Goal: Task Accomplishment & Management: Manage account settings

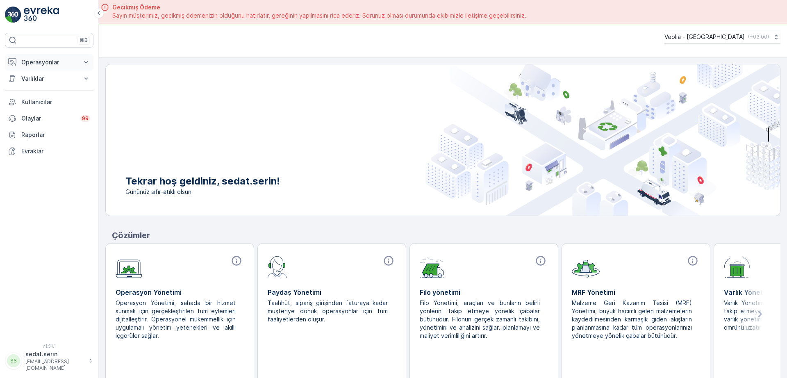
click at [38, 62] on p "Operasyonlar" at bounding box center [49, 62] width 56 height 8
click at [35, 86] on p "Planlama" at bounding box center [33, 88] width 24 height 8
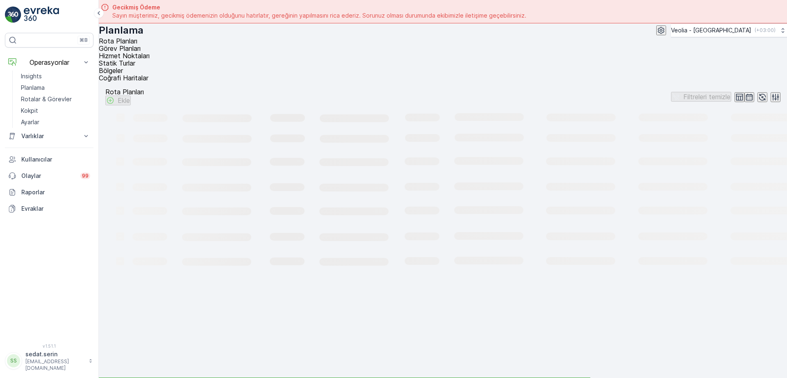
click at [150, 54] on span "Hizmet Noktaları" at bounding box center [124, 56] width 51 height 8
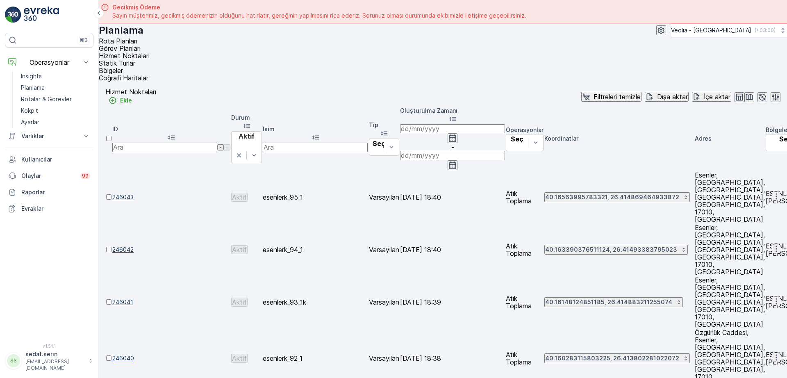
click at [745, 93] on icon "button" at bounding box center [749, 97] width 8 height 8
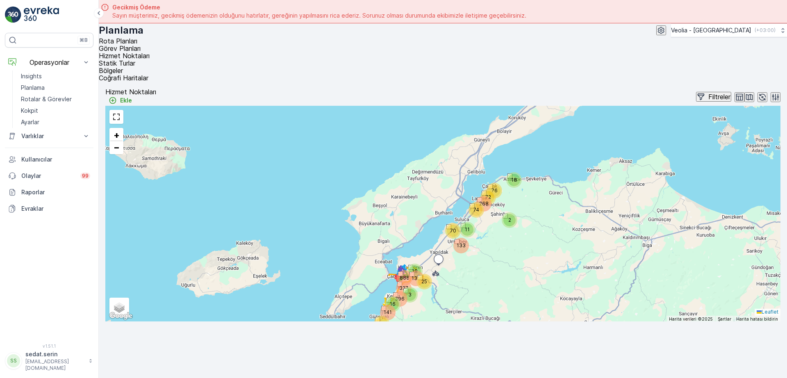
scroll to position [3, 0]
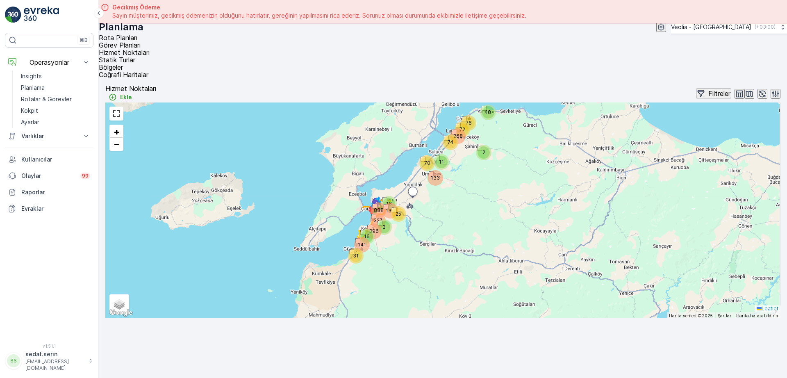
drag, startPoint x: 460, startPoint y: 245, endPoint x: 433, endPoint y: 192, distance: 59.5
click at [433, 192] on div "888 134 141 31 327 3 25 396 16 18 2 70 74 11 76 268 133 72 18 + − Uydu Yol hari…" at bounding box center [442, 209] width 675 height 215
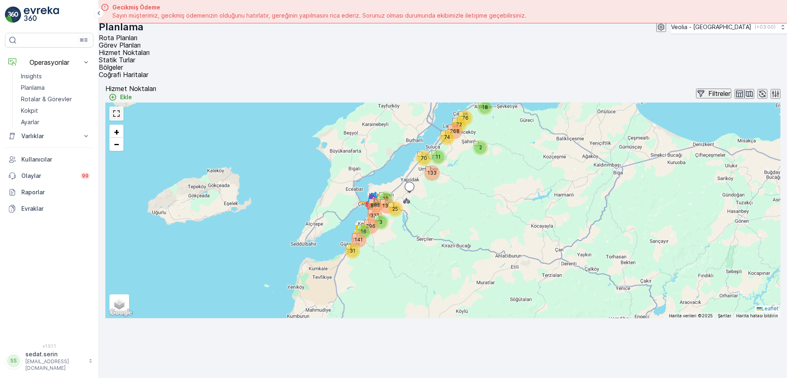
drag, startPoint x: 119, startPoint y: 104, endPoint x: 119, endPoint y: 149, distance: 44.2
click at [119, 107] on link at bounding box center [116, 113] width 12 height 12
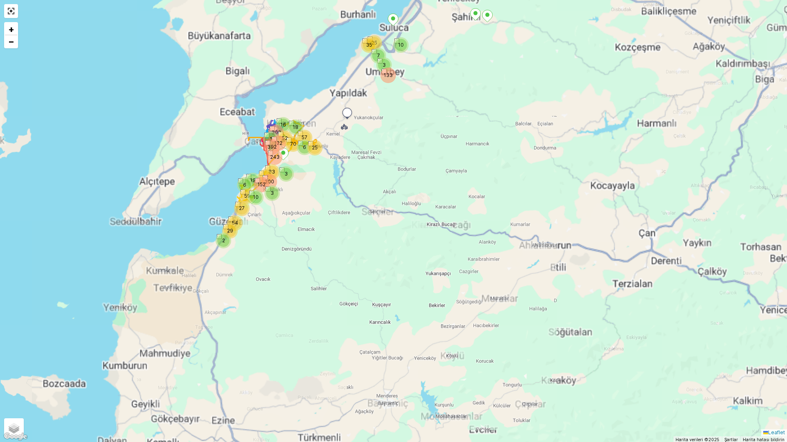
drag, startPoint x: 326, startPoint y: 202, endPoint x: 335, endPoint y: 220, distance: 20.0
click at [335, 220] on div "3 25 18 133 303 52 16 70 57 27 54 29 59 243 392 83 122 3 200 152 3 10 22 19 6 6…" at bounding box center [393, 221] width 787 height 442
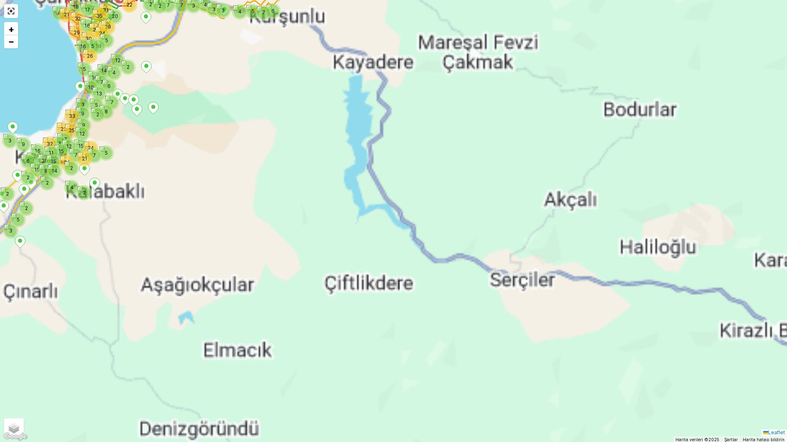
drag, startPoint x: 324, startPoint y: 197, endPoint x: 408, endPoint y: 261, distance: 106.1
click at [408, 261] on div "22 7 3 4 3 3 6 5 4 7 22 2 2 7 2 3 3 5 2 6 2 9 7 32 15 2 8 15 24 14 2 4 2 20 21 …" at bounding box center [393, 221] width 787 height 442
drag, startPoint x: 272, startPoint y: 206, endPoint x: 376, endPoint y: 309, distance: 146.3
click at [384, 315] on div "22 7 3 4 3 3 6 5 4 7 22 2 2 7 2 3 3 5 2 6 2 9 7 32 15 2 8 15 24 14 2 4 2 20 21 …" at bounding box center [393, 221] width 787 height 442
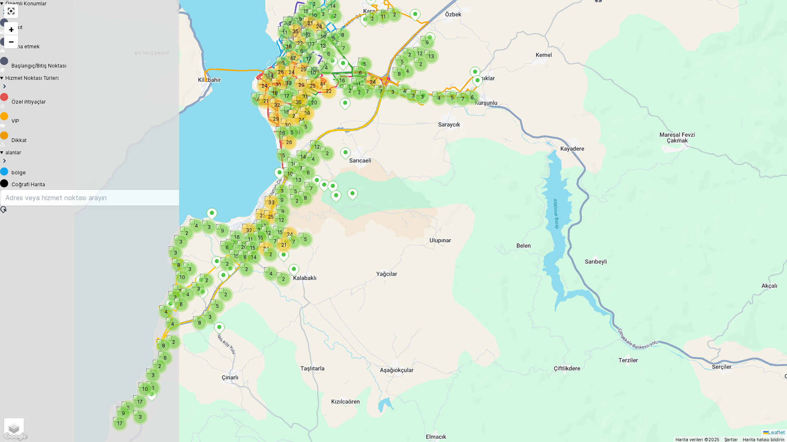
drag, startPoint x: 231, startPoint y: 299, endPoint x: 331, endPoint y: 267, distance: 105.5
click at [339, 273] on div "22 7 3 4 3 3 6 5 4 7 22 2 2 7 2 3 3 5 2 6 2 9 7 32 15 2 8 15 24 14 2 4 2 20 21 …" at bounding box center [393, 221] width 787 height 442
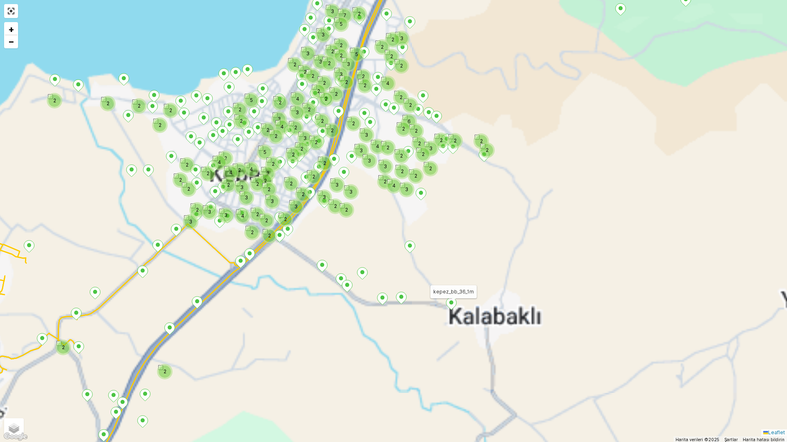
drag, startPoint x: 281, startPoint y: 257, endPoint x: 311, endPoint y: 262, distance: 31.1
click at [311, 262] on div "3 2 2 2 2 2 3 2 2 3 2 3 3 4 3 3 2 2 2 2 3 2 2 2 4 2 2 2 3 3 3 4 3 2 4 5 2 2 2 2…" at bounding box center [393, 221] width 787 height 442
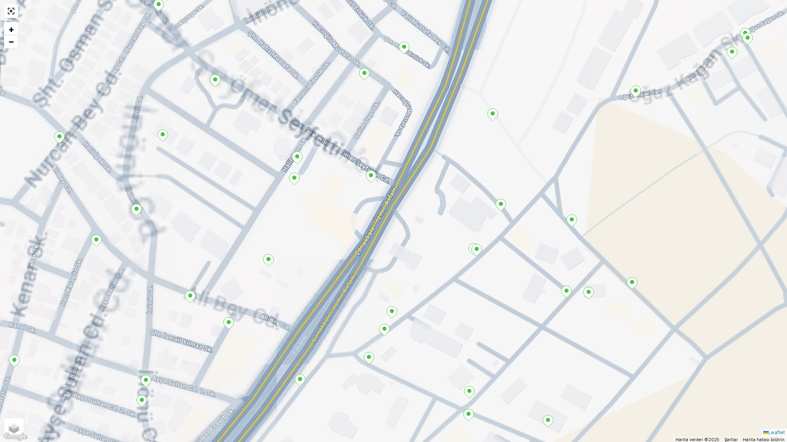
drag, startPoint x: 253, startPoint y: 148, endPoint x: 354, endPoint y: 206, distance: 116.6
click at [354, 206] on div "+ − Uydu Yol haritası Arazi Karışık Leaflet Klavye kısayolları Harita Verileri …" at bounding box center [393, 221] width 787 height 442
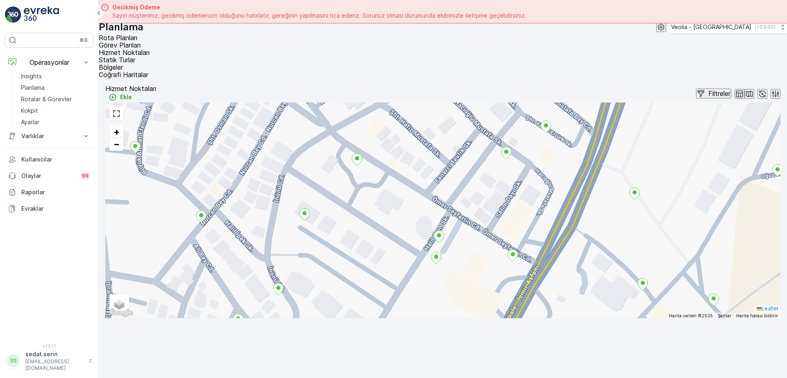
click at [328, 292] on input "text" at bounding box center [442, 300] width 675 height 16
click at [135, 56] on span "Statik Turlar" at bounding box center [117, 60] width 36 height 8
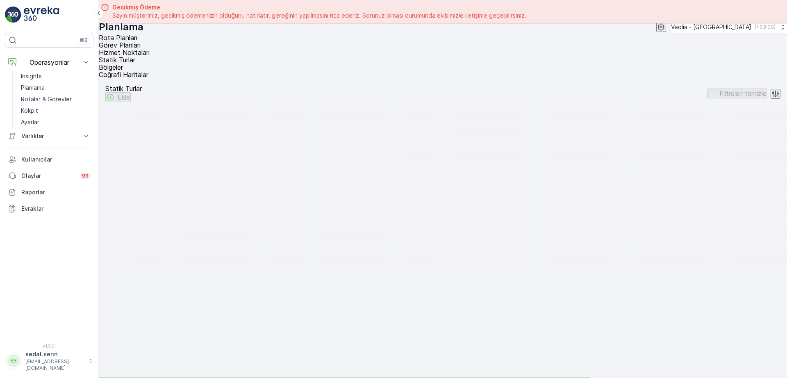
click at [150, 50] on span "Hizmet Noktaları" at bounding box center [124, 52] width 51 height 8
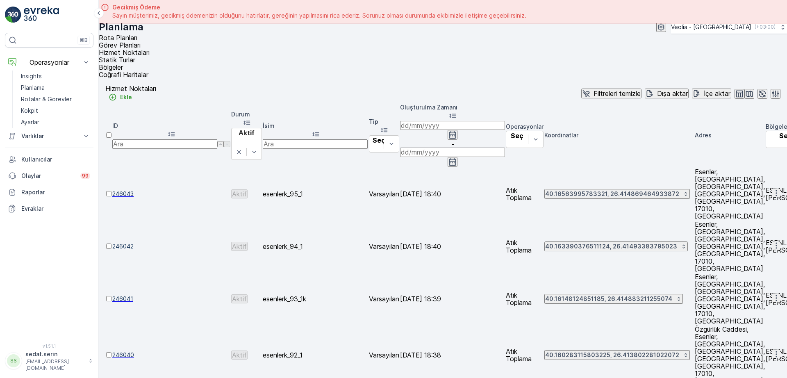
click at [309, 139] on input "text" at bounding box center [315, 143] width 105 height 9
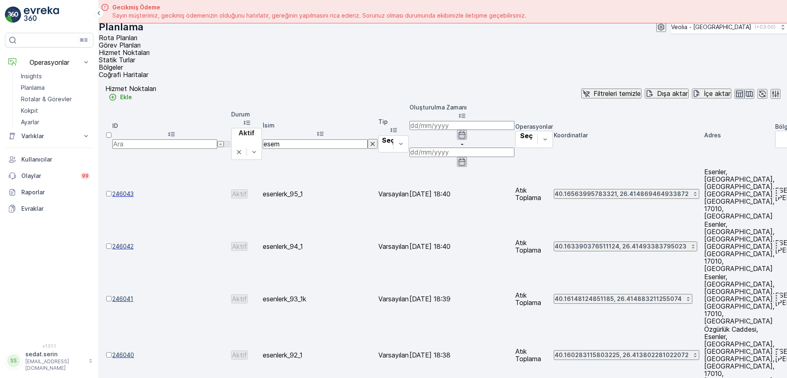
type input "ese"
click at [310, 139] on input "esen" at bounding box center [315, 143] width 105 height 9
type input "esenlerk"
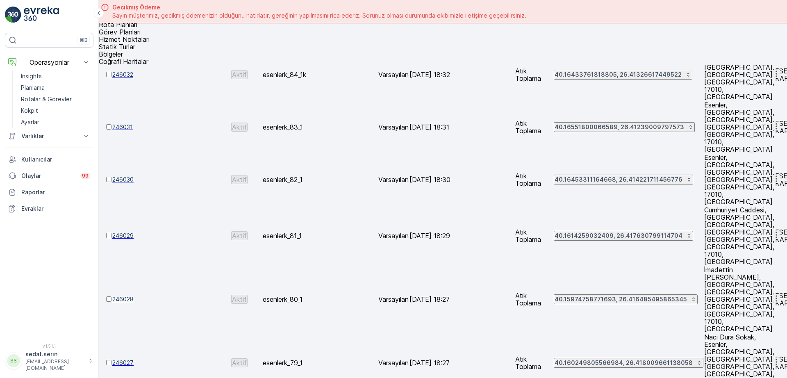
scroll to position [23, 0]
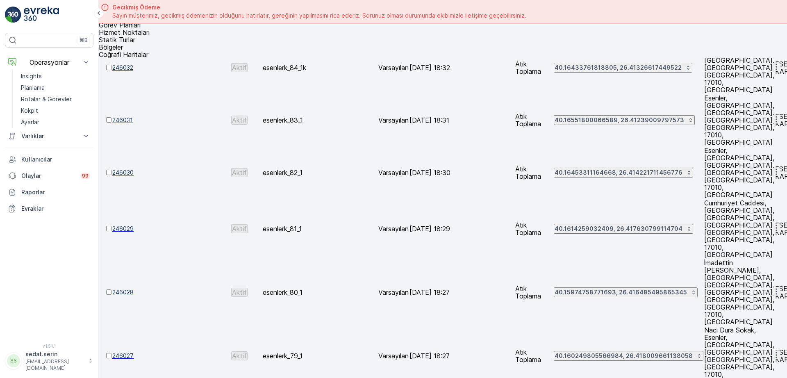
drag, startPoint x: 153, startPoint y: 359, endPoint x: 137, endPoint y: 362, distance: 15.8
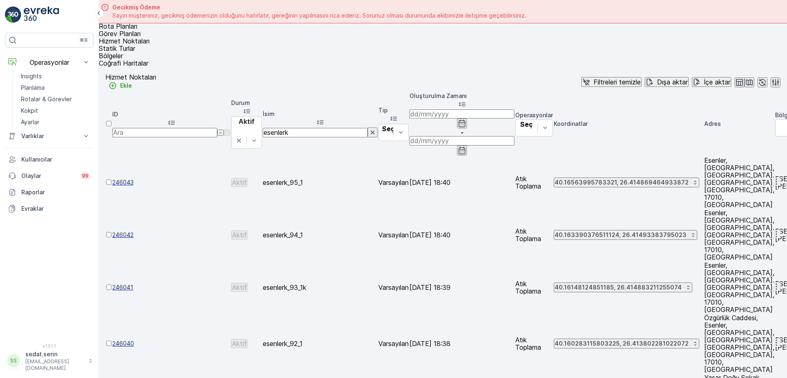
scroll to position [0, 0]
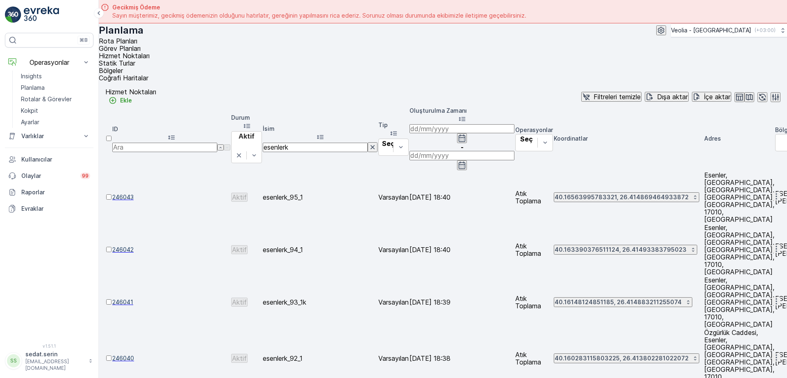
click at [657, 93] on p "Dışa aktar" at bounding box center [672, 96] width 31 height 7
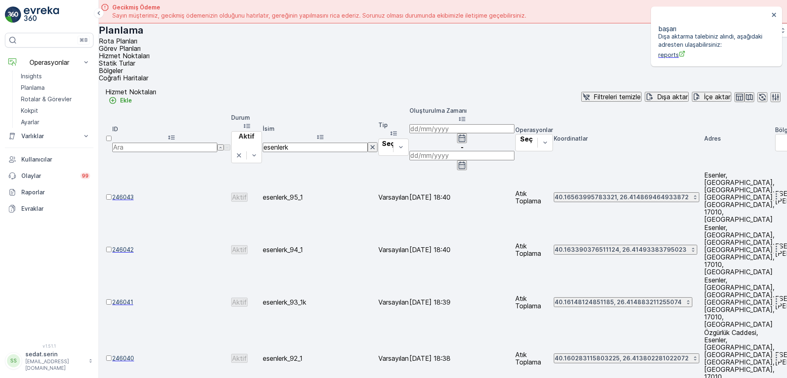
click at [671, 50] on span "reports" at bounding box center [713, 54] width 111 height 9
drag, startPoint x: 321, startPoint y: 107, endPoint x: 258, endPoint y: 115, distance: 63.2
click at [257, 113] on tr "ID Durum Aktif İsim esenlerk Tip Seç Oluşturulma Zamanı - Operasyonlar Seç Koor…" at bounding box center [684, 139] width 1156 height 64
type input "barbarosk"
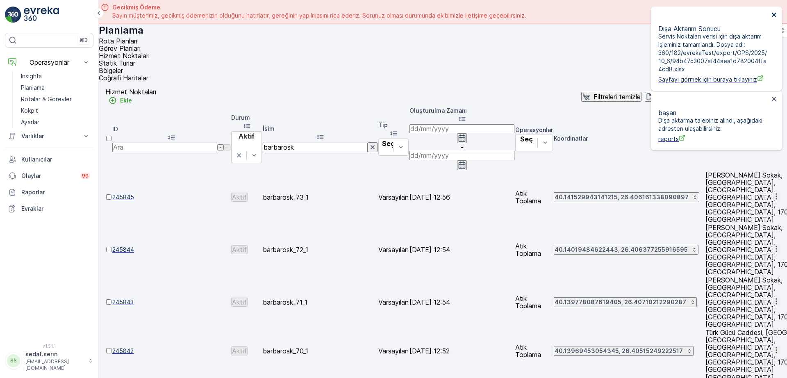
click at [774, 13] on icon "close" at bounding box center [774, 14] width 6 height 7
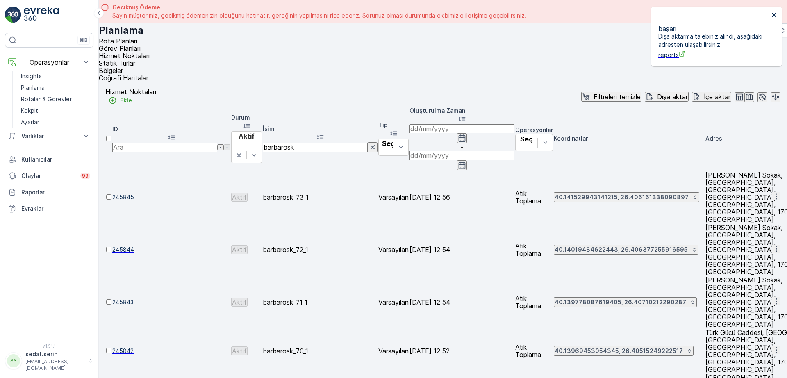
click at [775, 15] on icon "close" at bounding box center [774, 14] width 6 height 7
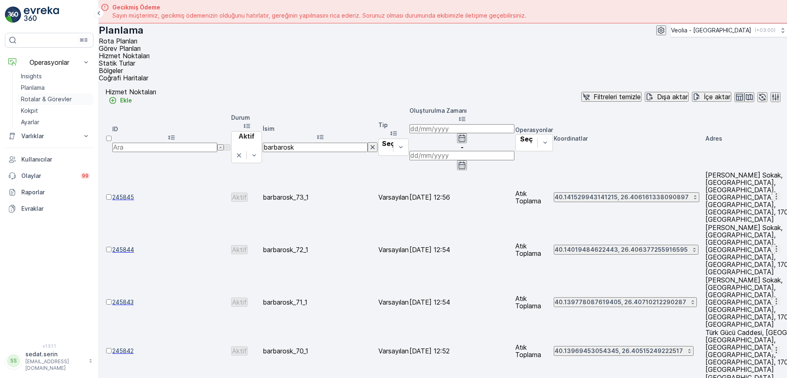
click at [57, 97] on p "Rotalar & Görevler" at bounding box center [46, 99] width 51 height 8
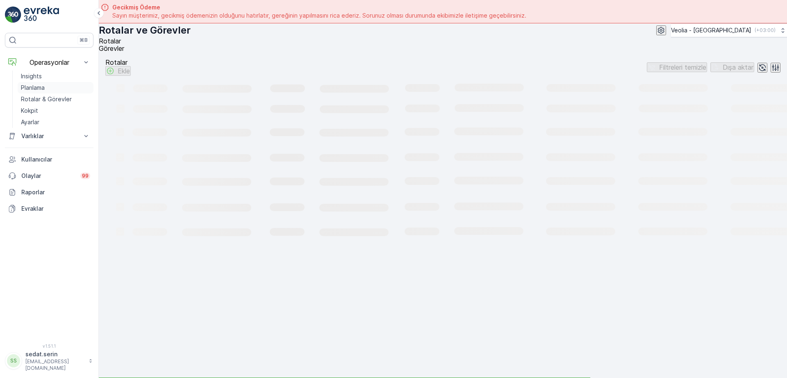
click at [39, 87] on p "Planlama" at bounding box center [33, 88] width 24 height 8
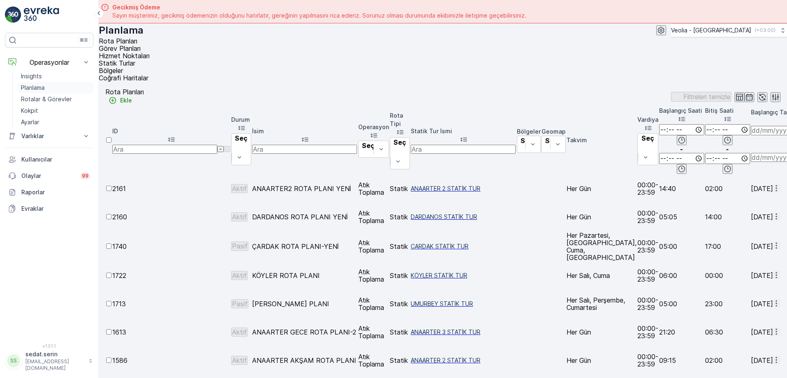
click at [52, 86] on link "Planlama" at bounding box center [56, 87] width 76 height 11
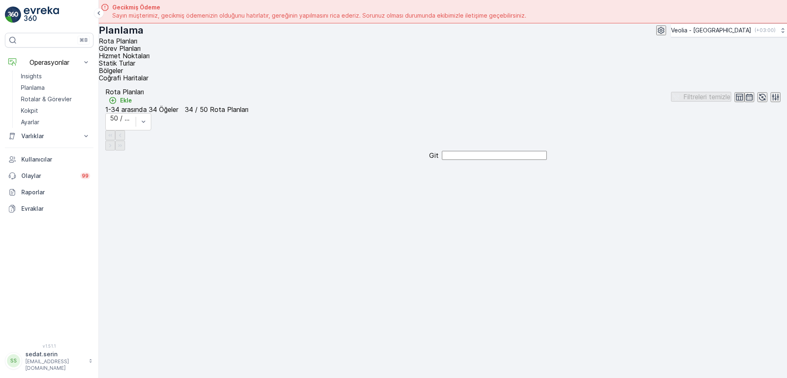
click at [208, 57] on li "Hizmet Noktaları" at bounding box center [439, 55] width 681 height 7
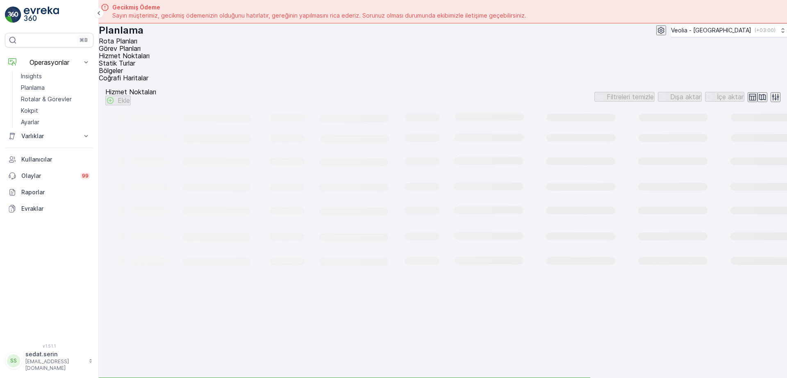
click at [150, 53] on span "Hizmet Noktaları" at bounding box center [124, 56] width 51 height 8
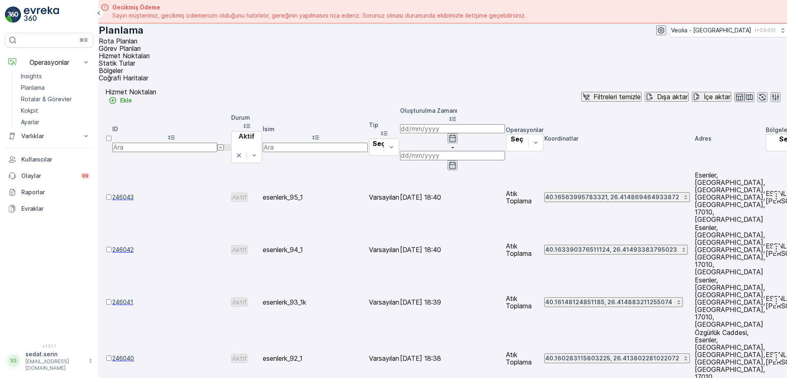
click at [746, 94] on icon "button" at bounding box center [749, 97] width 7 height 6
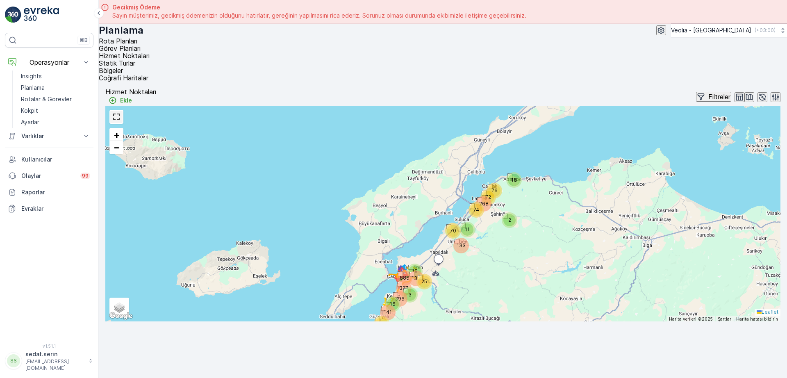
click at [115, 111] on link at bounding box center [116, 117] width 12 height 12
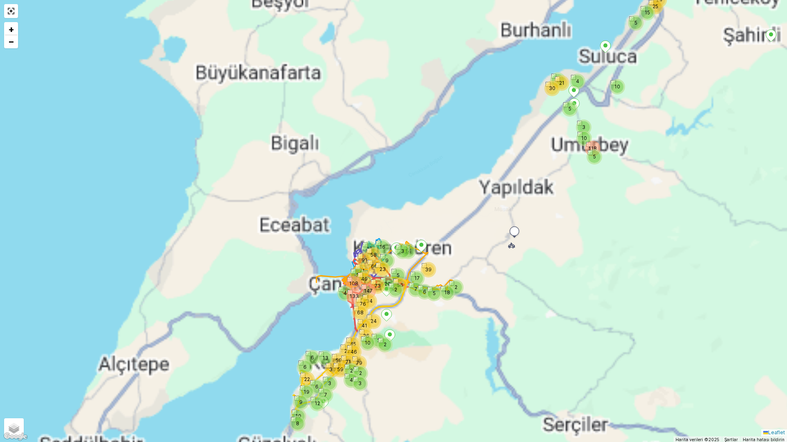
drag, startPoint x: 365, startPoint y: 261, endPoint x: 365, endPoint y: 221, distance: 40.2
click at [365, 254] on div "91" at bounding box center [364, 260] width 12 height 12
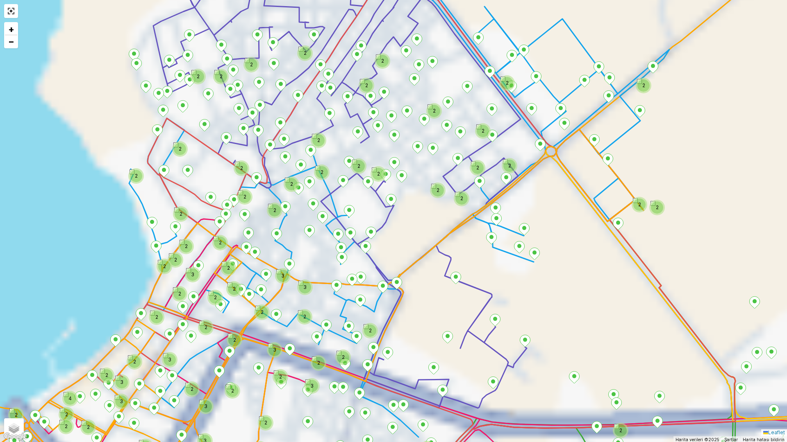
drag, startPoint x: 429, startPoint y: 240, endPoint x: 419, endPoint y: 211, distance: 31.2
click at [420, 286] on div "2 2 2 2 2 4 2 3 2 2 2 2 2 2 2 2 2 2 2 2 2 2 2 3 2 2 2 2 2 2 2 2 2 2 3 2 3 2 2 2…" at bounding box center [393, 221] width 787 height 442
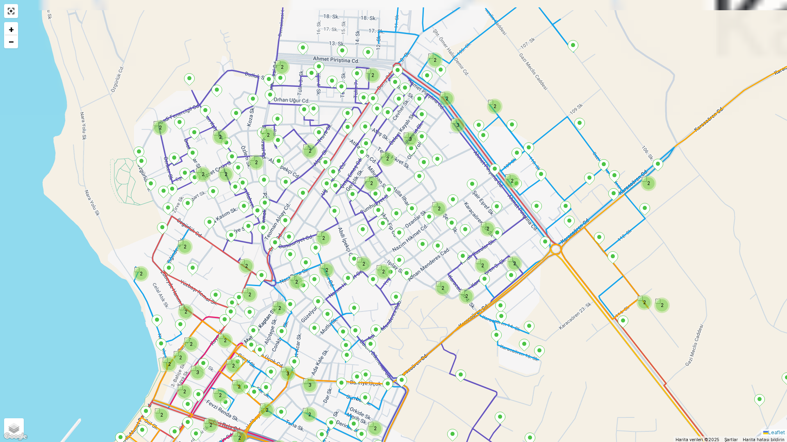
drag, startPoint x: 438, startPoint y: 231, endPoint x: 440, endPoint y: 300, distance: 68.8
click at [442, 311] on div "2 2 2 2 2 4 2 2 2 2 2 2 2 2 2 2 2 2 2 2 2 2 2 3 2 3 2 2 2 2 3 3 2 2 2 2 2 2 2 2…" at bounding box center [393, 221] width 787 height 442
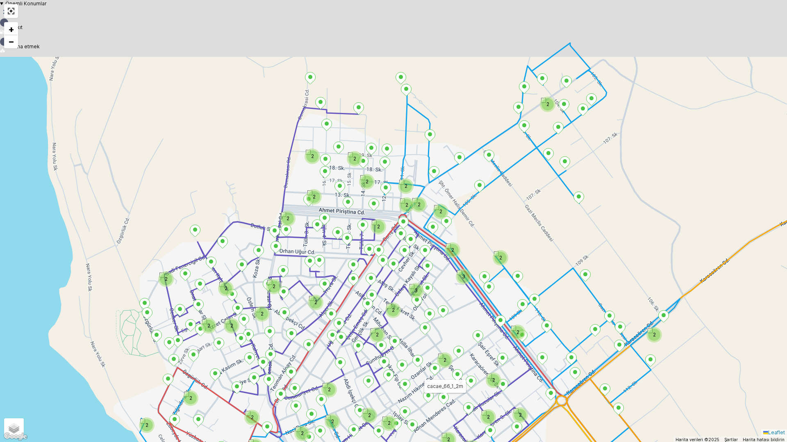
drag, startPoint x: 489, startPoint y: 236, endPoint x: 492, endPoint y: 317, distance: 81.2
click at [492, 317] on div "2 2 2 2 2 2 2 2 2 2 2 2 2 2 2 2 2 2 3 2 2 2 2 2 2 2 2 2 2 2 2 2 3 2 2 3 2 2 3 2…" at bounding box center [393, 221] width 787 height 442
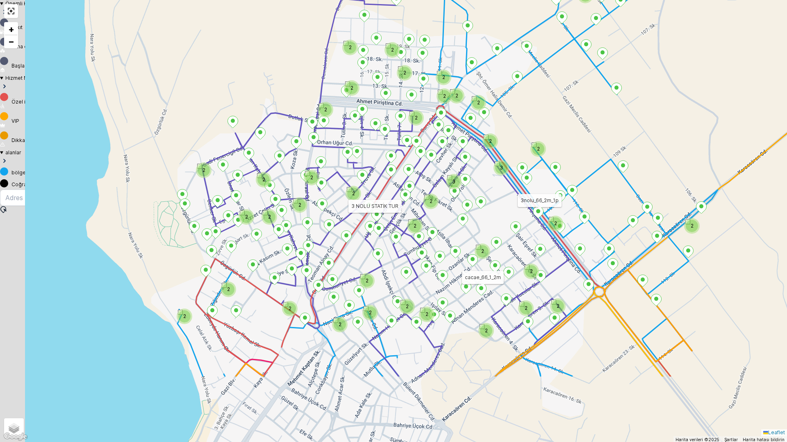
drag, startPoint x: 328, startPoint y: 235, endPoint x: 365, endPoint y: 129, distance: 112.2
click at [365, 129] on icon at bounding box center [447, 188] width 490 height 378
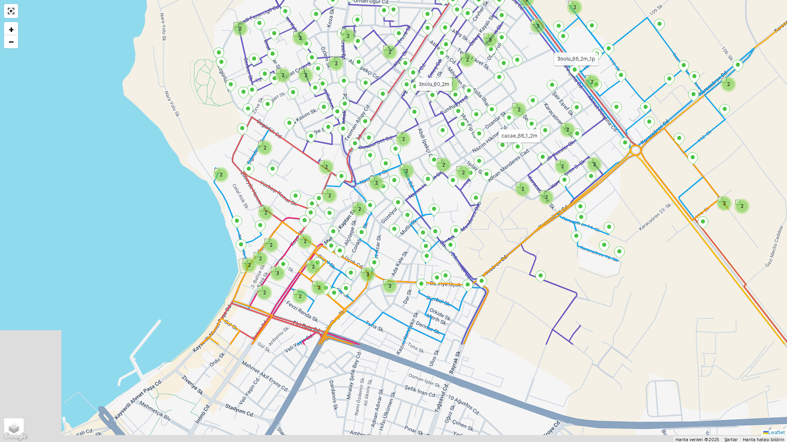
drag, startPoint x: 396, startPoint y: 234, endPoint x: 435, endPoint y: 84, distance: 155.3
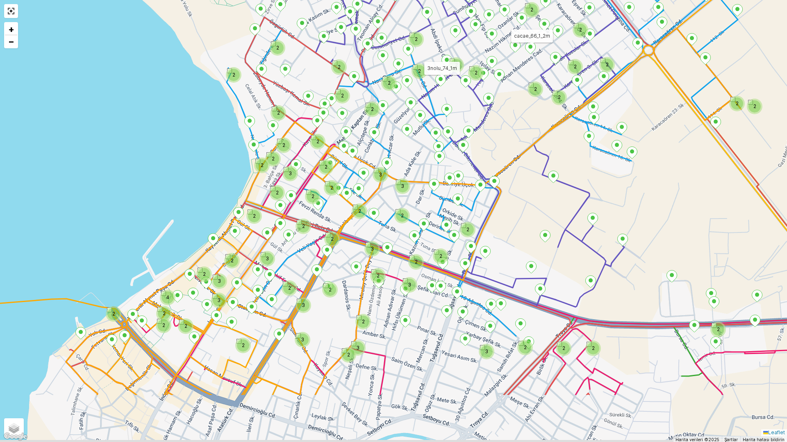
drag, startPoint x: 435, startPoint y: 172, endPoint x: 429, endPoint y: 136, distance: 36.6
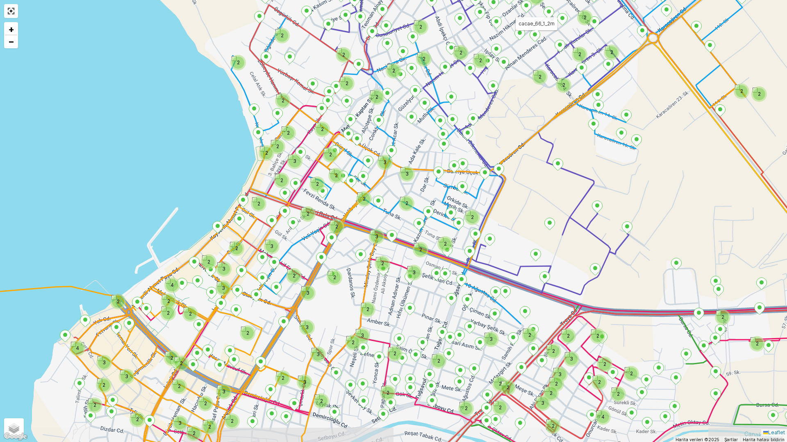
drag, startPoint x: 417, startPoint y: 211, endPoint x: 445, endPoint y: 95, distance: 119.9
click at [445, 95] on div "2 2 2 2 2 2 2 2 2 2 2 2 2 2 2 2 2 3 3 2 2 2 2 2 2 2 2 2 2 3 2 2 2 3 2 2 2 3 2 2…" at bounding box center [393, 221] width 787 height 442
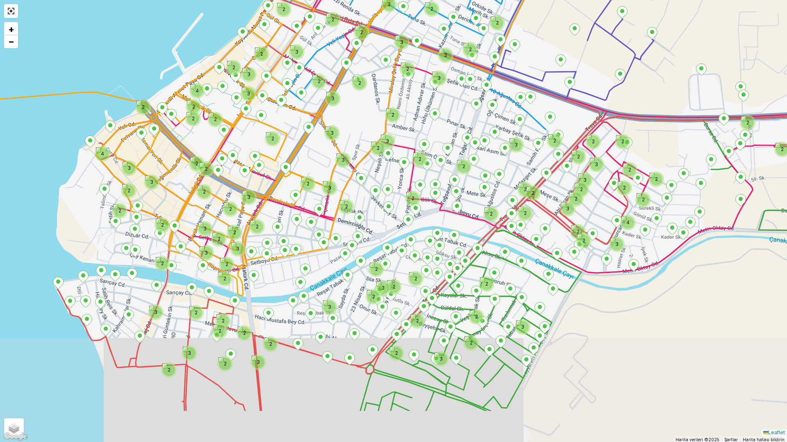
drag, startPoint x: 450, startPoint y: 170, endPoint x: 460, endPoint y: 210, distance: 41.5
click at [440, 145] on div "3 3 2 2 2 2 2 2 2 2 3 2 2 2 3 2 2 2 3 2 2 2 3 2 2 2 2 3 2 2 2 3 3 2 2 3 2 2 4 2…" at bounding box center [393, 221] width 787 height 442
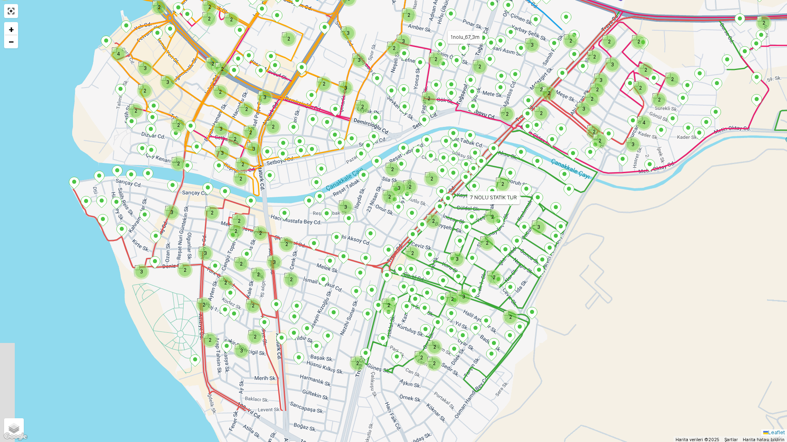
drag, startPoint x: 458, startPoint y: 300, endPoint x: 487, endPoint y: 199, distance: 105.3
click at [492, 180] on icon at bounding box center [626, 136] width 527 height 512
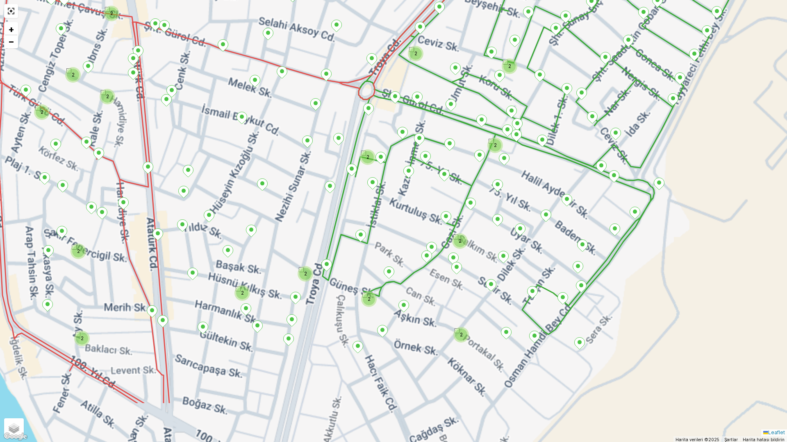
drag, startPoint x: 413, startPoint y: 290, endPoint x: 432, endPoint y: 194, distance: 97.7
click at [431, 195] on div "2 2 2 2 2 2 2 2 2 2 2 2 2 2 2 2 2 2 2 2 4 NOLU STATİK TUR + − Uydu Yol haritası…" at bounding box center [393, 221] width 787 height 442
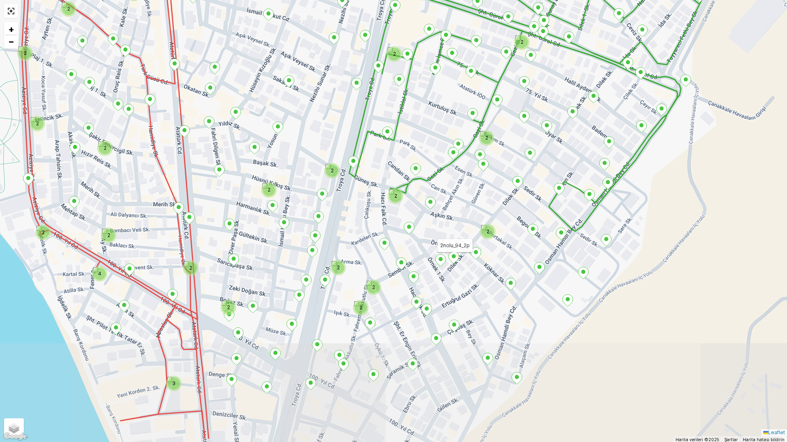
drag, startPoint x: 442, startPoint y: 308, endPoint x: 488, endPoint y: 159, distance: 156.3
click at [488, 130] on div "2 2 2 2 2 2 2 2 2 2 2 2 2 2 2 2 2 3 2 2 2 2 4 4 NOLU STATİK TUR 2nolu_94_2p + −…" at bounding box center [393, 221] width 787 height 442
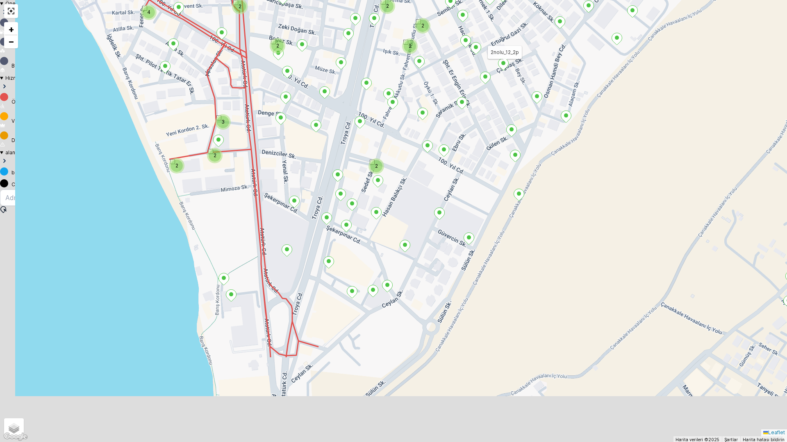
drag, startPoint x: 475, startPoint y: 244, endPoint x: 491, endPoint y: 115, distance: 129.6
click at [491, 115] on div "2 2 2 2 2 2 2 2 2 2 2 3 2 2 4 2 2 2 4 NOLU STATİK TUR 2nolu_94_2p 2nolu_12_2p +…" at bounding box center [393, 221] width 787 height 442
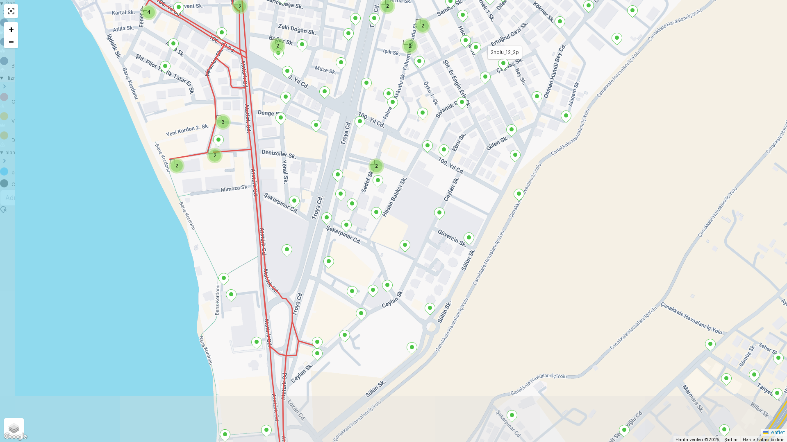
drag, startPoint x: 477, startPoint y: 241, endPoint x: 519, endPoint y: 104, distance: 142.8
click at [519, 104] on div "2 2 2 2 3 2 4 2 2 2 4 NOLU STATİK TUR 2nolu_94_2p 2nolu_12_2p + − Uydu Yol hari…" at bounding box center [393, 221] width 787 height 442
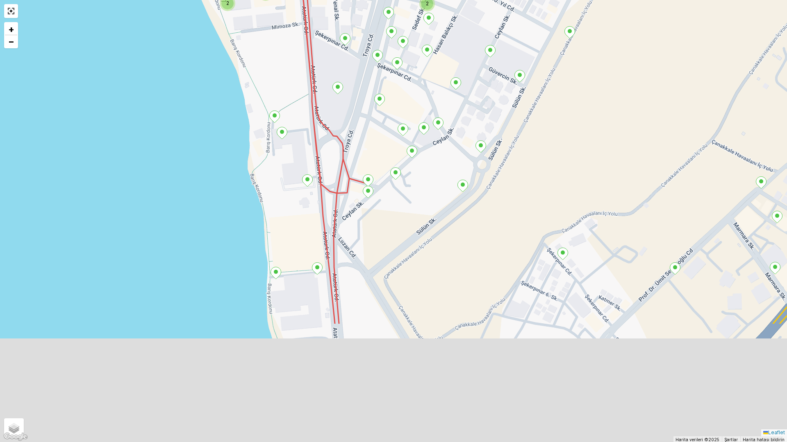
drag, startPoint x: 509, startPoint y: 243, endPoint x: 454, endPoint y: 87, distance: 165.5
click at [454, 86] on div "2 2 2 2 3 2 4 2 2 2 4 NOLU STATİK TUR 2nolu_94_2p 2nolu_12_2p + − Uydu Yol hari…" at bounding box center [393, 221] width 787 height 442
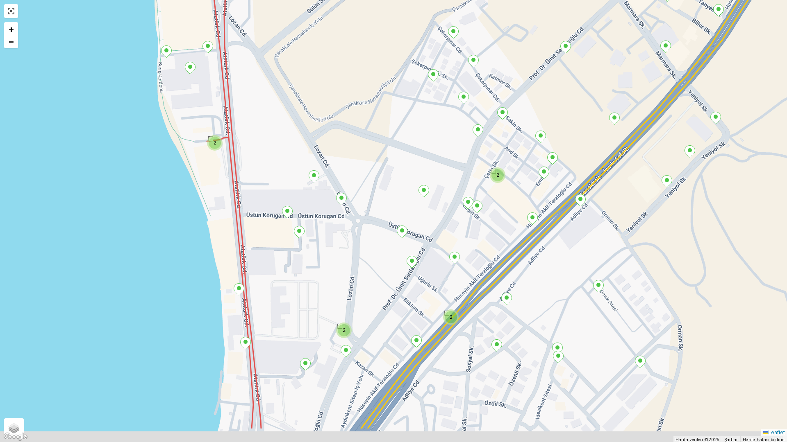
drag, startPoint x: 479, startPoint y: 272, endPoint x: 427, endPoint y: 214, distance: 77.7
click at [427, 214] on div "2 2 2 2 4 NOLU STATİK TUR + − Uydu Yol haritası Arazi Karışık Leaflet Klavye kı…" at bounding box center [393, 221] width 787 height 442
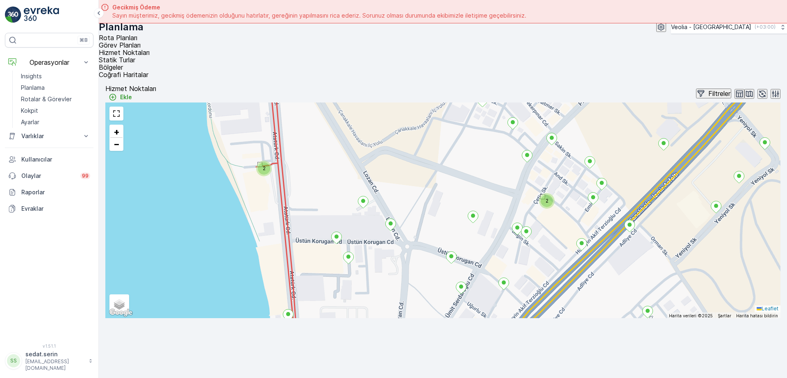
click at [372, 292] on input "text" at bounding box center [442, 300] width 675 height 16
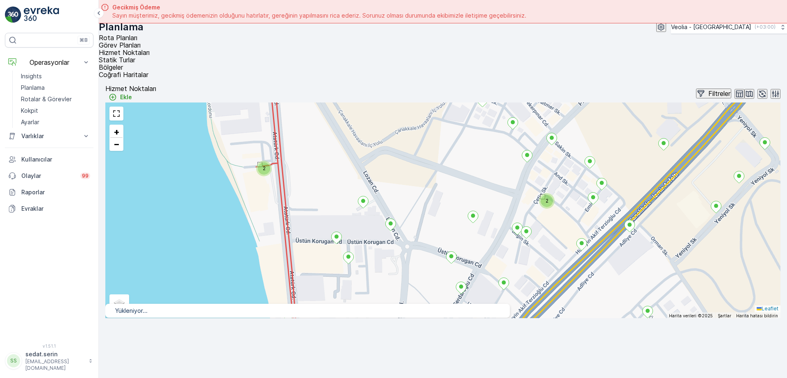
type input "1"
click at [135, 56] on span "Statik Turlar" at bounding box center [117, 60] width 36 height 8
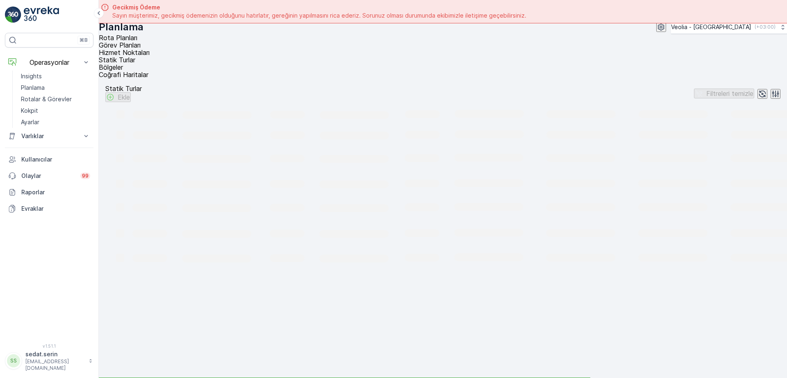
click at [150, 51] on span "Hizmet Noktaları" at bounding box center [124, 52] width 51 height 8
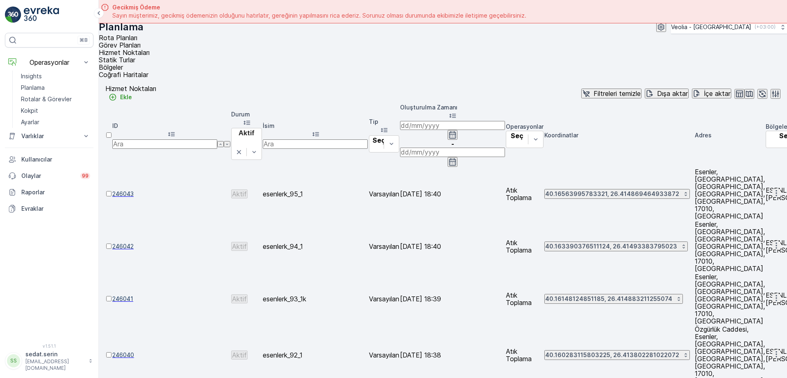
click at [318, 139] on input "text" at bounding box center [315, 143] width 105 height 9
type input "1"
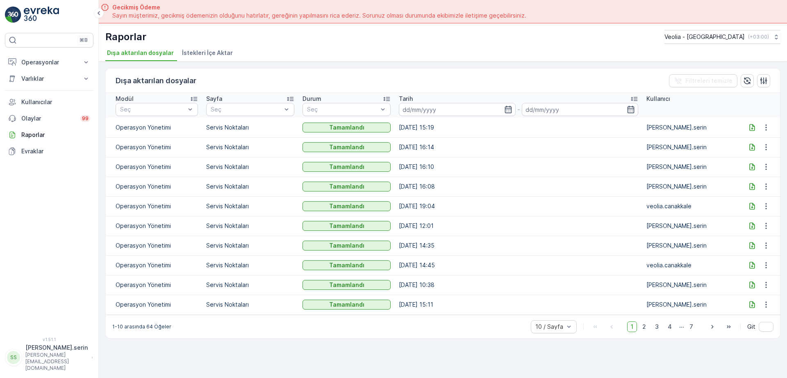
click at [753, 125] on icon at bounding box center [751, 127] width 5 height 7
click at [38, 59] on p "Operasyonlar" at bounding box center [49, 62] width 56 height 8
click at [46, 75] on link "Insights" at bounding box center [56, 75] width 76 height 11
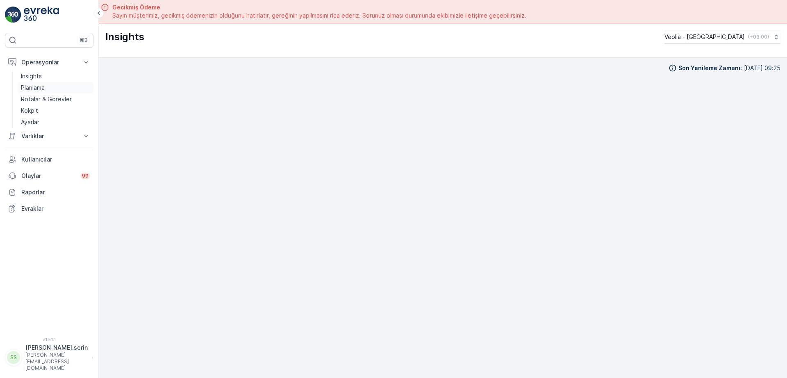
click at [39, 88] on p "Planlama" at bounding box center [33, 88] width 24 height 8
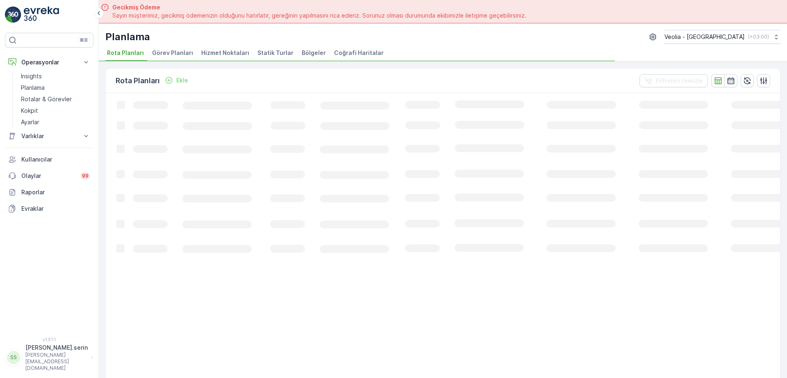
click at [221, 52] on span "Hizmet Noktaları" at bounding box center [225, 53] width 48 height 8
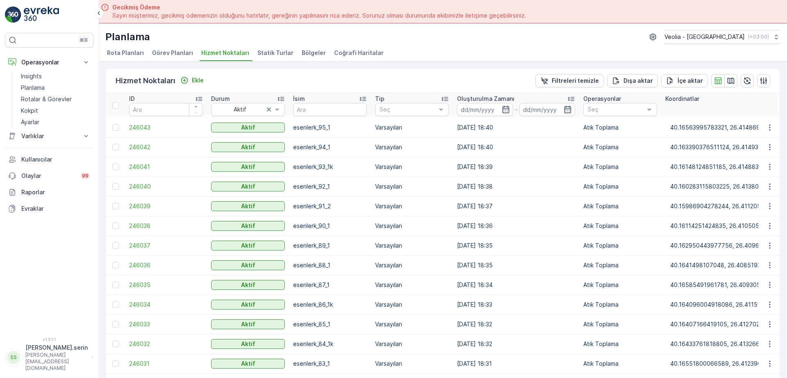
click at [211, 52] on span "Hizmet Noktaları" at bounding box center [225, 53] width 48 height 8
click at [306, 55] on span "Bölgeler" at bounding box center [314, 53] width 24 height 8
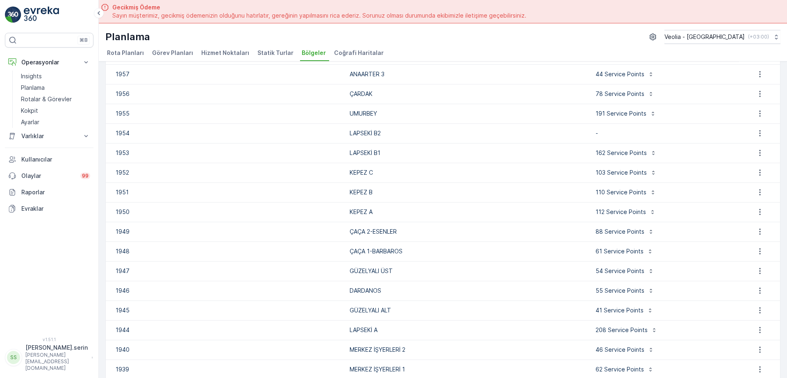
scroll to position [307, 0]
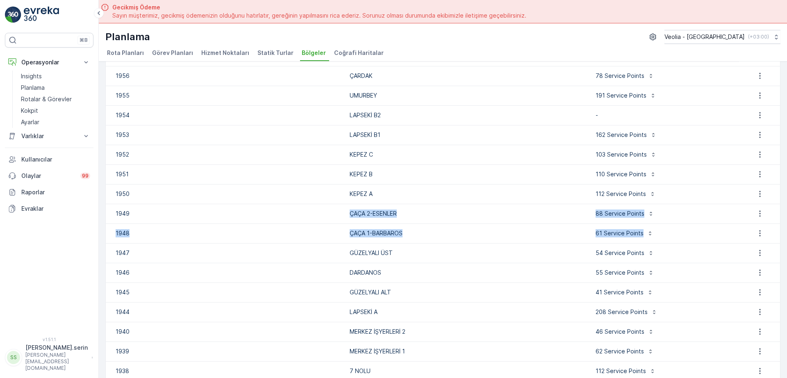
drag, startPoint x: 329, startPoint y: 209, endPoint x: 655, endPoint y: 232, distance: 326.9
click at [655, 232] on tbody "2435 Pilot Bölge Çalışması 7nolu_78_1m_1p 2353 peter 74 Service Points 2320 1_A…" at bounding box center [443, 154] width 674 height 688
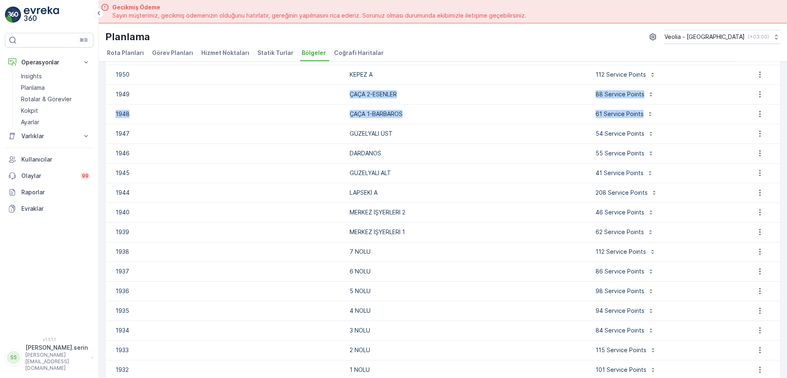
scroll to position [435, 0]
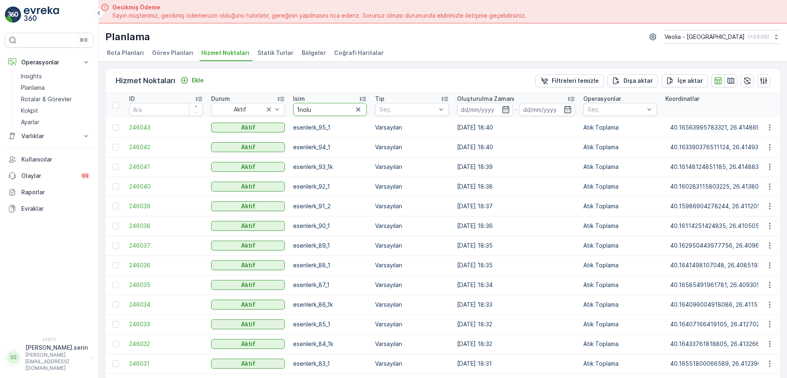
scroll to position [3, 0]
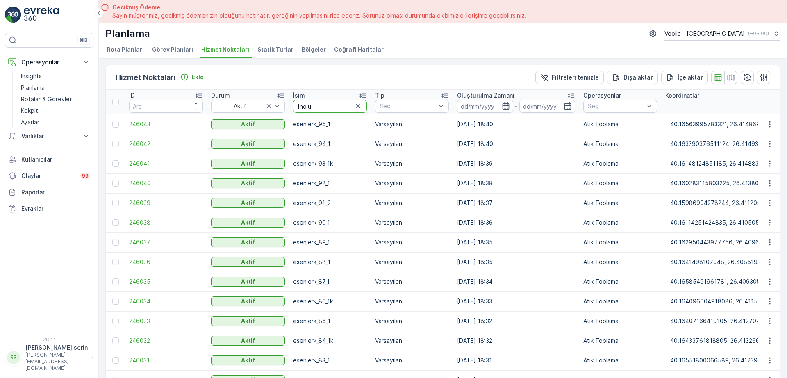
type input "1nolu_"
drag, startPoint x: 293, startPoint y: 126, endPoint x: 326, endPoint y: 125, distance: 32.4
click at [326, 125] on p "1nolu_102_3m" at bounding box center [330, 124] width 74 height 8
click at [310, 127] on p "1nolu_102_3m" at bounding box center [330, 124] width 74 height 8
click at [306, 125] on p "1nolu_102_3m" at bounding box center [330, 124] width 74 height 8
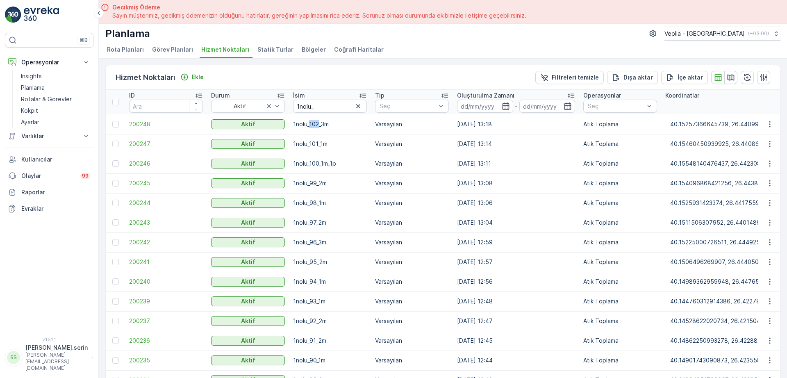
drag, startPoint x: 310, startPoint y: 124, endPoint x: 320, endPoint y: 122, distance: 9.6
click at [320, 122] on p "1nolu_102_3m" at bounding box center [330, 124] width 74 height 8
drag, startPoint x: 331, startPoint y: 126, endPoint x: 320, endPoint y: 125, distance: 11.1
click at [320, 125] on p "1nolu_102_3m" at bounding box center [330, 124] width 74 height 8
drag, startPoint x: 319, startPoint y: 125, endPoint x: 308, endPoint y: 125, distance: 11.1
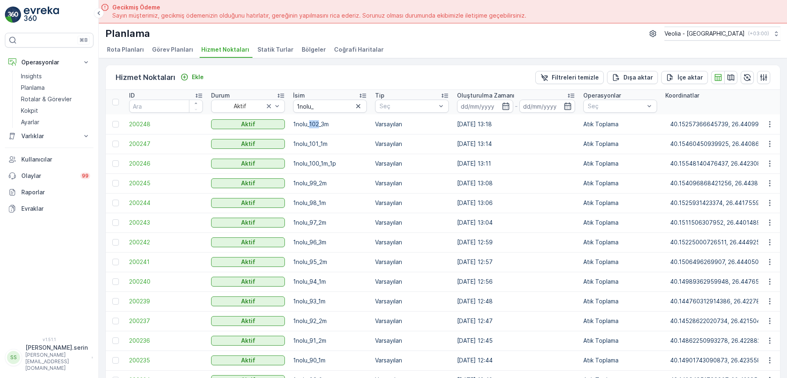
click at [308, 125] on p "1nolu_102_3m" at bounding box center [330, 124] width 74 height 8
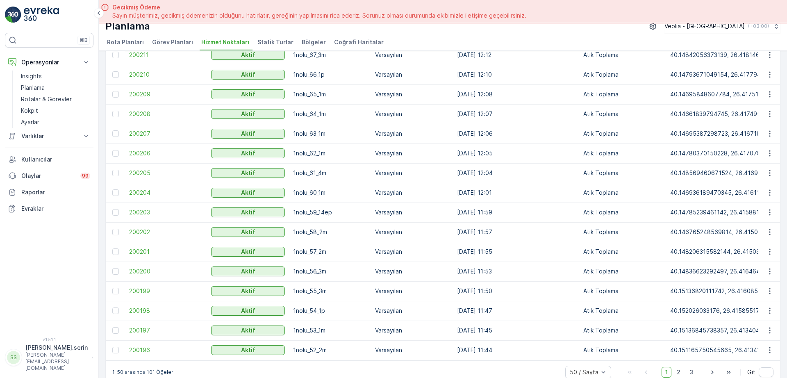
scroll to position [23, 0]
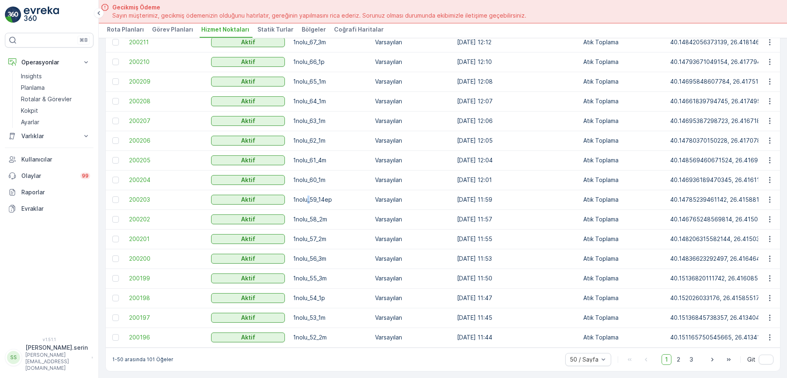
drag, startPoint x: 308, startPoint y: 192, endPoint x: 317, endPoint y: 196, distance: 10.3
click at [314, 195] on p "1nolu_59_14ep" at bounding box center [330, 199] width 74 height 8
click at [320, 198] on p "1nolu_59_14ep" at bounding box center [330, 199] width 74 height 8
click at [315, 196] on p "1nolu_59_14ep" at bounding box center [330, 199] width 74 height 8
click at [321, 190] on td "1nolu_59_14ep" at bounding box center [330, 200] width 82 height 20
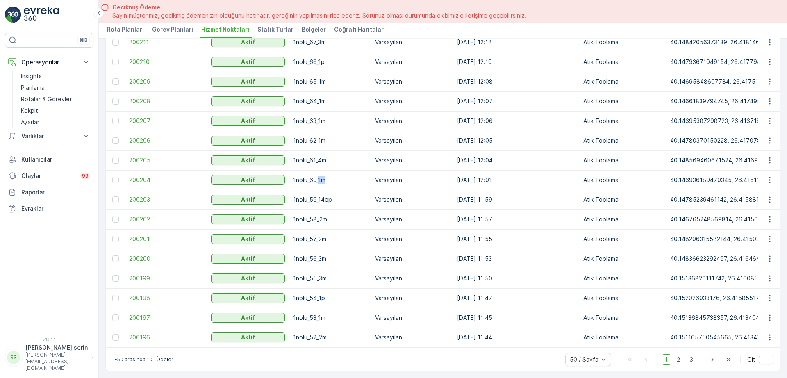
drag, startPoint x: 330, startPoint y: 179, endPoint x: 317, endPoint y: 179, distance: 12.3
click at [317, 179] on p "1nolu_60_1m" at bounding box center [330, 180] width 74 height 8
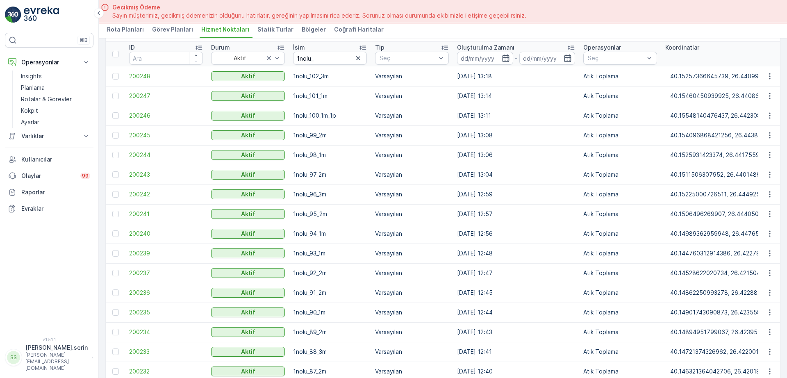
scroll to position [0, 0]
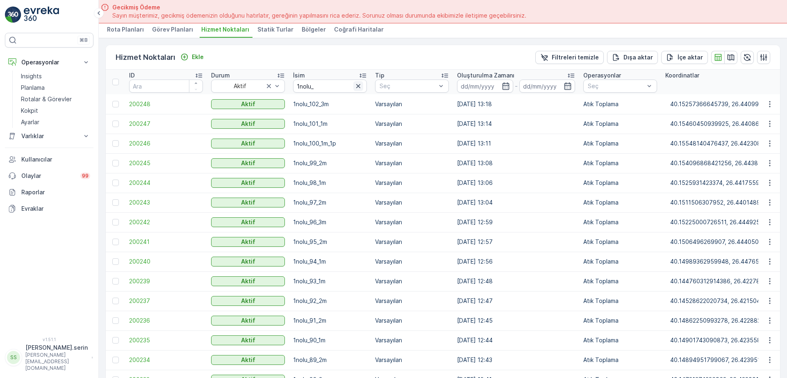
click at [355, 86] on icon "button" at bounding box center [358, 86] width 8 height 8
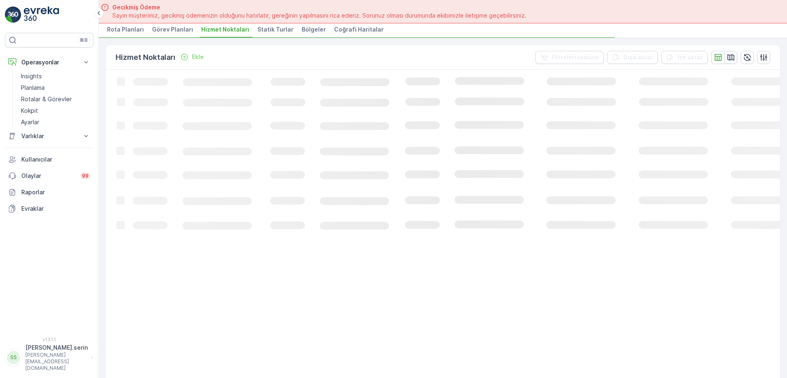
click at [727, 59] on icon "button" at bounding box center [730, 57] width 8 height 8
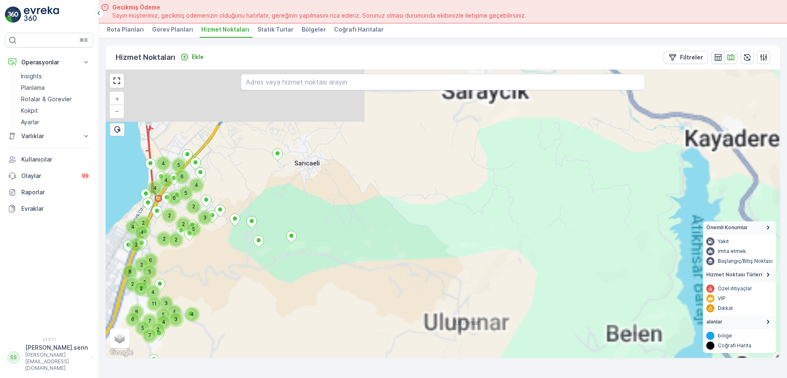
drag, startPoint x: 412, startPoint y: 177, endPoint x: 415, endPoint y: 265, distance: 87.7
click at [452, 269] on div "4 3 2 2 7 4 4 5 3 3 4 4 11 6 8 7 5 5 2 5 2 4 6 5 2 2 6 4 2 4 2 2 8 5 5 6 4 4 2 …" at bounding box center [443, 214] width 674 height 288
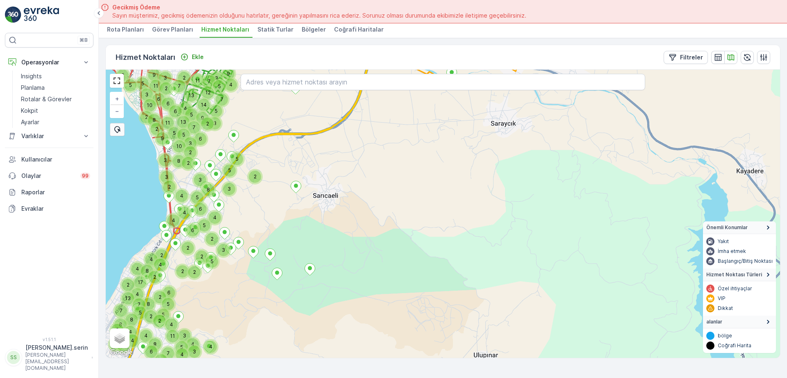
drag, startPoint x: 315, startPoint y: 239, endPoint x: 456, endPoint y: 268, distance: 143.6
click at [456, 268] on div "4 3 2 4 4 5 3 3 4 4 11 6 8 7 5 5 2 5 2 4 6 5 2 2 6 4 2 4 2 2 8 5 5 6 4 4 2 2 9 …" at bounding box center [443, 214] width 674 height 288
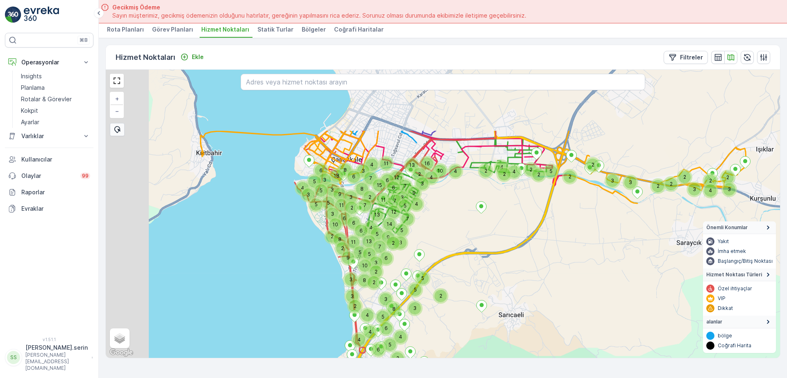
drag, startPoint x: 414, startPoint y: 161, endPoint x: 468, endPoint y: 272, distance: 123.5
click at [468, 272] on div "4 3 2 4 5 2 5 2 4 6 5 2 2 6 4 2 4 2 2 8 5 5 6 4 4 2 2 9 3 7 5 5 2 4 3 5 5 3 8 3…" at bounding box center [443, 214] width 674 height 288
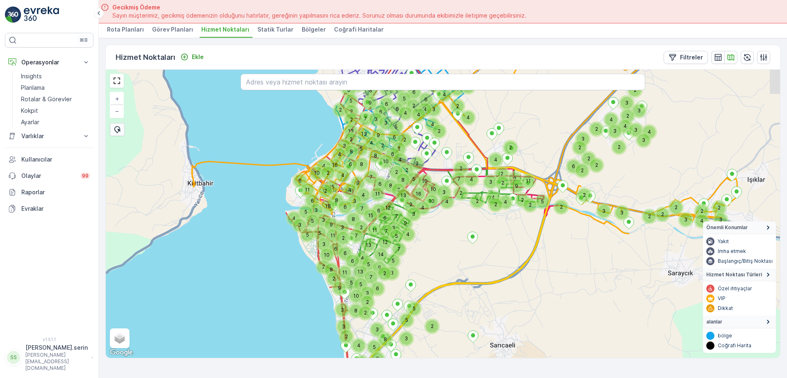
drag, startPoint x: 477, startPoint y: 238, endPoint x: 421, endPoint y: 258, distance: 59.2
click at [417, 260] on div "4 5 4 6 4 4 9 3 7 5 5 2 4 3 5 5 3 11 7 7 12 13 5 9 6 2 14 4 7 3 5 13 10 3 2 2 8…" at bounding box center [443, 214] width 674 height 288
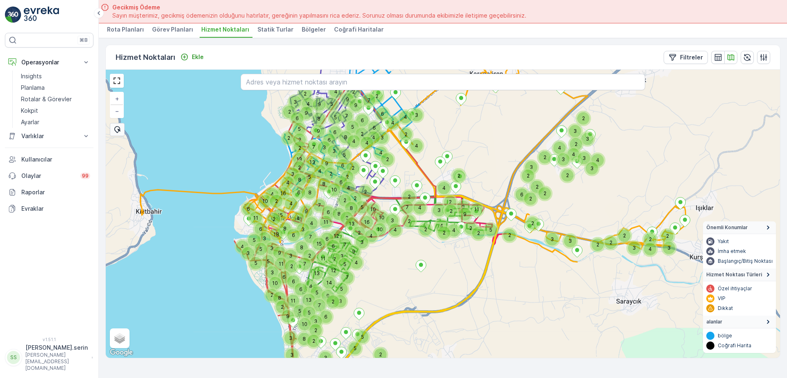
drag, startPoint x: 535, startPoint y: 192, endPoint x: 512, endPoint y: 226, distance: 41.2
click at [512, 226] on div "5 4 9 3 7 5 5 2 4 3 5 5 3 11 7 7 12 13 5 9 6 2 14 4 7 3 5 13 10 3 2 2 8 8 2 6 1…" at bounding box center [443, 214] width 674 height 288
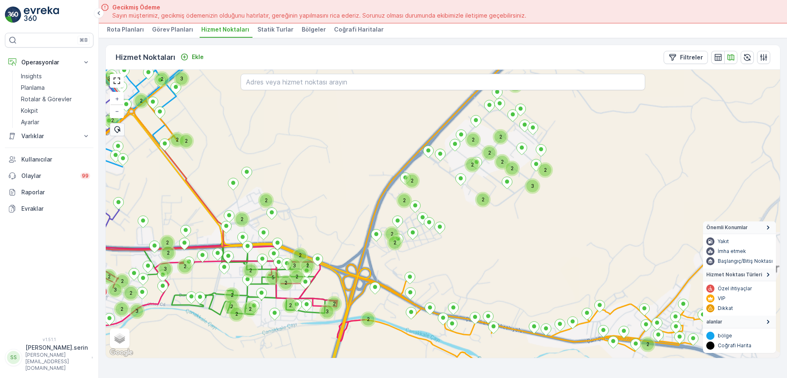
drag, startPoint x: 565, startPoint y: 177, endPoint x: 552, endPoint y: 231, distance: 55.9
click at [552, 231] on div "2 2 2 2 3 2 2 2 3 2 2 2 3 2 2 3 2 2 2 2 2 2 3 3 3 2 2 2 2 5 2 2 2 2 2 2 2 2 2 2…" at bounding box center [443, 214] width 674 height 288
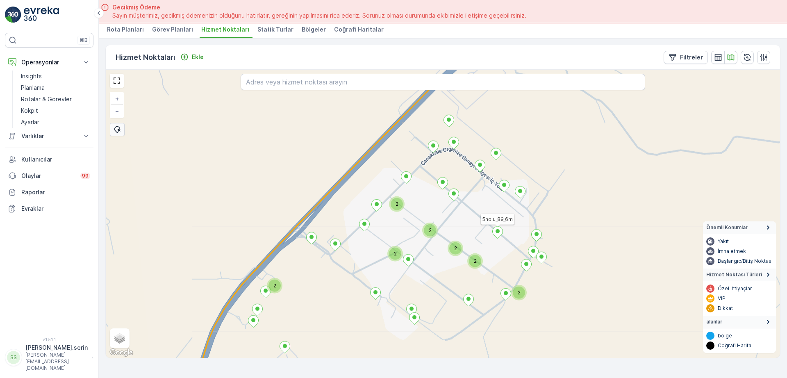
drag, startPoint x: 515, startPoint y: 190, endPoint x: 496, endPoint y: 238, distance: 52.3
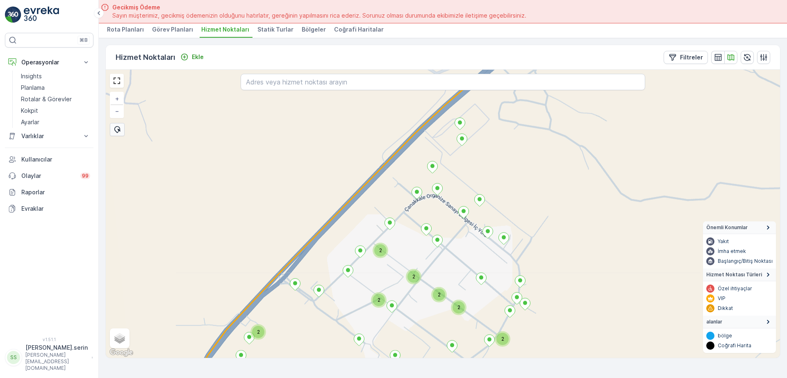
drag, startPoint x: 480, startPoint y: 158, endPoint x: 454, endPoint y: 209, distance: 57.0
click at [454, 209] on div "2 2 2 2 2 2 2 DARDANOS STATİK TUR + − Uydu Yol haritası Arazi Karışık Leaflet K…" at bounding box center [443, 214] width 674 height 288
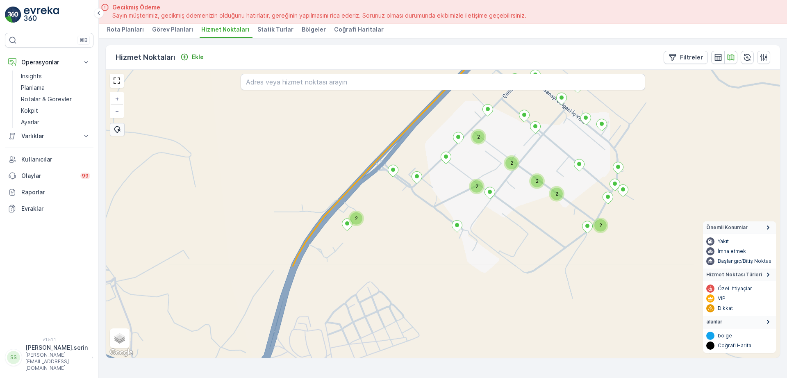
drag, startPoint x: 426, startPoint y: 266, endPoint x: 575, endPoint y: 66, distance: 249.3
click at [575, 66] on div "Hizmet Noktaları Ekle Filtreler 2 2 2 2 2 2 2 DARDANOS STATİK TUR + − Uydu Yol …" at bounding box center [442, 201] width 675 height 313
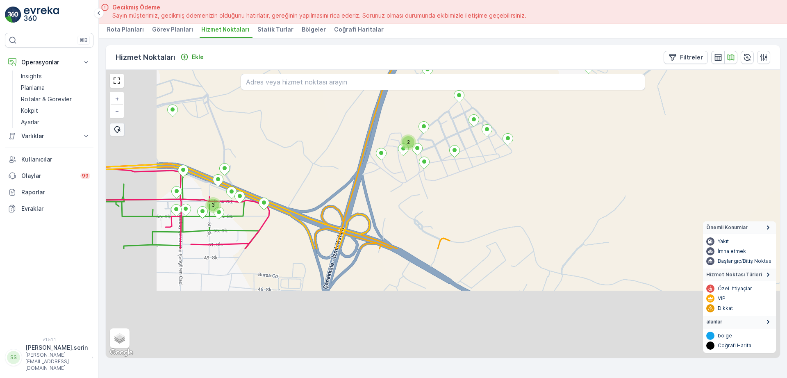
drag, startPoint x: 496, startPoint y: 254, endPoint x: 561, endPoint y: 111, distance: 156.2
click at [560, 111] on div "2 2 2 2 2 2 2 3 2 DARDANOS STATİK TUR + − Uydu Yol haritası Arazi Karışık Leafl…" at bounding box center [443, 214] width 674 height 288
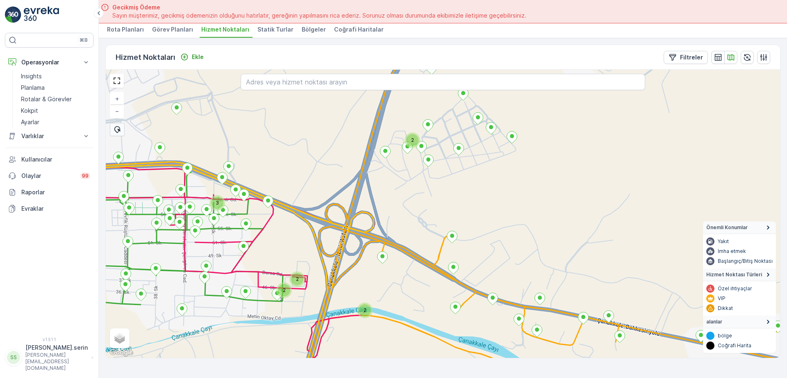
drag, startPoint x: 514, startPoint y: 181, endPoint x: 524, endPoint y: 198, distance: 19.8
click at [523, 197] on div "3 2 2 2 2 DARDANOS STATİK TUR + − Uydu Yol haritası Arazi Karışık Leaflet Klavy…" at bounding box center [443, 214] width 674 height 288
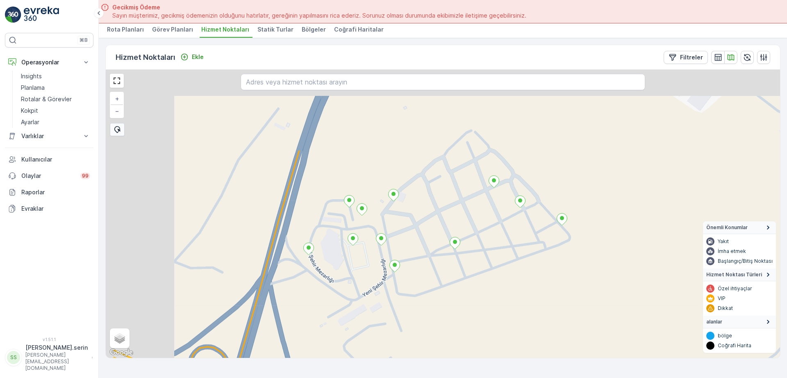
drag, startPoint x: 370, startPoint y: 154, endPoint x: 444, endPoint y: 259, distance: 127.6
click at [444, 259] on div "DARDANOS STATİK TUR + − Uydu Yol haritası Arazi Karışık Leaflet Klavye kısayoll…" at bounding box center [443, 214] width 674 height 288
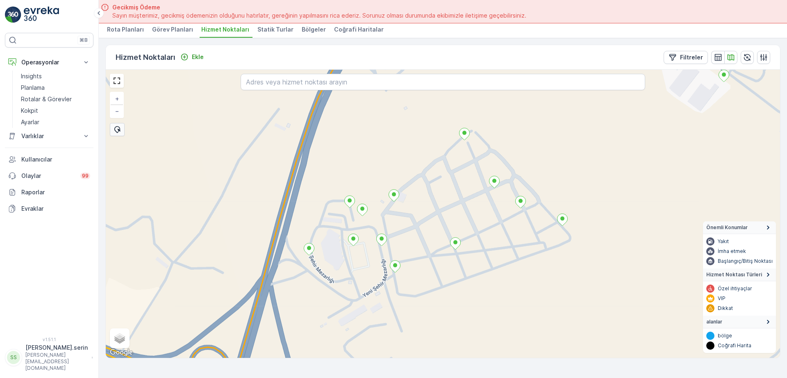
click at [174, 29] on span "Görev Planları" at bounding box center [172, 29] width 41 height 8
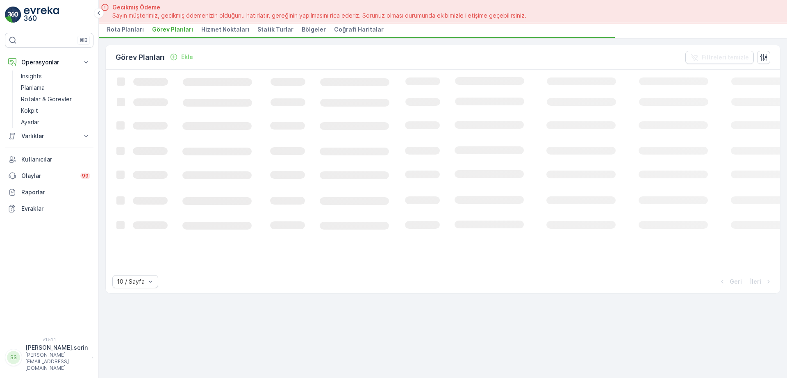
click at [221, 29] on span "Hizmet Noktaları" at bounding box center [225, 29] width 48 height 8
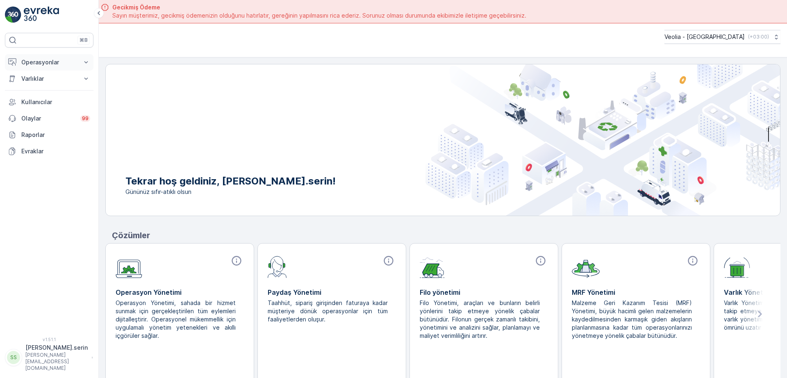
click at [59, 66] on p "Operasyonlar" at bounding box center [49, 62] width 56 height 8
click at [45, 88] on p "Planlama" at bounding box center [33, 88] width 24 height 8
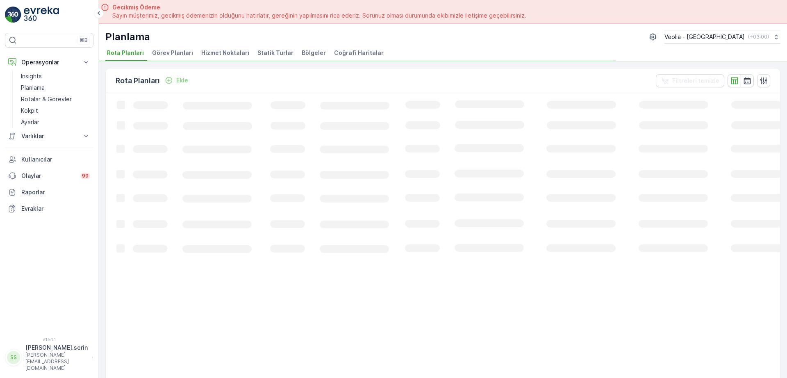
click at [220, 51] on span "Hizmet Noktaları" at bounding box center [225, 53] width 48 height 8
click at [746, 78] on icon "button" at bounding box center [747, 81] width 8 height 8
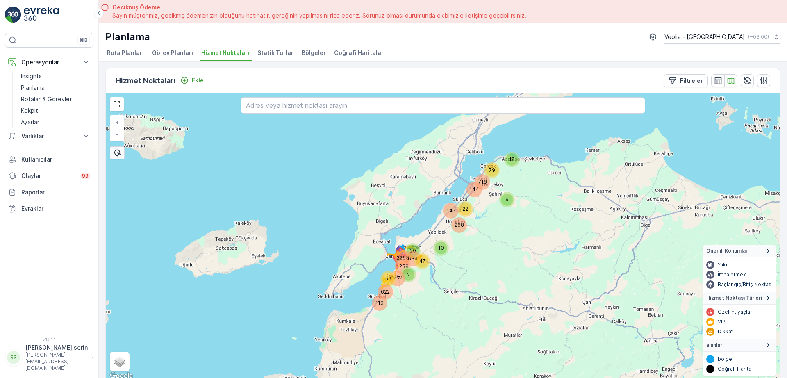
scroll to position [3, 0]
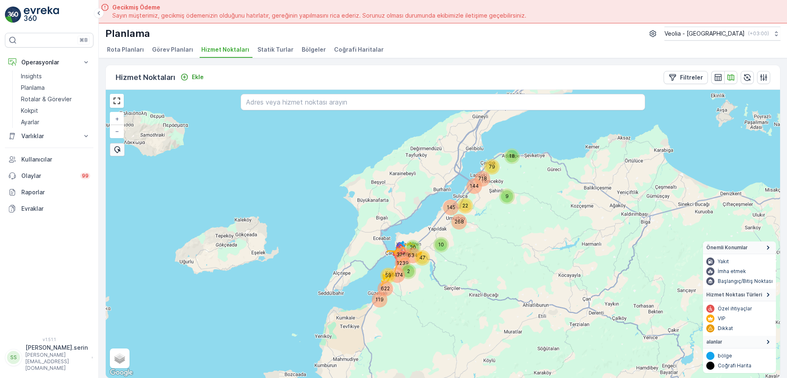
drag, startPoint x: 391, startPoint y: 312, endPoint x: 426, endPoint y: 254, distance: 67.8
click at [383, 273] on div "3268 634 622 119 1239 2 47 1474 59 20 9 145 144 22 79 718 268 10 18 + − Uydu Yo…" at bounding box center [443, 234] width 674 height 288
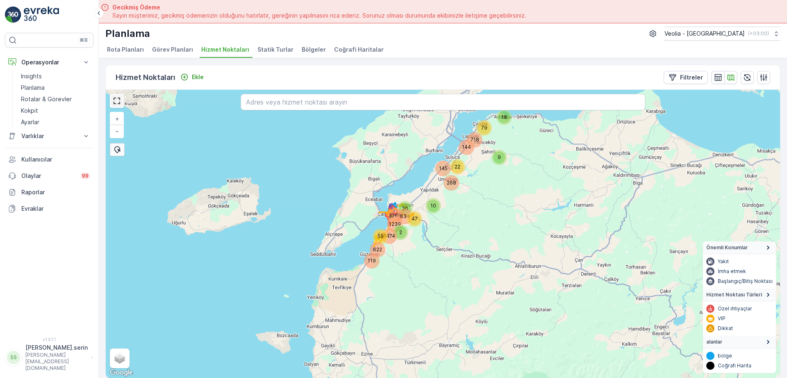
drag, startPoint x: 118, startPoint y: 103, endPoint x: 160, endPoint y: 168, distance: 77.6
click at [118, 102] on link at bounding box center [117, 101] width 12 height 12
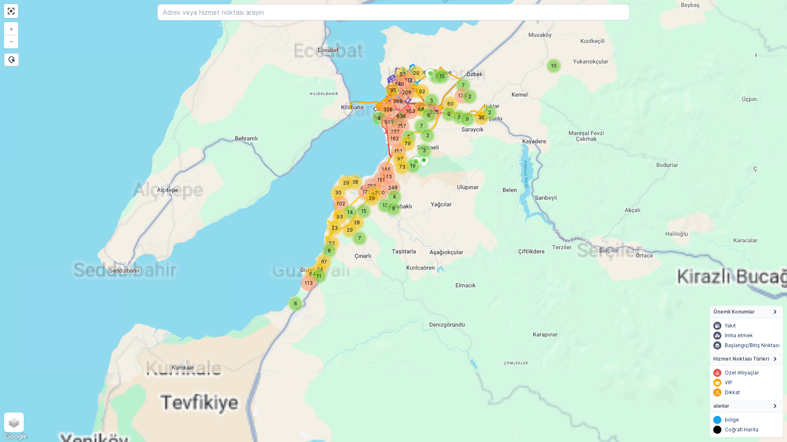
drag, startPoint x: 386, startPoint y: 195, endPoint x: 390, endPoint y: 221, distance: 25.7
click at [387, 193] on div "10 92 6 2 3 5 335 60 5 15 7 8 9 130 9 2 10 36 2 9 35 14 6 8 11 49 38 29 30 171 …" at bounding box center [393, 221] width 787 height 442
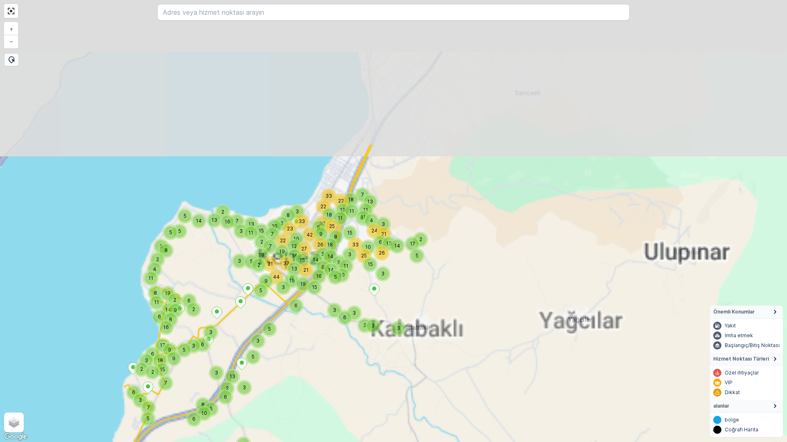
drag, startPoint x: 428, startPoint y: 212, endPoint x: 415, endPoint y: 344, distance: 132.9
click at [415, 344] on div "8 7 5 2 11 3 14 14 3 15 5 9 37 21 9 19 15 16 14 2 9 3 13 15 19 21 5 3 3 3 6 11 …" at bounding box center [393, 221] width 787 height 442
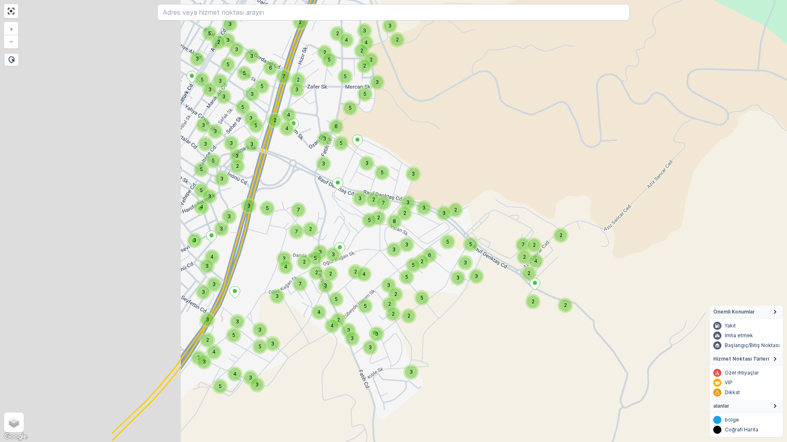
drag, startPoint x: 214, startPoint y: 269, endPoint x: 397, endPoint y: 281, distance: 183.1
click at [397, 281] on div "2 2 2 2 2 2 2 2 3 3 5 3 2 2 3 3 3 3 5 5 2 3 2 2 3 5 3 2 2 2 3 3 2 7 4 2 3 3 4 5…" at bounding box center [393, 221] width 787 height 442
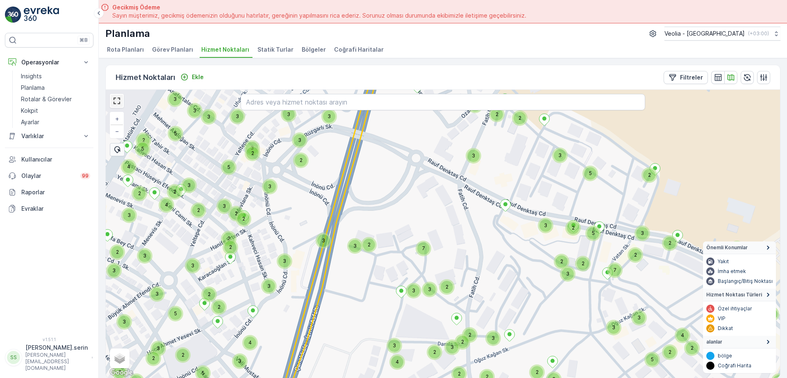
click at [114, 97] on link at bounding box center [117, 101] width 12 height 12
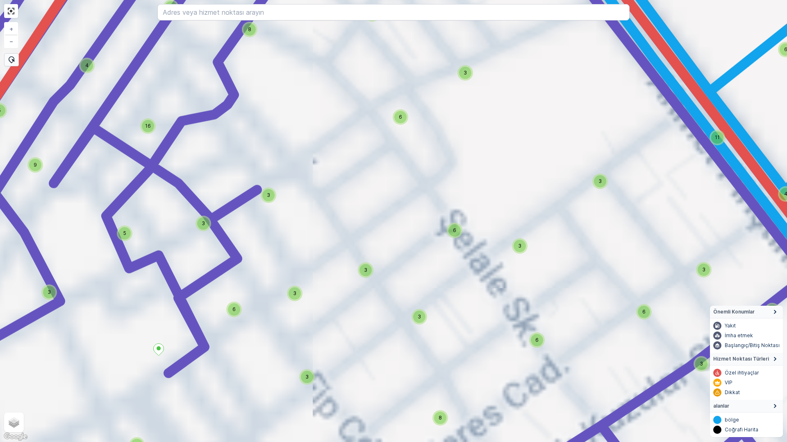
click at [271, 231] on div "7 3 2 6 2 2 2 5 3 15 5 8 19 3 15 6 5 5 5 6 6 3 3 3 2 3 6 7 12 17 23 10 3 8 6 19…" at bounding box center [393, 221] width 787 height 442
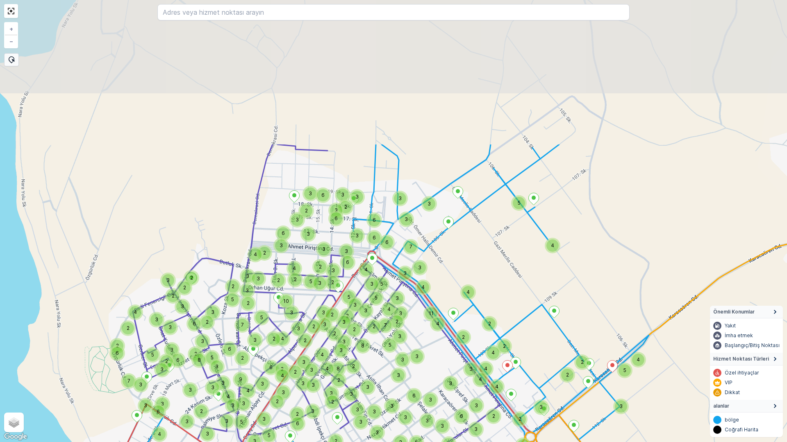
drag, startPoint x: 383, startPoint y: 118, endPoint x: 386, endPoint y: 279, distance: 161.4
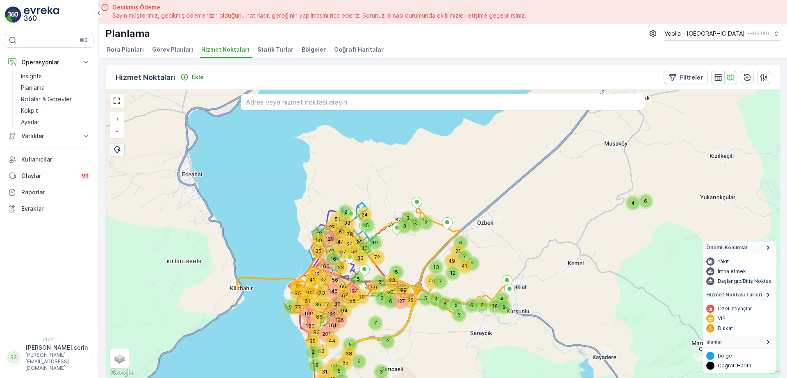
click at [273, 49] on span "Statik Turlar" at bounding box center [275, 49] width 36 height 8
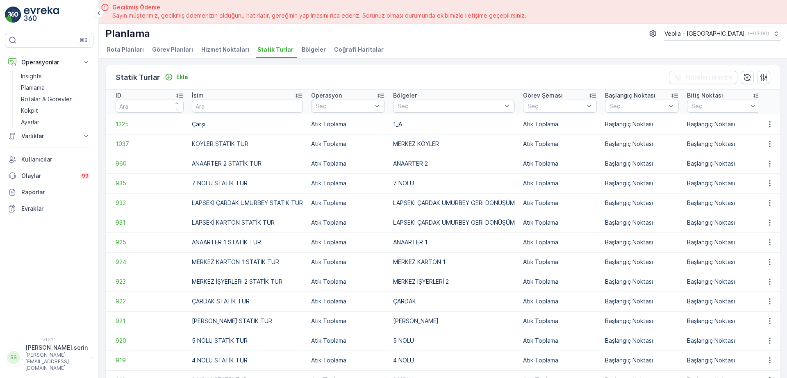
scroll to position [51, 0]
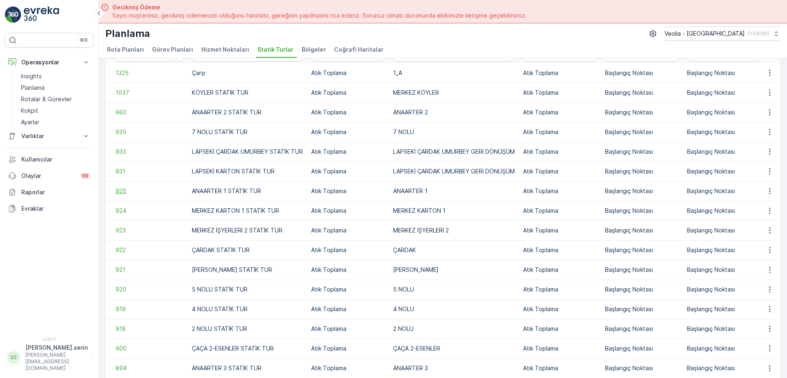
click at [123, 191] on span "925" at bounding box center [150, 191] width 68 height 8
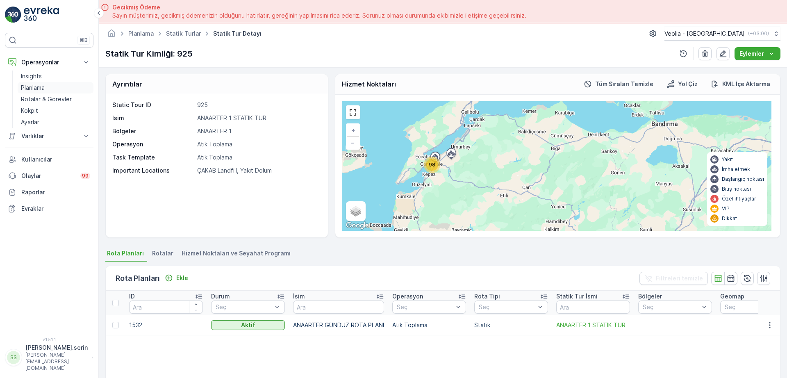
click at [48, 88] on link "Planlama" at bounding box center [56, 87] width 76 height 11
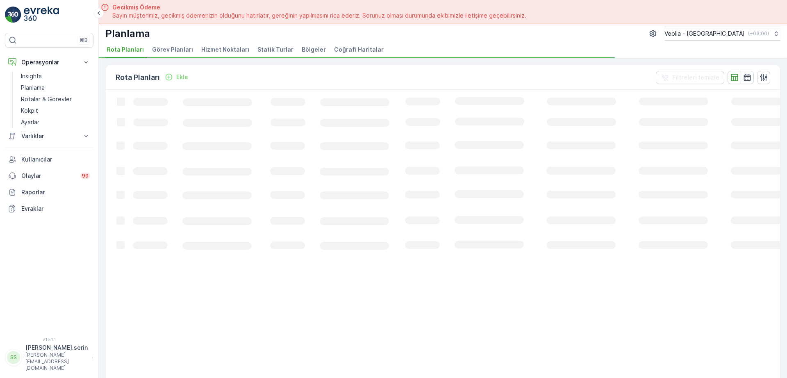
click at [302, 48] on span "Bölgeler" at bounding box center [314, 49] width 24 height 8
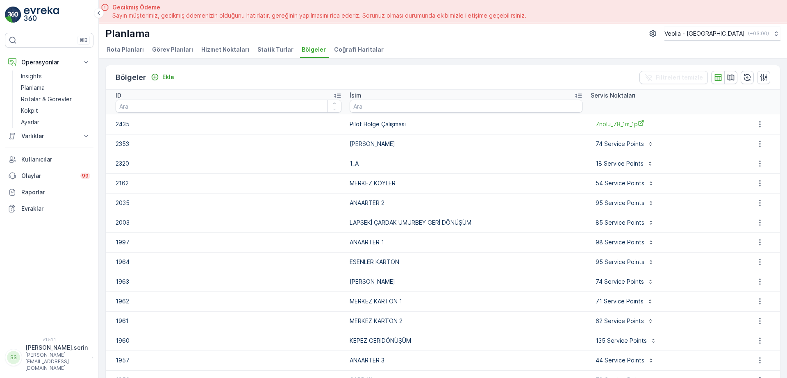
drag, startPoint x: 358, startPoint y: 123, endPoint x: 392, endPoint y: 120, distance: 34.6
click at [361, 122] on p "Pilot Bölge Çalışması" at bounding box center [465, 124] width 233 height 8
click at [162, 76] on p "Ekle" at bounding box center [168, 77] width 12 height 8
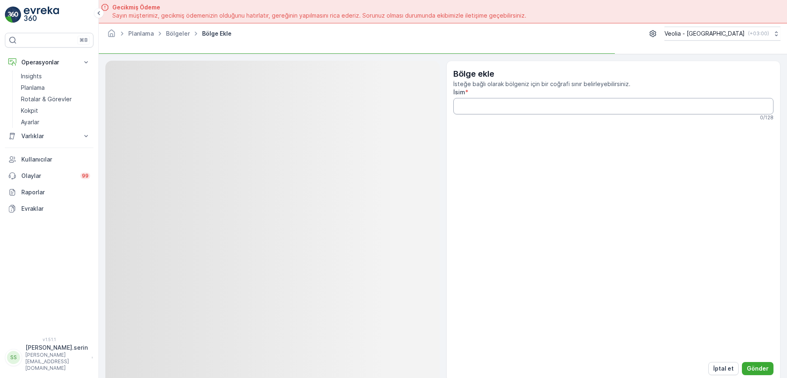
click at [479, 104] on input "İsim" at bounding box center [613, 106] width 320 height 16
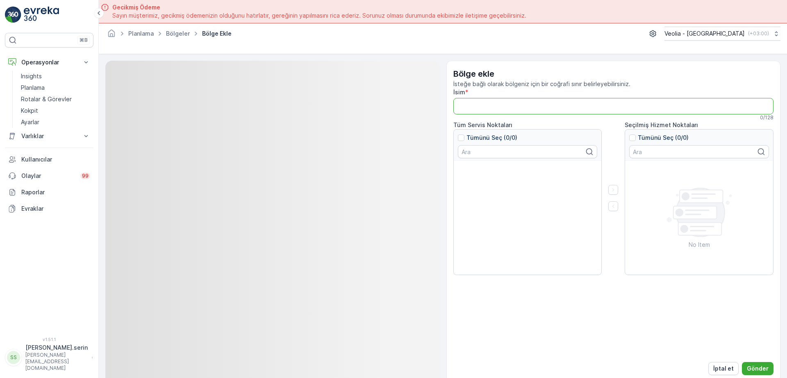
click at [542, 111] on input "İsim" at bounding box center [613, 106] width 320 height 16
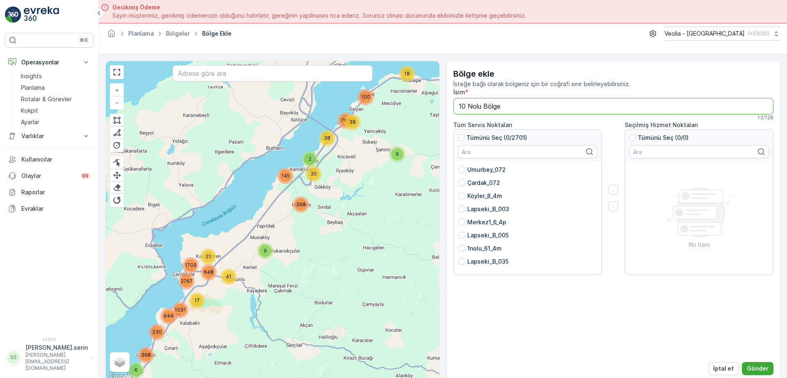
type input "10 Nolu Bölge"
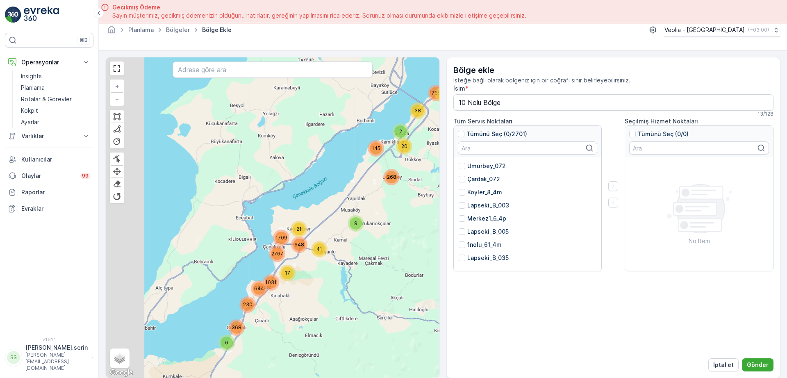
drag, startPoint x: 252, startPoint y: 269, endPoint x: 352, endPoint y: 223, distance: 110.0
click at [370, 231] on div "41 21 17 18 2 9 268 145 9 20 100 38 765 38 6 368 230 644 1031 2767 648 1709 + −…" at bounding box center [272, 217] width 333 height 320
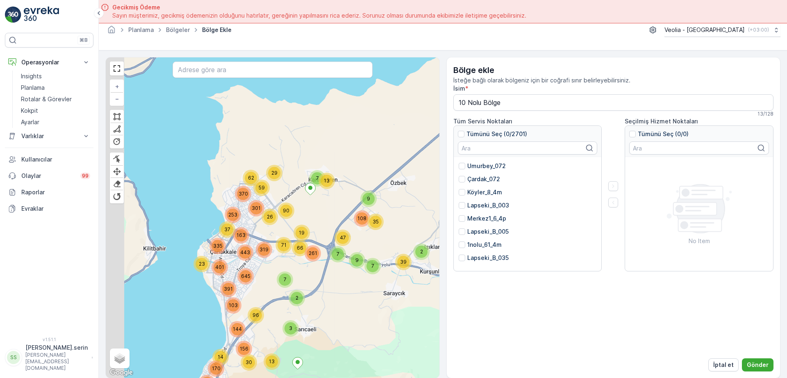
drag, startPoint x: 328, startPoint y: 223, endPoint x: 374, endPoint y: 211, distance: 47.5
click at [383, 213] on div "35" at bounding box center [375, 221] width 16 height 16
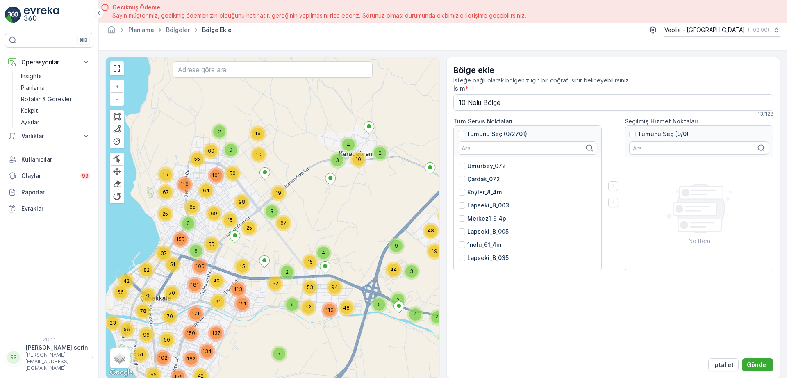
drag, startPoint x: 318, startPoint y: 206, endPoint x: 325, endPoint y: 197, distance: 11.3
click at [358, 209] on div "3 16 32 21 7 21 48 9 9 29 15 32 130 71 44 145 263 14 35 219 20 66 16 7 30 48 59…" at bounding box center [272, 217] width 333 height 320
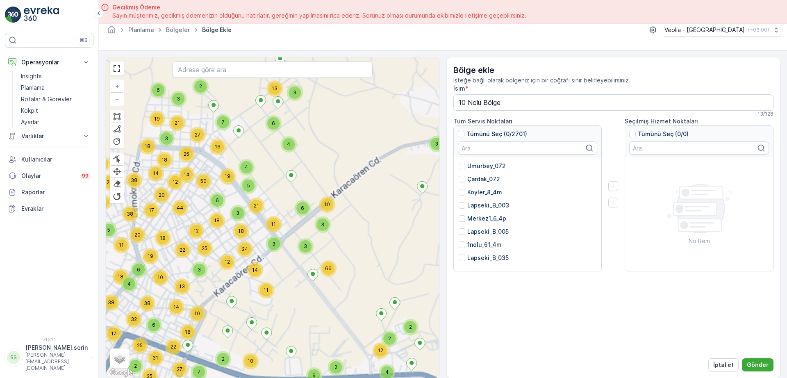
click at [376, 34] on div "6 8 28 6 19 4 2 3 11 11 10 21 12 15 28 13 30 15 18 18 32 47 12 26 35 16 28 30 2…" at bounding box center [376, 34] width 0 height 0
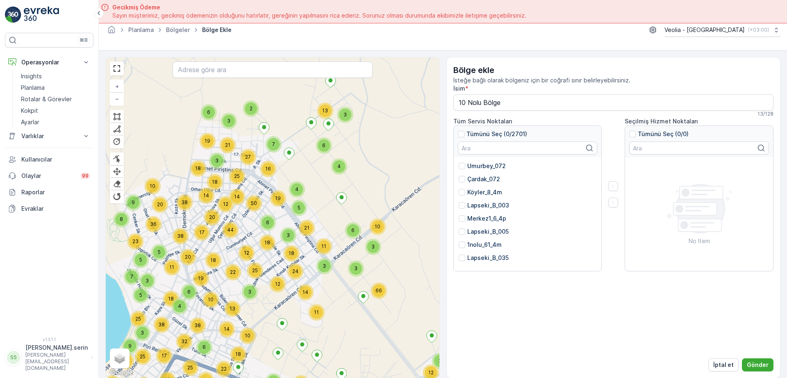
drag, startPoint x: 334, startPoint y: 200, endPoint x: 357, endPoint y: 210, distance: 25.1
click at [357, 210] on div "2 5 8 2 4 2 18 10 4 2 4 2 13 2 4 3 2 2 3 2 2 7 4 6 10 4 6 4 3 14 3 6 2 5 4 2 2 …" at bounding box center [272, 217] width 333 height 320
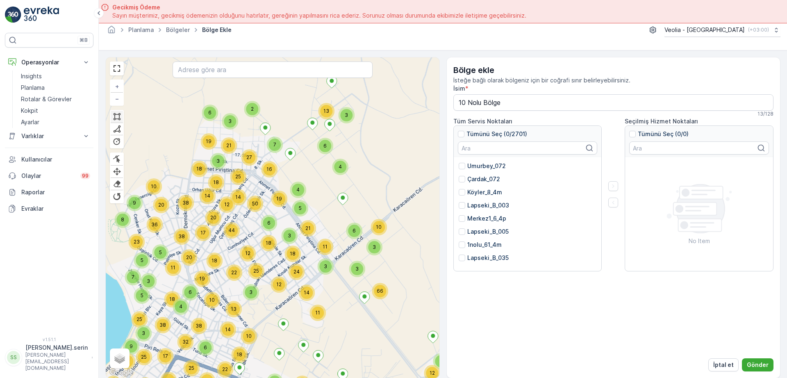
click at [120, 117] on div at bounding box center [117, 117] width 8 height 8
click at [115, 125] on div at bounding box center [117, 129] width 8 height 8
click at [182, 168] on div "2 5 8 2 4 2 18 10 4 2 4 2 13 2 4 3 2 2 3 2 2 7 4 6 10 4 6 4 3 14 3 6 2 5 4 2 2 …" at bounding box center [272, 217] width 333 height 320
click at [252, 176] on icon at bounding box center [217, 172] width 70 height 8
click at [333, 263] on icon at bounding box center [293, 219] width 82 height 86
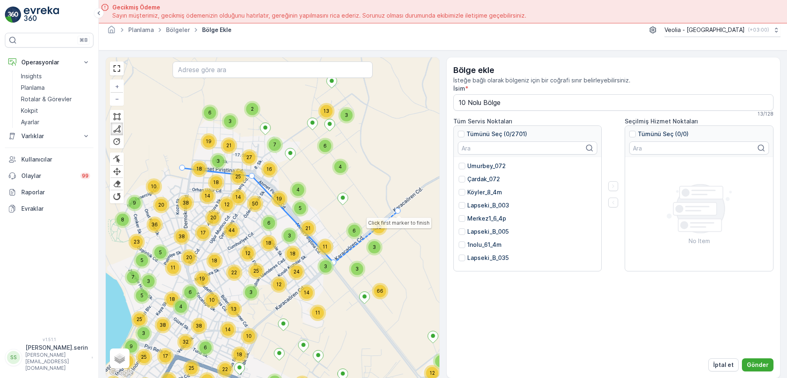
drag, startPoint x: 397, startPoint y: 211, endPoint x: 395, endPoint y: 201, distance: 10.0
click at [398, 210] on div "2 5 8 2 4 2 18 10 4 2 4 2 13 2 4 3 2 2 3 2 2 7 4 6 10 4 6 4 3 14 3 6 2 5 4 2 2 …" at bounding box center [272, 217] width 333 height 320
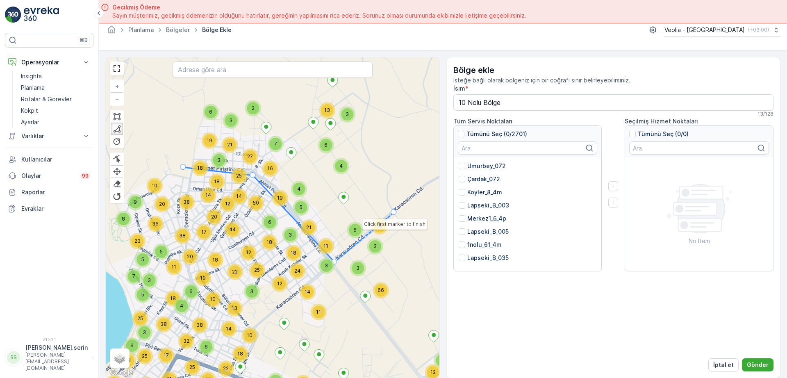
click at [394, 212] on div "2 5 8 2 4 2 18 10 4 2 4 2 13 2 4 3 2 2 3 2 2 7 4 6 10 4 6 4 3 14 3 6 2 5 4 2 2 …" at bounding box center [272, 217] width 333 height 320
click at [358, 93] on icon at bounding box center [376, 152] width 36 height 119
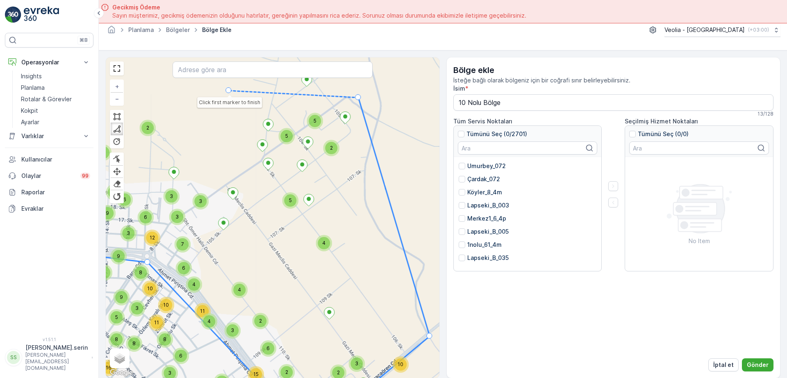
click at [227, 91] on div "2 2 3 7 2 2 2 2 2 4 6 4 2 4 4 4 2 2 2 2 13 2 2 2 3 2 2 2 5 3 4 2 3 5 2 6 3 2 2 …" at bounding box center [272, 217] width 333 height 320
click at [139, 89] on icon at bounding box center [183, 89] width 88 height 1
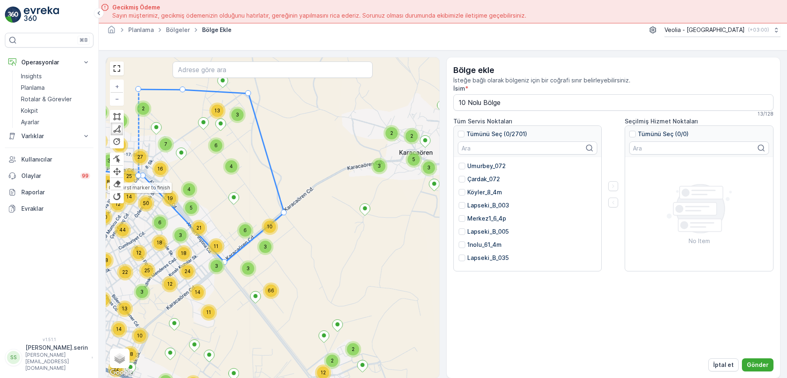
drag, startPoint x: 145, startPoint y: 111, endPoint x: 141, endPoint y: 175, distance: 64.1
drag, startPoint x: 141, startPoint y: 175, endPoint x: 131, endPoint y: 175, distance: 9.4
drag, startPoint x: 131, startPoint y: 175, endPoint x: 127, endPoint y: 162, distance: 13.1
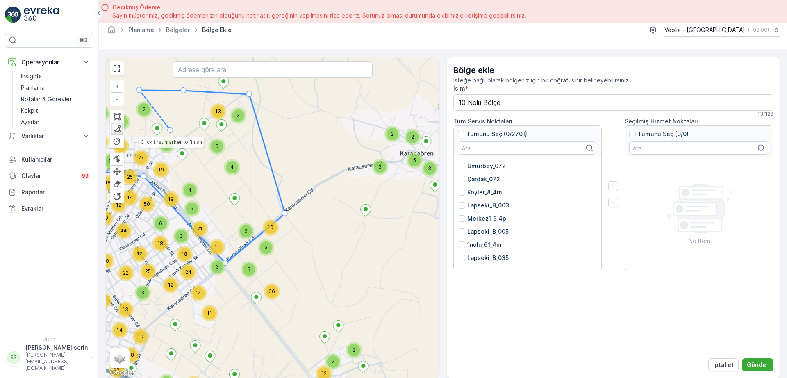
drag, startPoint x: 127, startPoint y: 162, endPoint x: 170, endPoint y: 129, distance: 54.1
click at [170, 129] on div "2 5 8 2 4 2 18 10 4 2 4 2 13 2 4 3 2 2 3 2 2 7 4 6 10 4 6 4 3 14 3 6 2 5 4 2 2 …" at bounding box center [272, 217] width 333 height 320
click at [143, 177] on div at bounding box center [144, 176] width 6 height 6
drag, startPoint x: 178, startPoint y: 154, endPoint x: 203, endPoint y: 157, distance: 25.6
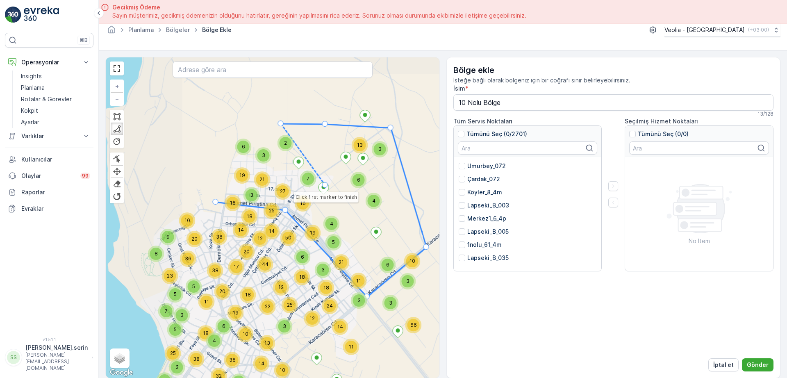
drag, startPoint x: 203, startPoint y: 157, endPoint x: 302, endPoint y: 181, distance: 101.9
click at [318, 183] on div "2 5 8 2 4 2 18 10 4 2 4 2 13 2 4 3 2 2 3 2 2 7 4 6 10 4 6 4 3 14 3 6 2 5 4 2 2 …" at bounding box center [272, 217] width 333 height 320
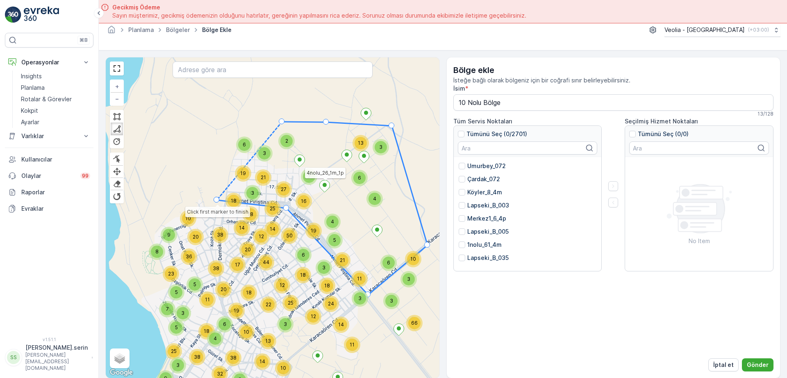
click at [216, 197] on div at bounding box center [216, 200] width 6 height 6
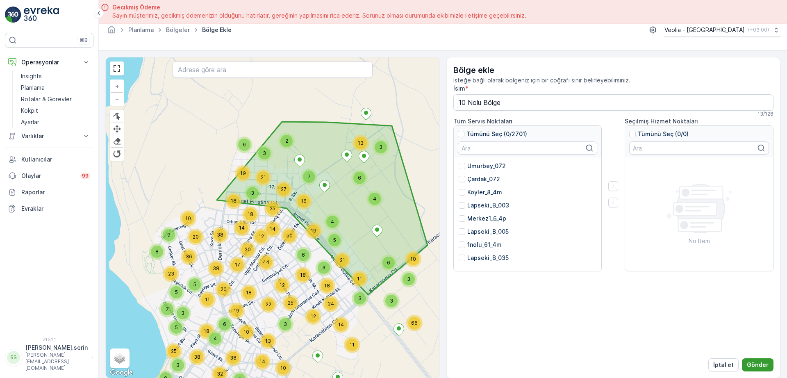
click at [750, 362] on p "Gönder" at bounding box center [757, 365] width 22 height 8
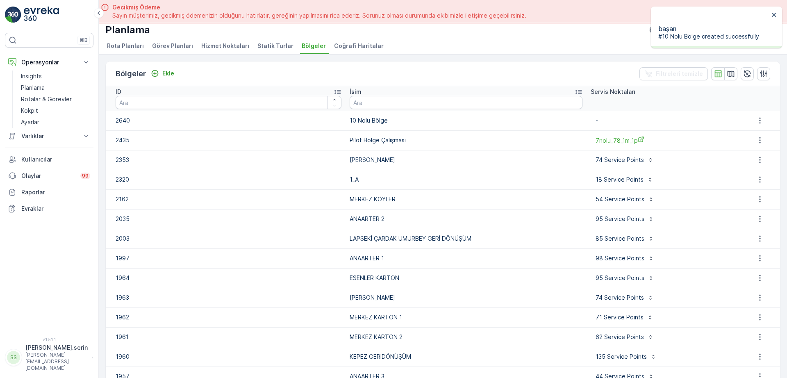
click at [380, 120] on p "10 Nolu Bölge" at bounding box center [465, 120] width 233 height 8
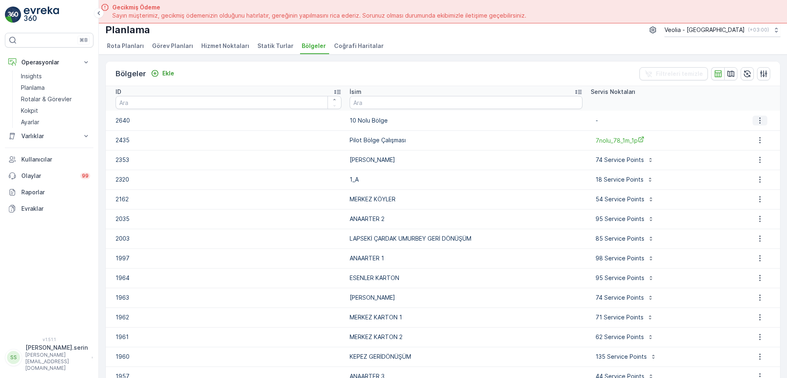
click at [759, 118] on icon "button" at bounding box center [759, 120] width 1 height 6
click at [745, 131] on span "Bölgeyi düzenle" at bounding box center [766, 133] width 44 height 8
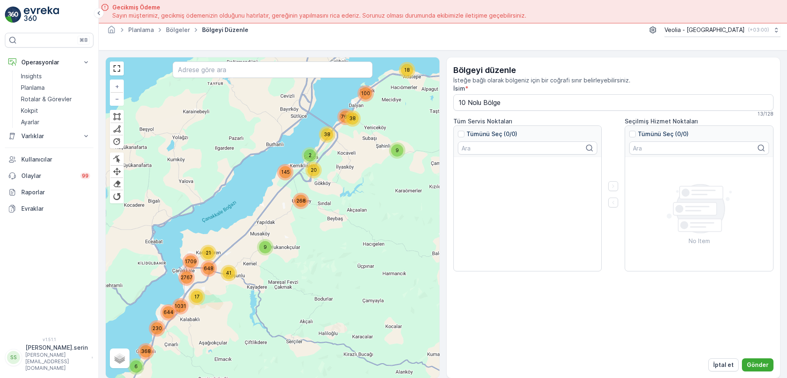
type input "10 Nolu Bölge"
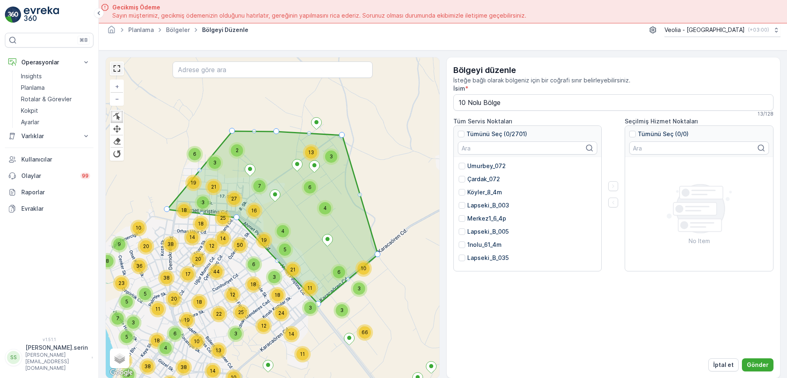
click at [119, 67] on link at bounding box center [117, 68] width 12 height 12
click at [117, 129] on div at bounding box center [117, 129] width 8 height 8
click at [118, 118] on div at bounding box center [117, 117] width 8 height 8
click at [117, 141] on div at bounding box center [117, 141] width 8 height 8
click at [118, 152] on div at bounding box center [117, 154] width 8 height 8
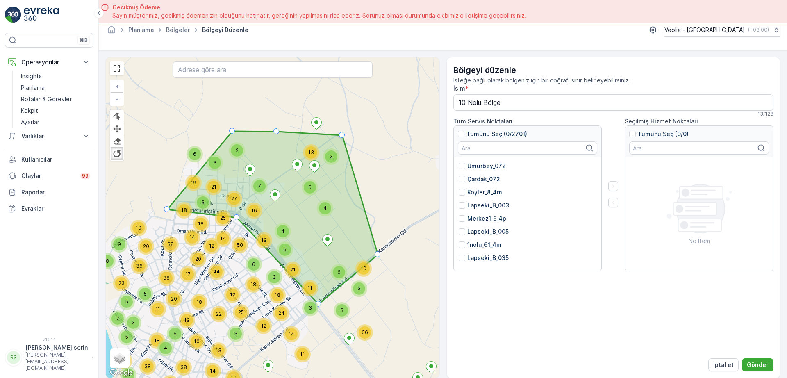
click at [511, 134] on p "Tümünü Seç (0/2701)" at bounding box center [496, 134] width 61 height 8
click at [458, 130] on input "Tümünü Seç (0/2701)" at bounding box center [458, 130] width 0 height 0
click at [462, 134] on icon at bounding box center [461, 134] width 6 height 6
click at [458, 130] on input "Tümünü Seç (2701/2701)" at bounding box center [458, 130] width 0 height 0
click at [530, 147] on input "text" at bounding box center [510, 145] width 105 height 9
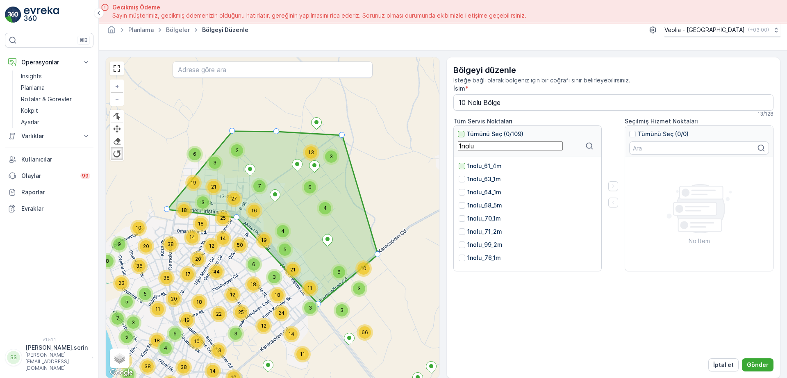
type input "1nolu"
click at [463, 165] on div at bounding box center [461, 166] width 7 height 7
click at [458, 162] on input "1nolu_61_4m" at bounding box center [458, 162] width 0 height 0
click at [465, 180] on div "1nolu_63_1m" at bounding box center [479, 179] width 42 height 8
click at [458, 175] on input "1nolu_63_1m" at bounding box center [458, 175] width 0 height 0
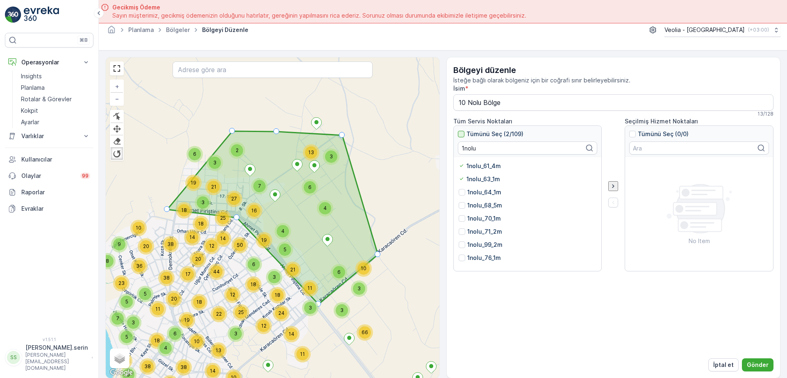
click at [461, 135] on div at bounding box center [461, 134] width 7 height 7
click at [458, 130] on input "Tümünü Seç (2/109)" at bounding box center [458, 130] width 0 height 0
click at [613, 186] on icon "button" at bounding box center [613, 186] width 2 height 4
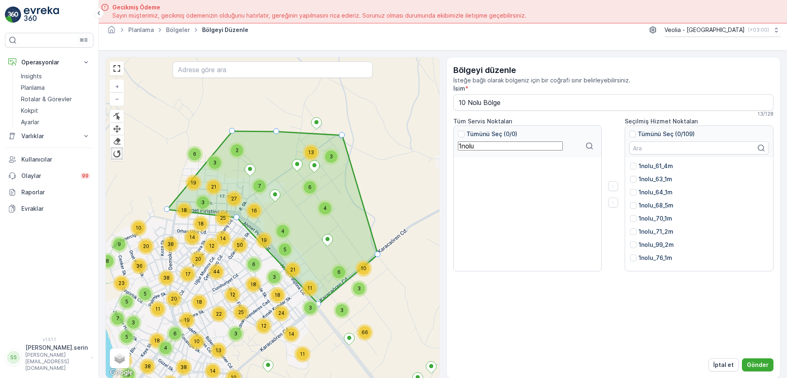
drag, startPoint x: 488, startPoint y: 148, endPoint x: 420, endPoint y: 158, distance: 68.0
click at [421, 157] on div "2 5 8 2 4 2 18 10 4 2 4 2 13 2 4 3 2 2 3 2 2 7 4 6 10 4 6 4 3 14 3 6 2 5 4 2 2 …" at bounding box center [442, 217] width 675 height 321
click at [633, 136] on div at bounding box center [632, 134] width 7 height 7
click at [629, 130] on input "Tümünü Seç (0/109)" at bounding box center [629, 130] width 0 height 0
click at [613, 203] on icon "button" at bounding box center [613, 203] width 2 height 4
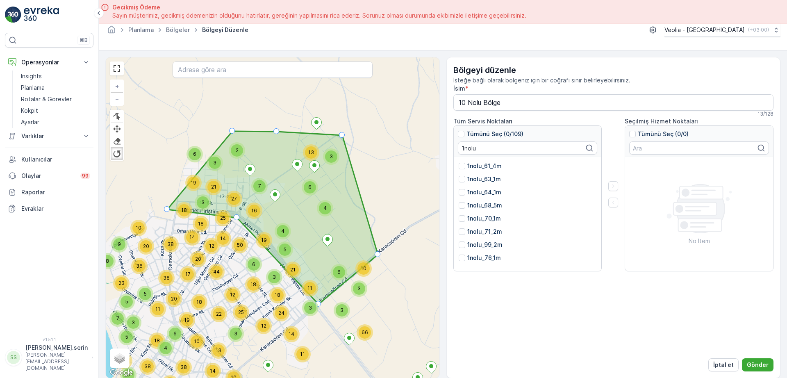
click at [537, 194] on div "1nolu_64_1m" at bounding box center [527, 192] width 138 height 8
click at [120, 70] on link at bounding box center [117, 68] width 12 height 12
click at [117, 118] on div at bounding box center [117, 117] width 8 height 8
drag, startPoint x: 255, startPoint y: 129, endPoint x: 262, endPoint y: 115, distance: 16.5
drag, startPoint x: 254, startPoint y: 133, endPoint x: 257, endPoint y: 125, distance: 8.3
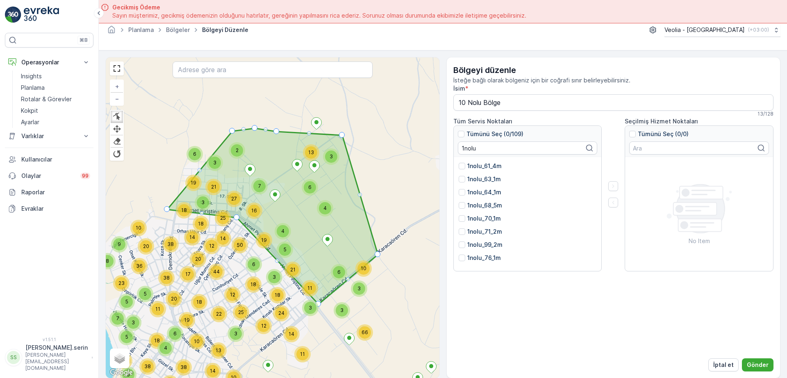
click at [257, 125] on div at bounding box center [255, 128] width 6 height 6
drag, startPoint x: 267, startPoint y: 124, endPoint x: 272, endPoint y: 125, distance: 4.9
click at [268, 123] on div at bounding box center [266, 125] width 4 height 4
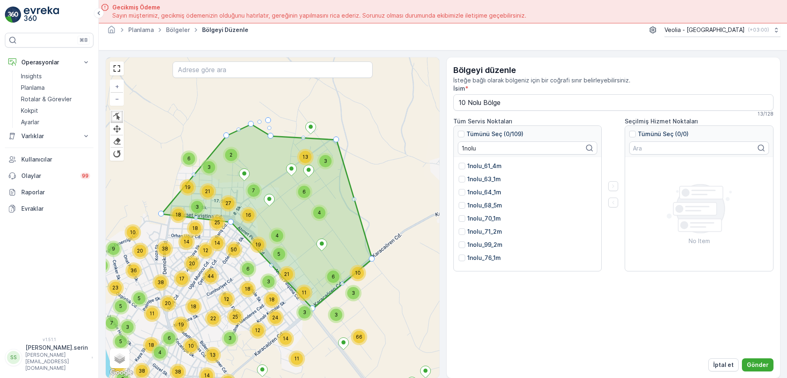
drag, startPoint x: 274, startPoint y: 118, endPoint x: 265, endPoint y: 127, distance: 12.2
click at [265, 126] on div "2 5 8 2 4 2 18 10 4 2 4 2 13 2 4 3 2 2 3 2 2 7 4 6 10 4 6 4 3 14 3 6 2 5 4 2 2 …" at bounding box center [272, 217] width 333 height 320
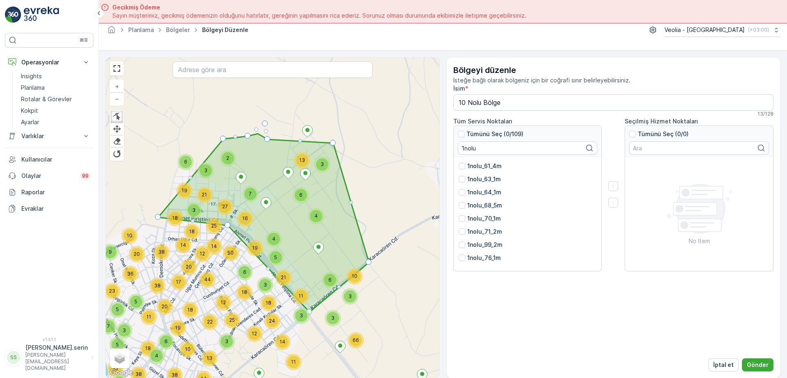
drag, startPoint x: 249, startPoint y: 126, endPoint x: 249, endPoint y: 134, distance: 8.6
click at [249, 134] on div at bounding box center [248, 136] width 6 height 6
drag, startPoint x: 263, startPoint y: 131, endPoint x: 261, endPoint y: 135, distance: 4.4
click at [264, 133] on div at bounding box center [266, 131] width 4 height 4
drag, startPoint x: 257, startPoint y: 130, endPoint x: 257, endPoint y: 135, distance: 4.9
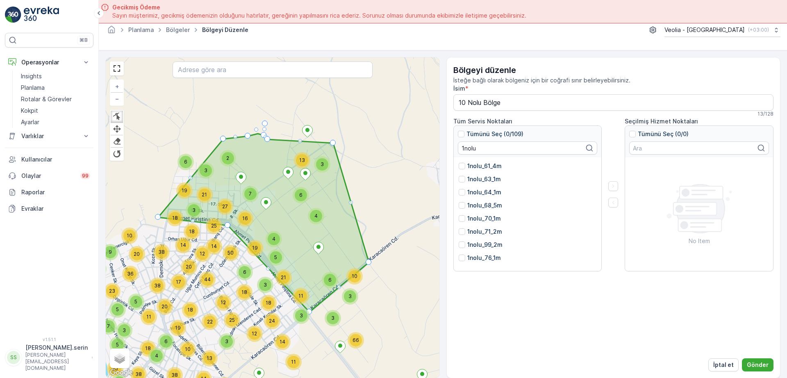
click at [257, 132] on div at bounding box center [256, 129] width 4 height 4
drag, startPoint x: 263, startPoint y: 130, endPoint x: 260, endPoint y: 134, distance: 4.9
click at [97, 65] on div "2 5 8 2 4 2 18 10 4 2 4 2 13 2 4 3 2 2 3 2 2 7 4 6 10 4 6 4 3 14 3 6 2 5 4 2 2 …" at bounding box center [97, 65] width 0 height 0
click at [120, 113] on div at bounding box center [117, 117] width 8 height 8
click at [117, 127] on div at bounding box center [117, 129] width 8 height 8
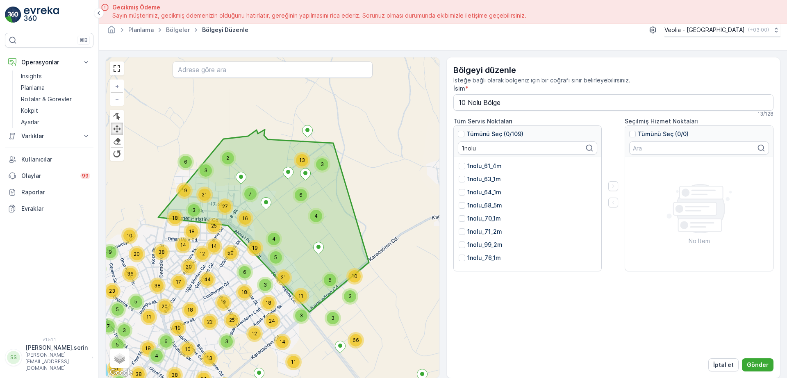
click at [118, 128] on div at bounding box center [117, 129] width 8 height 8
click at [119, 129] on div at bounding box center [117, 129] width 8 height 8
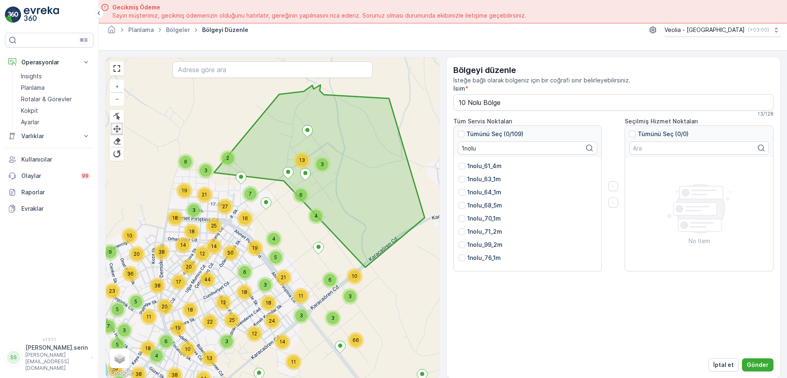
drag, startPoint x: 279, startPoint y: 141, endPoint x: 334, endPoint y: 96, distance: 71.4
click at [334, 96] on icon at bounding box center [319, 176] width 211 height 182
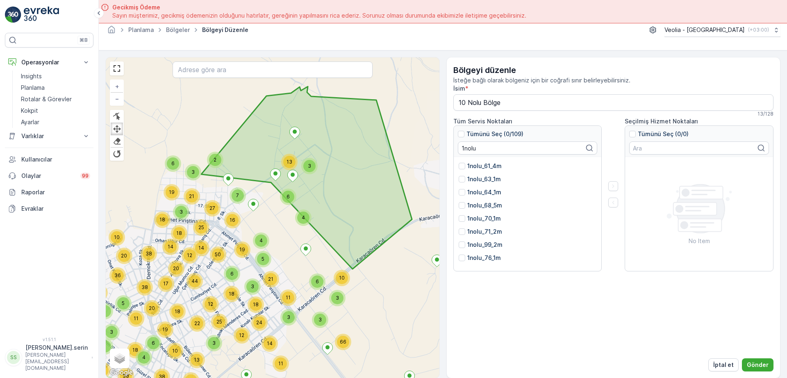
drag, startPoint x: 345, startPoint y: 94, endPoint x: 337, endPoint y: 96, distance: 8.0
click at [337, 96] on div "2 5 8 2 4 2 18 10 4 2 4 2 13 2 4 3 2 2 3 2 2 7 4 6 10 4 6 4 3 14 3 6 2 5 4 2 2 …" at bounding box center [272, 217] width 333 height 320
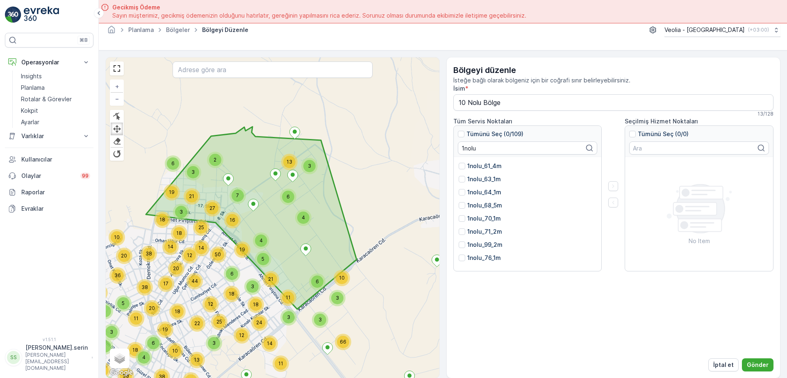
drag, startPoint x: 333, startPoint y: 99, endPoint x: 277, endPoint y: 139, distance: 68.3
click at [277, 139] on icon at bounding box center [251, 218] width 211 height 182
click at [116, 141] on div at bounding box center [117, 141] width 8 height 8
click at [272, 136] on div "2 5 8 2 4 2 18 10 4 2 4 2 13 2 4 3 2 2 3 2 2 7 4 6 10 4 6 4 3 14 3 6 2 5 4 2 2 …" at bounding box center [272, 217] width 333 height 320
click at [268, 139] on icon at bounding box center [251, 218] width 211 height 182
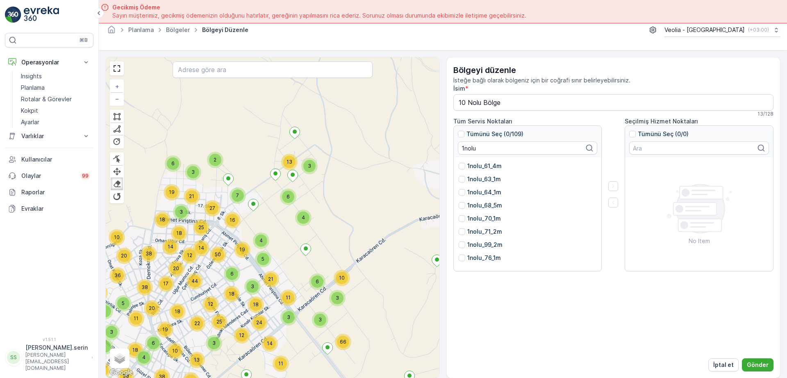
click at [265, 138] on div "2 5 8 2 4 2 18 10 4 2 4 2 13 2 4 3 2 2 3 2 2 7 4 6 10 4 6 4 3 14 3 6 2 5 4 2 2 …" at bounding box center [272, 217] width 333 height 320
click at [116, 142] on div at bounding box center [117, 141] width 8 height 8
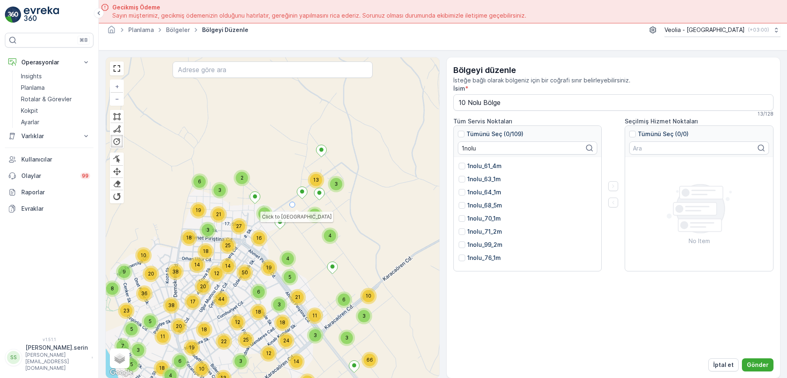
drag, startPoint x: 267, startPoint y: 187, endPoint x: 284, endPoint y: 198, distance: 20.5
click at [289, 202] on div at bounding box center [292, 205] width 6 height 6
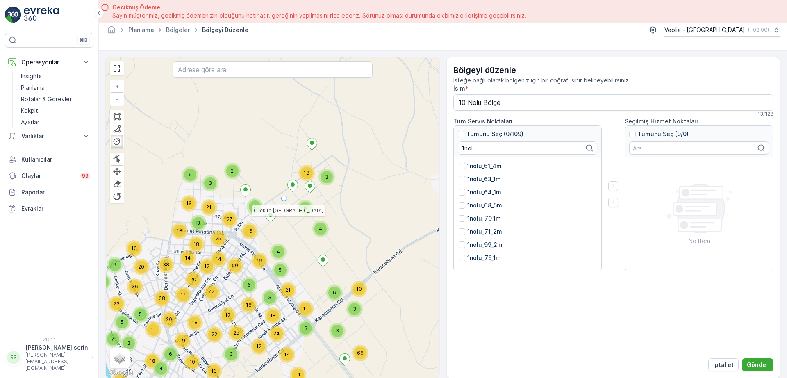
click at [284, 199] on div at bounding box center [284, 198] width 6 height 6
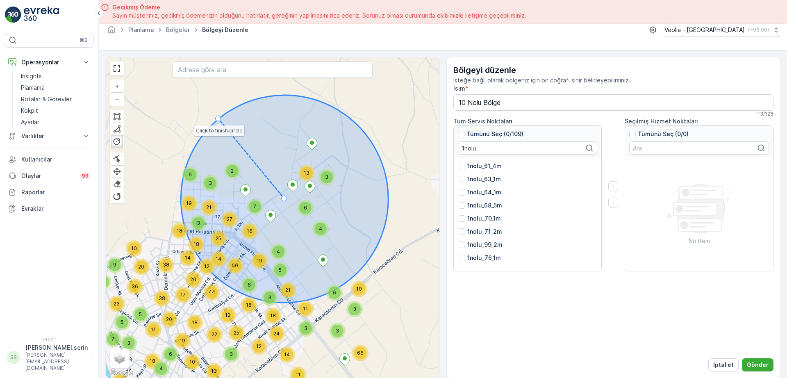
click at [218, 119] on div at bounding box center [218, 119] width 6 height 6
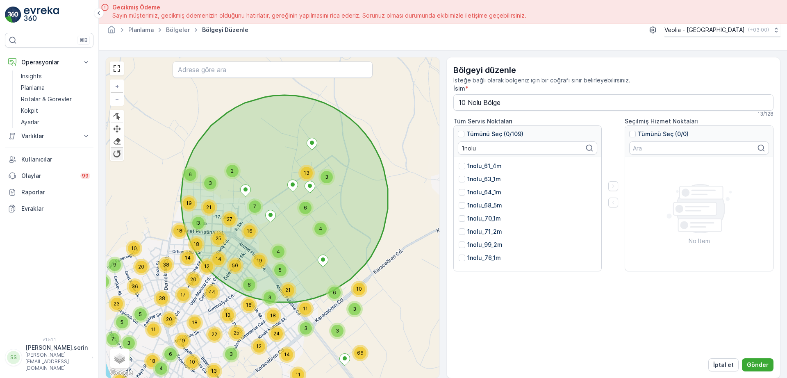
click at [118, 153] on div at bounding box center [117, 154] width 8 height 8
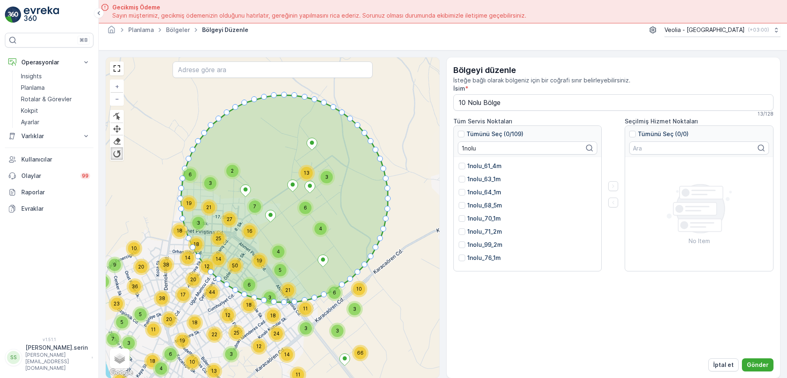
click at [119, 155] on div at bounding box center [117, 154] width 8 height 8
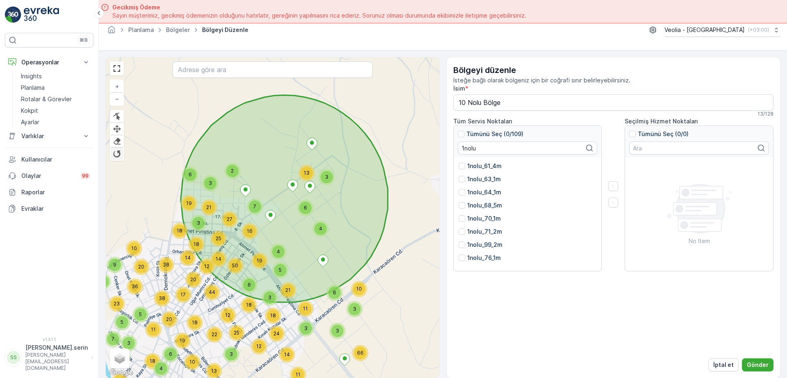
click at [118, 154] on div at bounding box center [117, 154] width 8 height 8
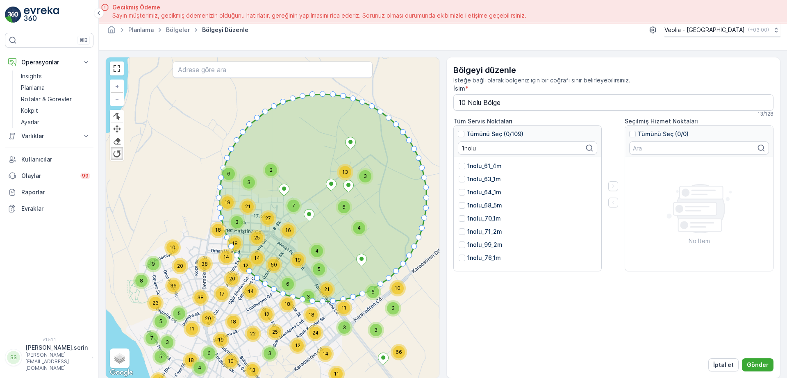
drag, startPoint x: 310, startPoint y: 184, endPoint x: 339, endPoint y: 183, distance: 29.1
click at [348, 183] on ellipse at bounding box center [348, 185] width 4 height 4
click at [119, 152] on div at bounding box center [117, 154] width 8 height 8
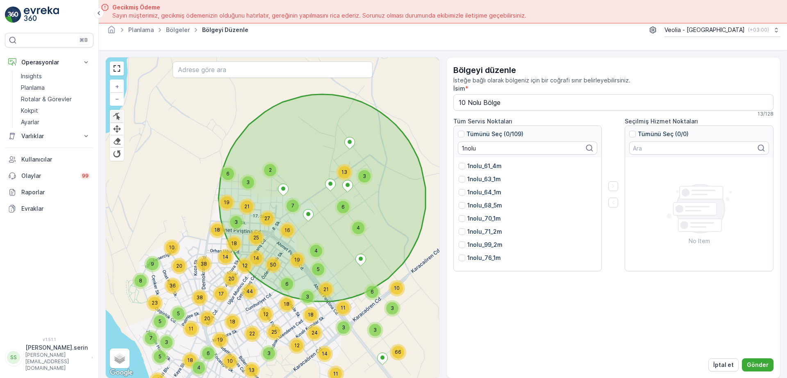
click at [119, 115] on div at bounding box center [117, 117] width 8 height 8
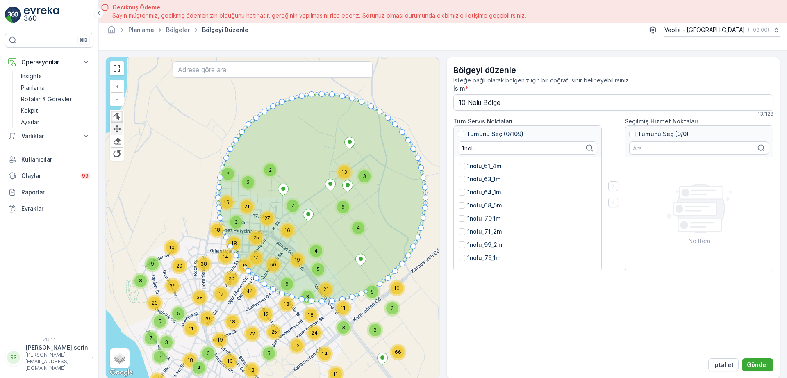
click at [118, 129] on div at bounding box center [117, 129] width 8 height 8
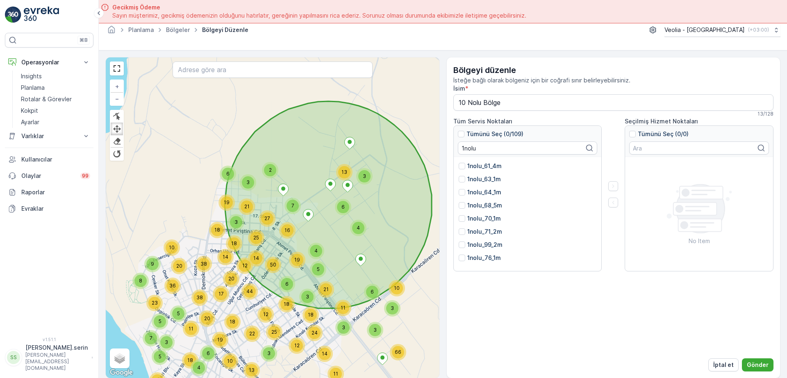
drag, startPoint x: 299, startPoint y: 100, endPoint x: 305, endPoint y: 106, distance: 9.0
click at [305, 106] on icon at bounding box center [327, 204] width 207 height 207
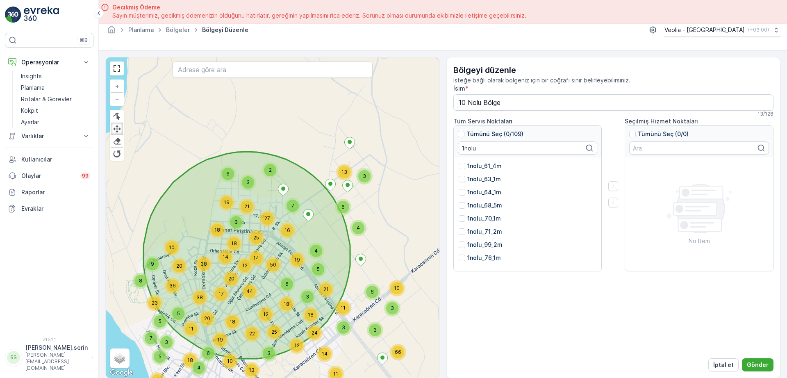
drag, startPoint x: 293, startPoint y: 110, endPoint x: 208, endPoint y: 161, distance: 98.9
click at [208, 161] on icon at bounding box center [246, 255] width 206 height 207
click at [726, 361] on p "İptal et" at bounding box center [723, 365] width 20 height 8
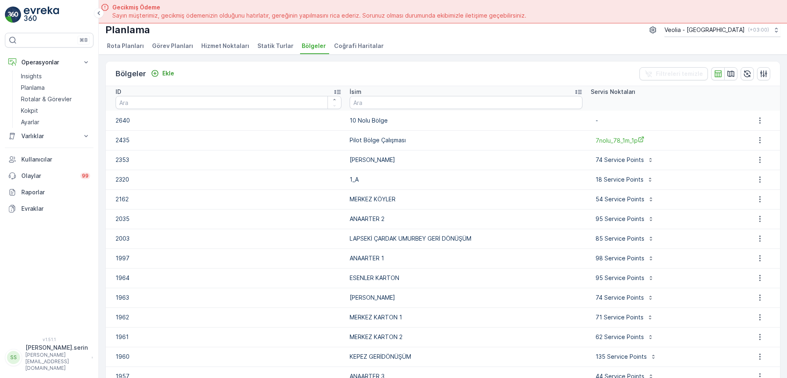
click at [233, 47] on span "Hizmet Noktaları" at bounding box center [225, 46] width 48 height 8
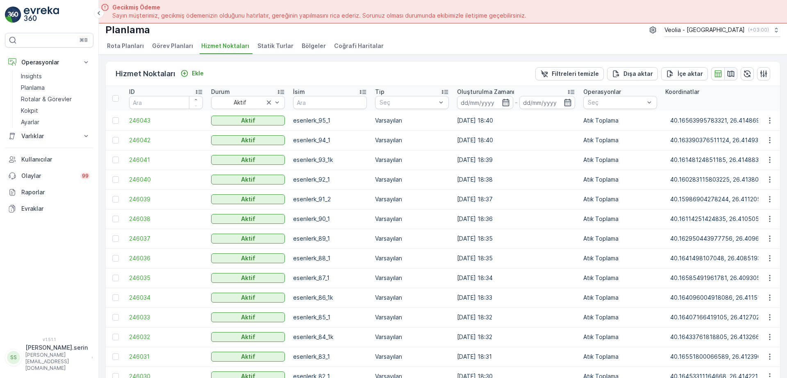
click at [731, 75] on icon "button" at bounding box center [730, 73] width 7 height 6
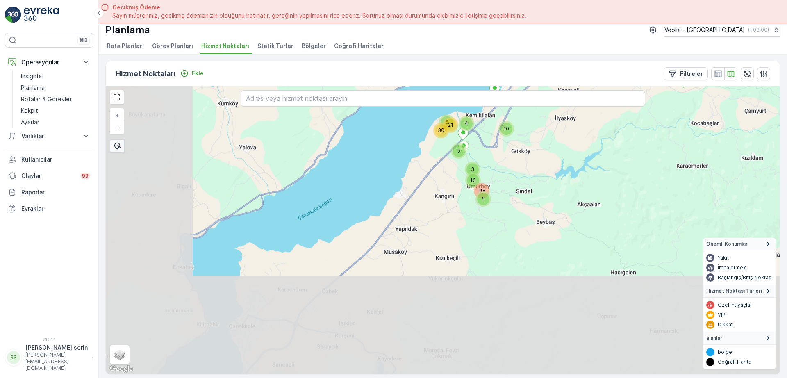
drag, startPoint x: 323, startPoint y: 270, endPoint x: 479, endPoint y: 110, distance: 223.9
click at [479, 110] on div "5 5 10 66 82 29 137 118 5 25 4 10 3 2 16 63 4 6 3 9 3 21 2 5 30 11 5 15 22 + − …" at bounding box center [443, 230] width 674 height 288
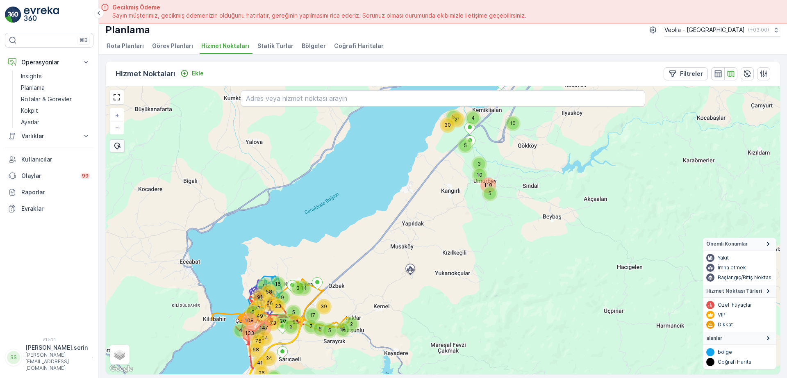
drag, startPoint x: 329, startPoint y: 219, endPoint x: 335, endPoint y: 214, distance: 7.0
click at [335, 214] on div "5 10 118 4 10 3 21 5 30 5 9 2 5 20 56 14 7 3 17 2 5 6 39 18 4 71 68 133 76 108 …" at bounding box center [443, 230] width 674 height 288
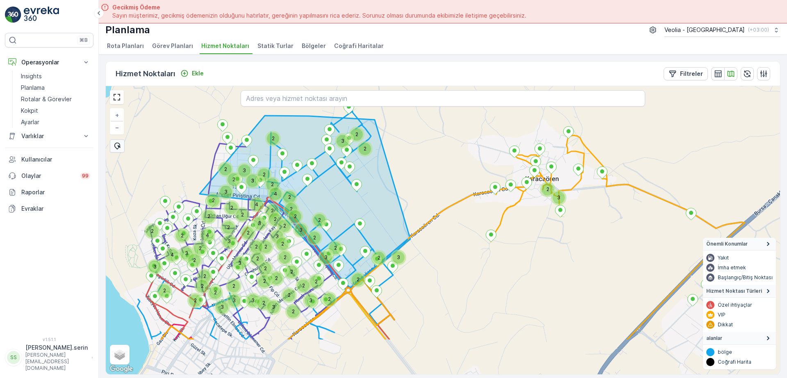
drag, startPoint x: 384, startPoint y: 216, endPoint x: 419, endPoint y: 152, distance: 73.2
click at [419, 152] on div "2 3 2 2 2 3 2 3 2 2 2 3 2 2 2 2 2 2 4 3 2 2 2 2 2 3 2 2 3 2 2 2 2 3 2 3 4 2 3 2…" at bounding box center [443, 230] width 674 height 288
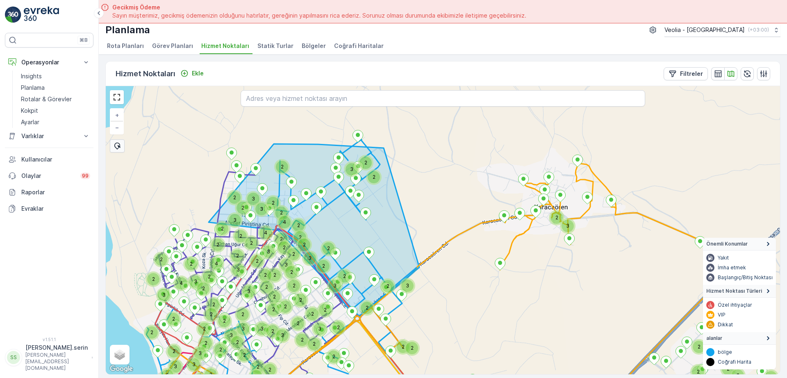
drag, startPoint x: 419, startPoint y: 172, endPoint x: 428, endPoint y: 206, distance: 34.7
click at [429, 208] on div "2 3 2 2 2 3 2 3 2 2 2 3 2 2 2 2 2 2 4 3 2 2 2 2 2 3 2 2 3 2 2 2 2 3 2 3 4 2 3 2…" at bounding box center [443, 230] width 674 height 288
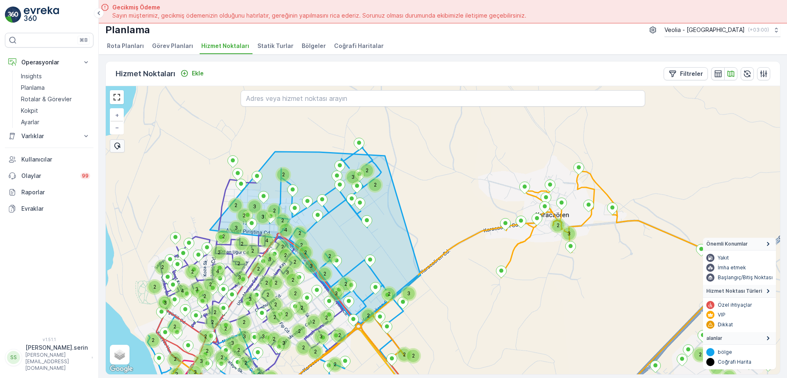
click at [119, 148] on icon at bounding box center [117, 145] width 7 height 7
click at [109, 120] on div at bounding box center [109, 120] width 0 height 0
click at [205, 278] on div "2" at bounding box center [206, 280] width 5 height 5
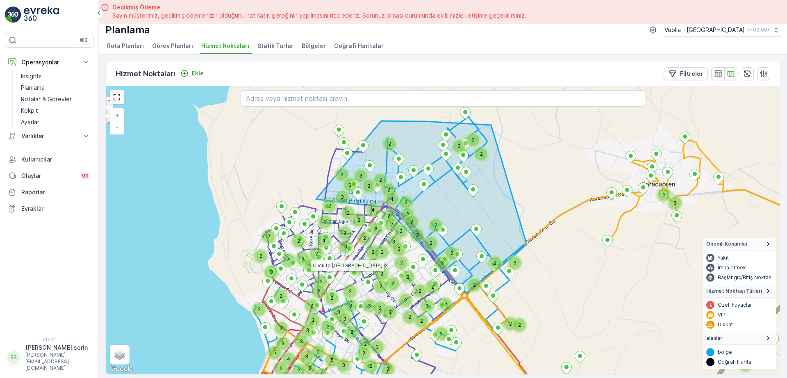
click at [344, 254] on div at bounding box center [343, 253] width 6 height 6
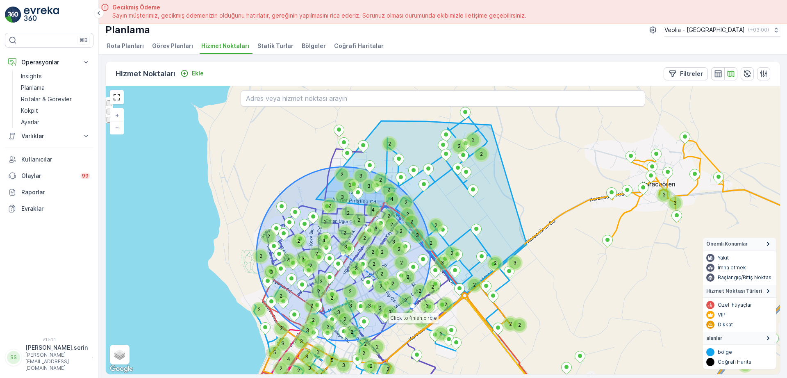
click at [410, 304] on div "2" at bounding box center [405, 300] width 12 height 12
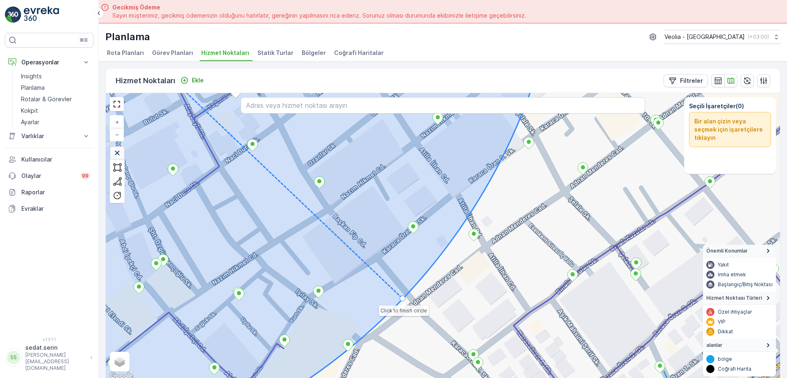
scroll to position [7, 0]
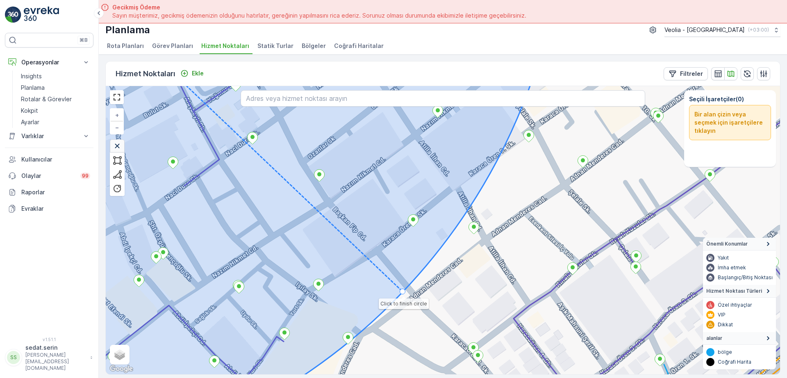
click at [403, 292] on div at bounding box center [402, 291] width 6 height 6
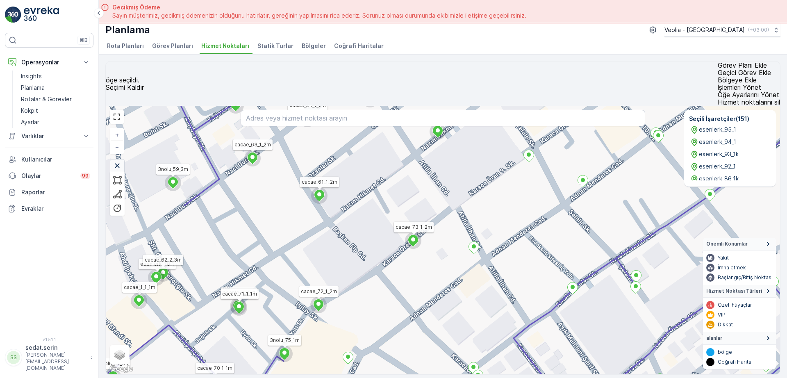
click at [717, 76] on p "Bölgeye Ekle" at bounding box center [748, 79] width 62 height 7
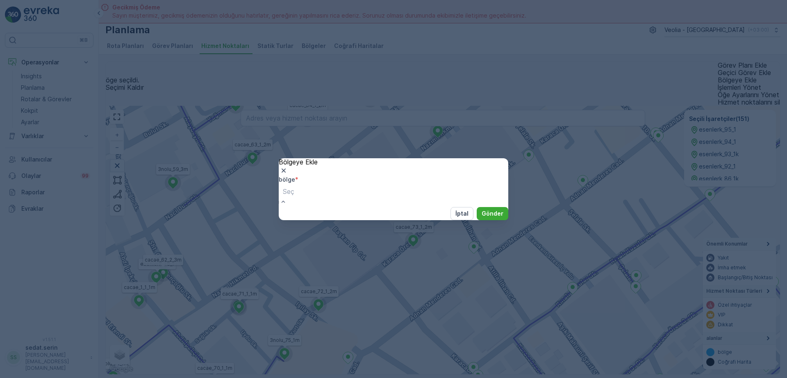
click at [325, 377] on div "1 NOLU" at bounding box center [393, 381] width 787 height 7
click at [489, 218] on p "Gönder" at bounding box center [492, 213] width 22 height 8
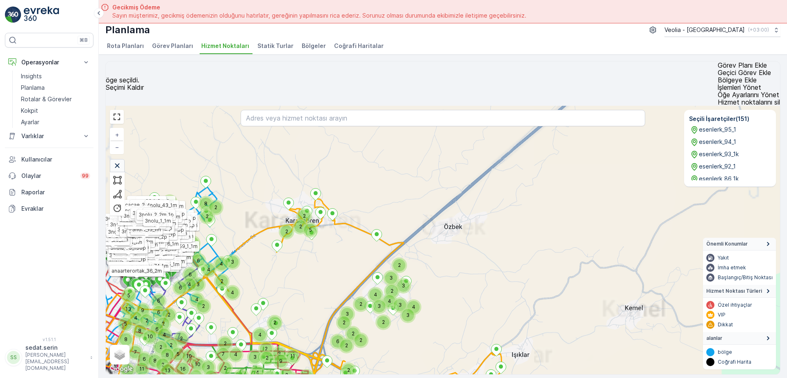
drag, startPoint x: 277, startPoint y: 239, endPoint x: 401, endPoint y: 168, distance: 142.6
click at [401, 168] on div "2 2 2 2 11 2 5 9 2 2 3 4 2 2 2 3 2 4 2 4 2 3 4 5 2 2 2 4 2 3 3 2 4 3 2 4 3 4 2 …" at bounding box center [443, 240] width 674 height 268
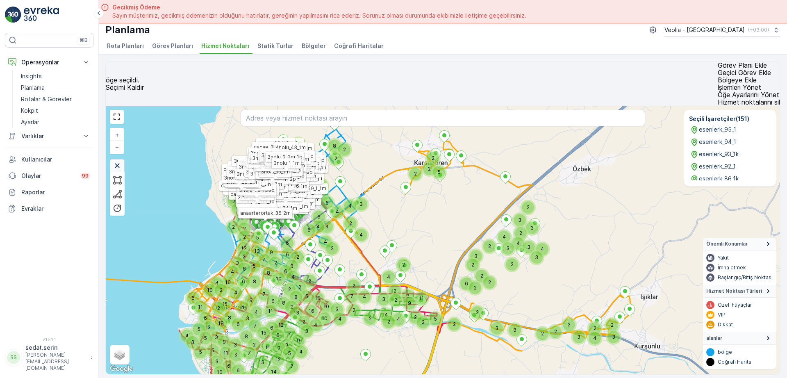
drag, startPoint x: 356, startPoint y: 157, endPoint x: 399, endPoint y: 194, distance: 56.3
click at [399, 194] on div "2 2 2 2 11 2 5 9 2 2 3 4 2 2 2 3 2 4 2 4 2 3 4 5 2 2 2 4 2 3 3 2 4 3 2 4 3 4 2 …" at bounding box center [443, 240] width 674 height 268
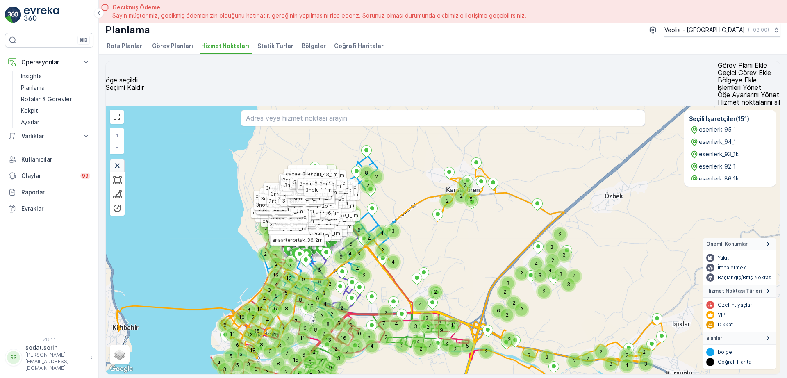
click at [305, 51] on li "Bölgeler" at bounding box center [314, 47] width 29 height 14
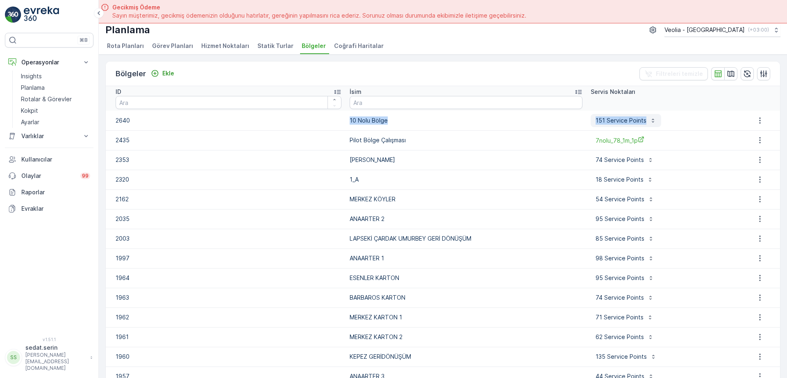
drag, startPoint x: 333, startPoint y: 121, endPoint x: 638, endPoint y: 120, distance: 305.2
click at [638, 120] on tr "2640 10 Nolu Bölge 151 Service Points" at bounding box center [443, 121] width 674 height 20
click at [761, 117] on icon "button" at bounding box center [759, 120] width 8 height 8
click at [756, 130] on span "Bölgeyi düzenle" at bounding box center [761, 133] width 44 height 8
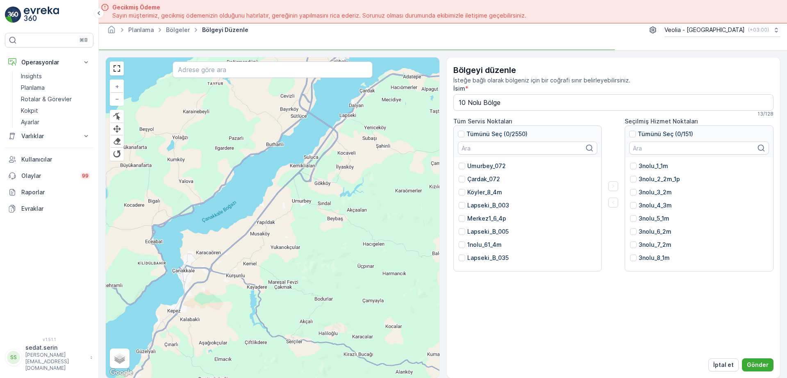
click at [280, 211] on div "+ − Finish Finish Finish Finish Uydu Yol haritası Arazi Karışık Leaflet Klavye …" at bounding box center [272, 217] width 333 height 320
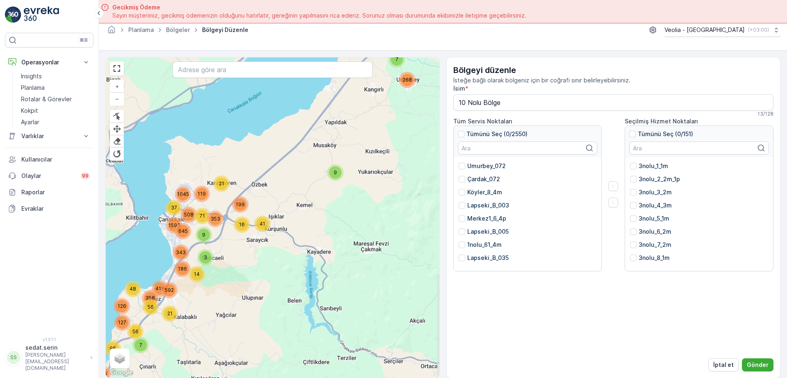
drag, startPoint x: 286, startPoint y: 281, endPoint x: 369, endPoint y: 82, distance: 216.2
click at [369, 82] on div "3 6 18 38 21 78 9 2 9 29 30 177 106 452 268 20 82 37 7 19 6 48 358 56 56 126 18…" at bounding box center [272, 217] width 333 height 320
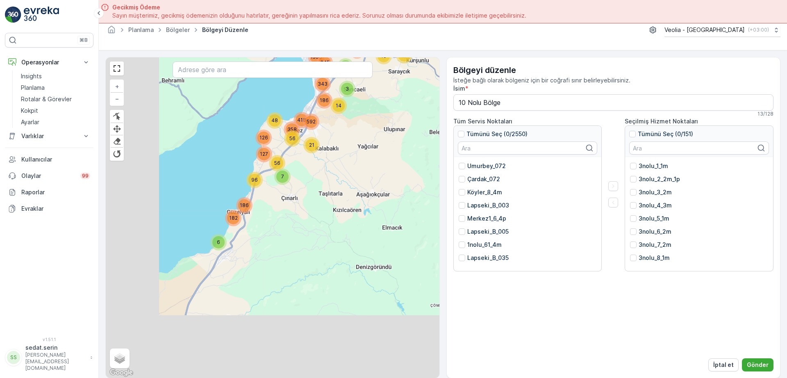
drag, startPoint x: 304, startPoint y: 211, endPoint x: 380, endPoint y: 109, distance: 127.5
click at [379, 108] on div "3 6 18 38 21 78 9 2 9 29 30 177 106 452 268 20 82 37 7 19 6 48 358 56 56 126 18…" at bounding box center [272, 217] width 333 height 320
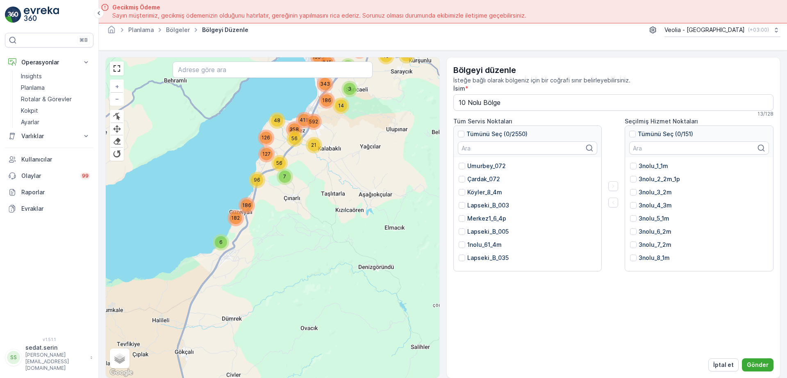
drag, startPoint x: 372, startPoint y: 150, endPoint x: 276, endPoint y: 281, distance: 162.3
click at [271, 299] on div "3 6 18 38 21 78 9 2 9 29 30 177 106 452 268 20 82 37 7 19 6 48 358 56 56 126 18…" at bounding box center [272, 217] width 333 height 320
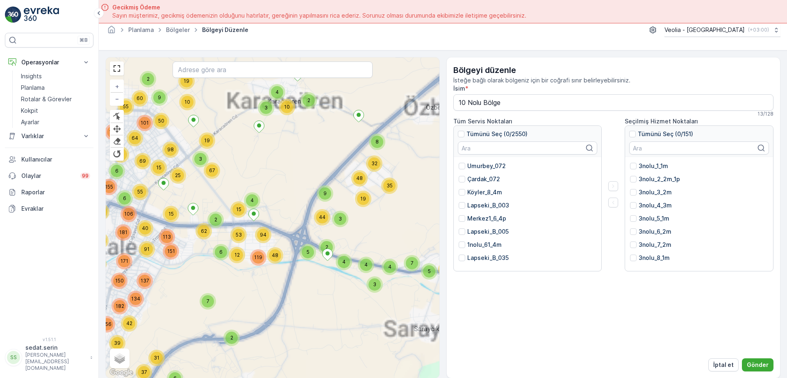
drag, startPoint x: 189, startPoint y: 194, endPoint x: 302, endPoint y: 199, distance: 113.2
click at [302, 199] on div "2 6 8 8 2 28 4 6 2 19 4 2 2 3 3 11 4 6 11 10 21 3 6 2 5 4 2 12 15 2 28 2 13 2 3…" at bounding box center [272, 217] width 333 height 320
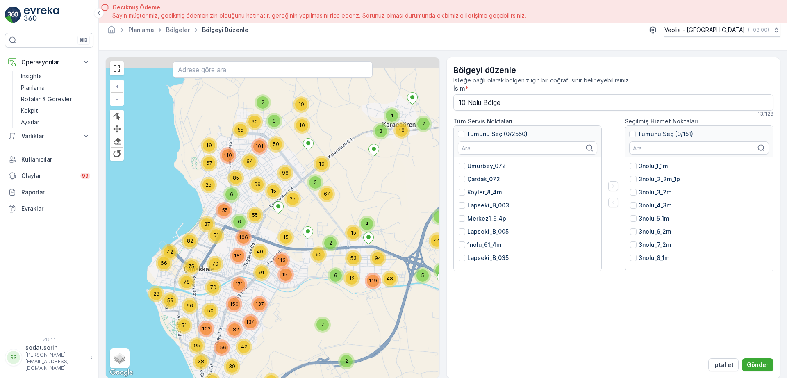
drag, startPoint x: 293, startPoint y: 145, endPoint x: 294, endPoint y: 210, distance: 65.1
click at [295, 210] on div "2 6 8 8 2 28 4 6 2 19 4 2 2 3 3 11 4 6 11 10 21 3 6 2 5 4 2 12 15 2 28 2 13 2 3…" at bounding box center [272, 217] width 333 height 320
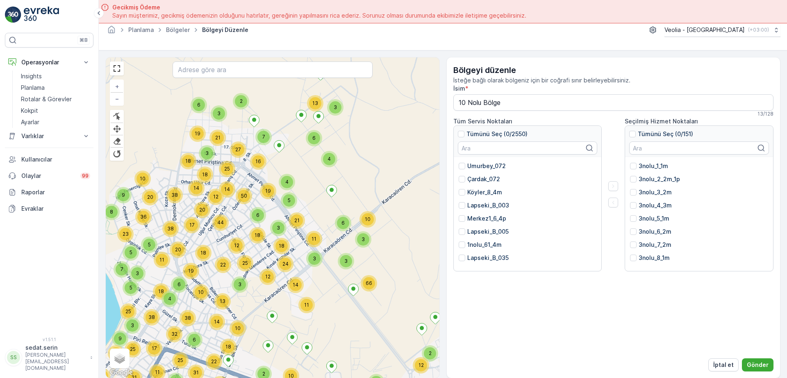
drag, startPoint x: 281, startPoint y: 153, endPoint x: 299, endPoint y: 176, distance: 29.1
click at [299, 175] on div "2 5 8 2 4 2 18 10 4 2 4 2 13 2 4 3 2 2 3 2 2 7 4 6 10 4 6 4 3 14 3 6 2 5 4 2 2 …" at bounding box center [272, 217] width 333 height 320
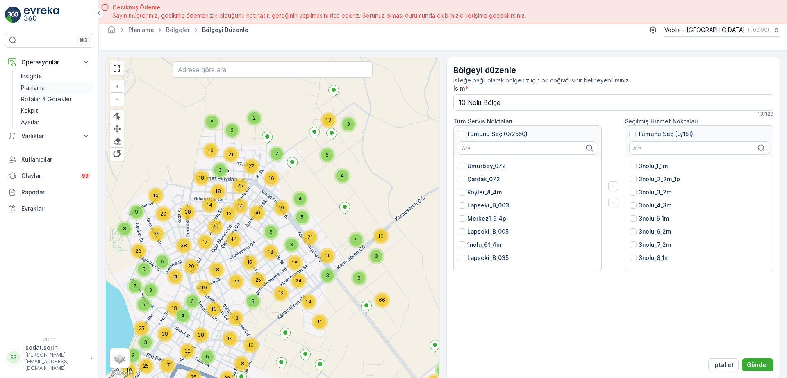
click at [43, 88] on p "Planlama" at bounding box center [33, 88] width 24 height 8
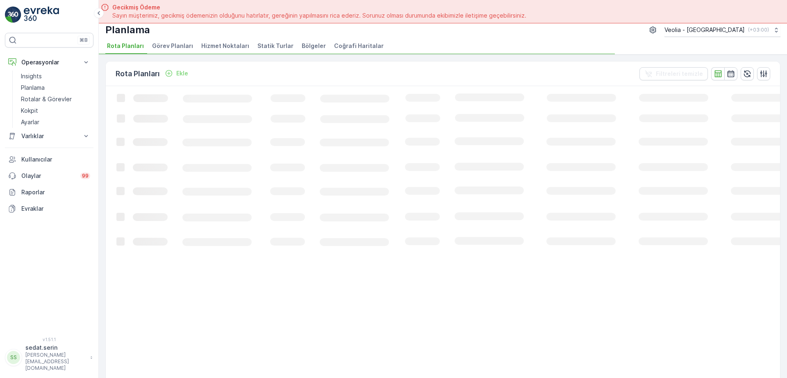
click at [221, 46] on span "Hizmet Noktaları" at bounding box center [225, 46] width 48 height 8
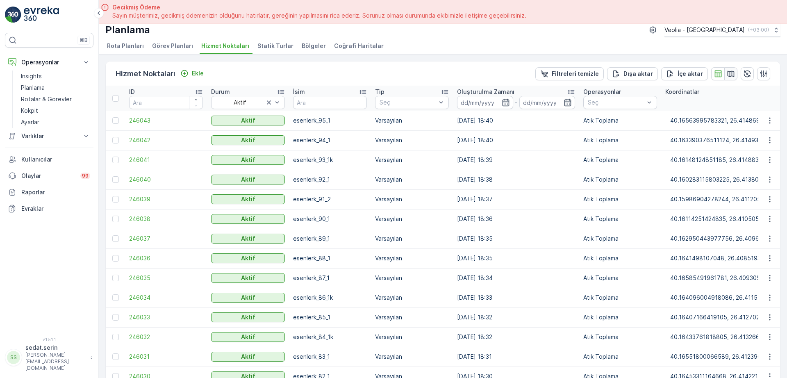
click at [729, 75] on icon "button" at bounding box center [730, 73] width 7 height 6
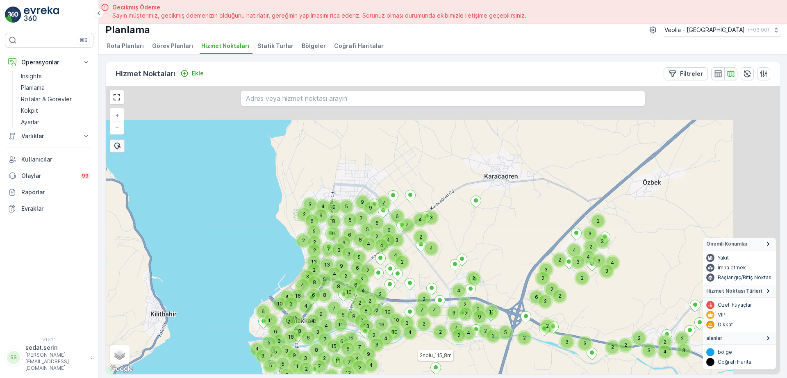
drag, startPoint x: 452, startPoint y: 198, endPoint x: 403, endPoint y: 306, distance: 118.4
click at [403, 306] on div "3 2 4 2 2 3 7 3 9 4 11 2 2 2 2 4 2 2 3 3 2 4 2 3 2 2 2 5 4 2 3 3 4 2 3 4 4 2 3 …" at bounding box center [443, 230] width 674 height 288
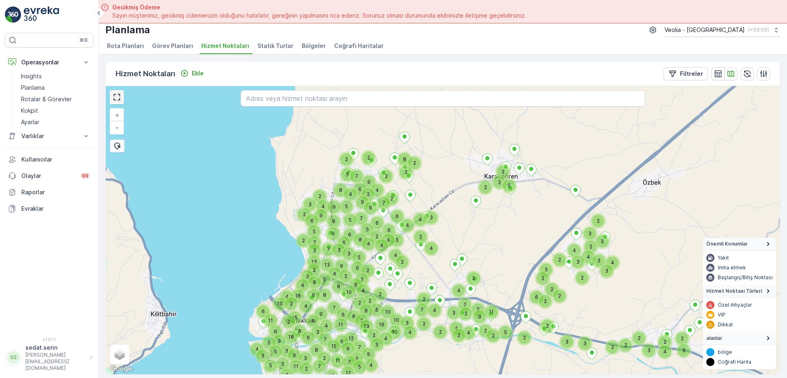
click at [118, 93] on link at bounding box center [117, 97] width 12 height 12
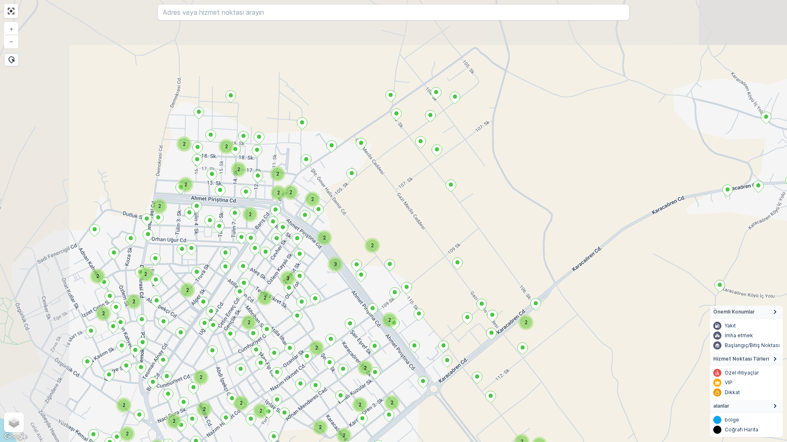
drag, startPoint x: 319, startPoint y: 136, endPoint x: 405, endPoint y: 235, distance: 131.5
click at [405, 235] on div "2 2 2 2 2 2 2 2 2 2 2 2 2 3 2 2 2 2 3 2 2 2 2 2 2 2 2 2 2 3 2 2 2 2 2 3 2 2 2 2…" at bounding box center [393, 221] width 787 height 442
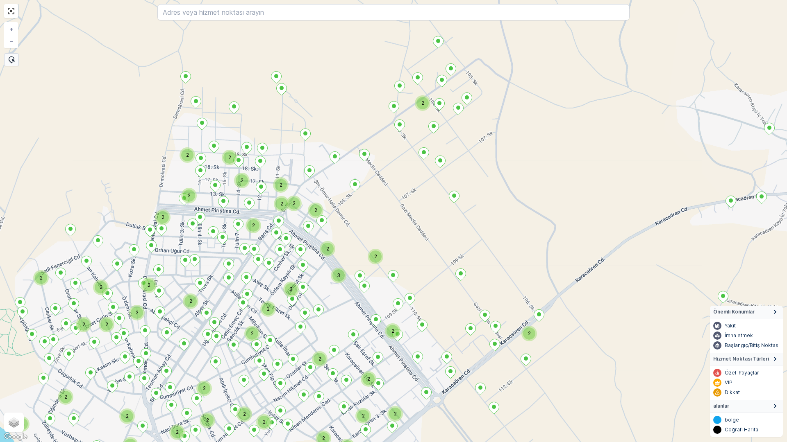
drag, startPoint x: 484, startPoint y: 200, endPoint x: 491, endPoint y: 233, distance: 33.1
click at [491, 233] on div "2 2 2 2 2 2 2 2 2 2 2 2 3 2 2 2 2 3 2 2 2 2 2 2 2 2 2 2 2 2 2 2 2 2 2 2 2 2 2 2…" at bounding box center [393, 221] width 787 height 442
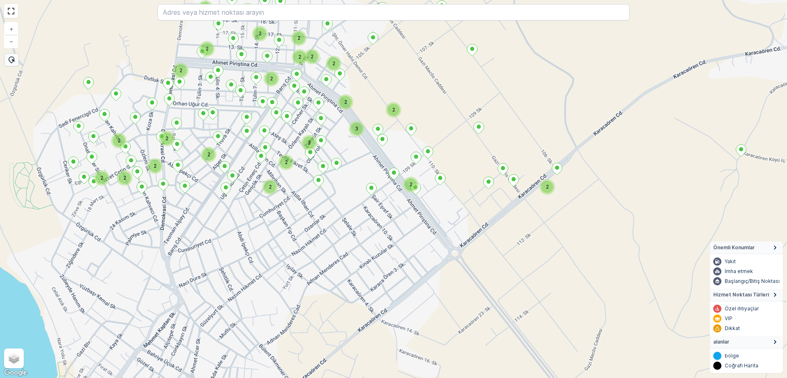
drag, startPoint x: 413, startPoint y: 209, endPoint x: 485, endPoint y: 116, distance: 118.0
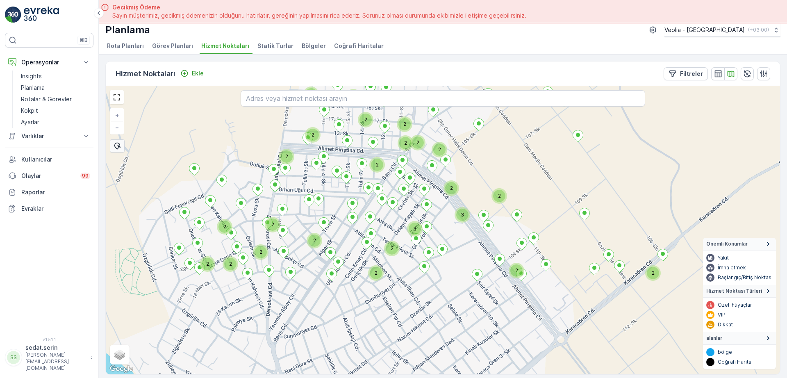
click at [485, 116] on div "2 2 2 2 2 2 3 2 2 3 2 2 2 2 2 2 2 2 2 2 2 2 2 2 2 + − Uydu Yol haritası Arazi K…" at bounding box center [443, 230] width 674 height 288
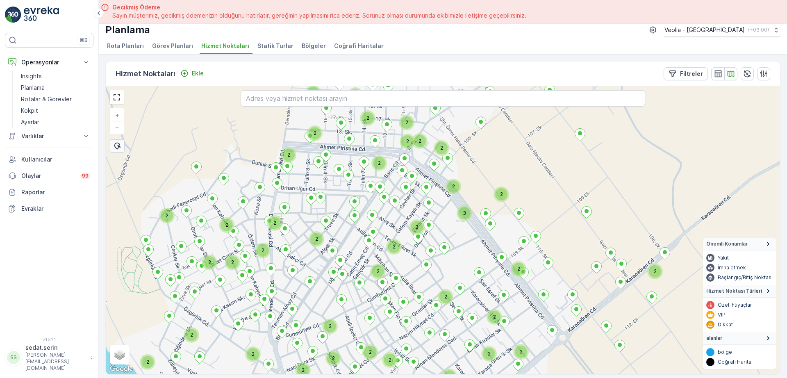
click at [304, 45] on span "Bölgeler" at bounding box center [314, 46] width 24 height 8
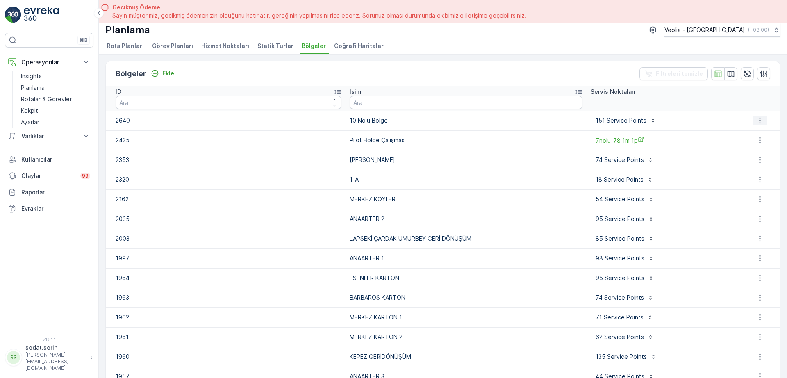
click at [755, 124] on icon "button" at bounding box center [759, 120] width 8 height 8
click at [752, 136] on span "Bölgeyi düzenle" at bounding box center [761, 133] width 44 height 8
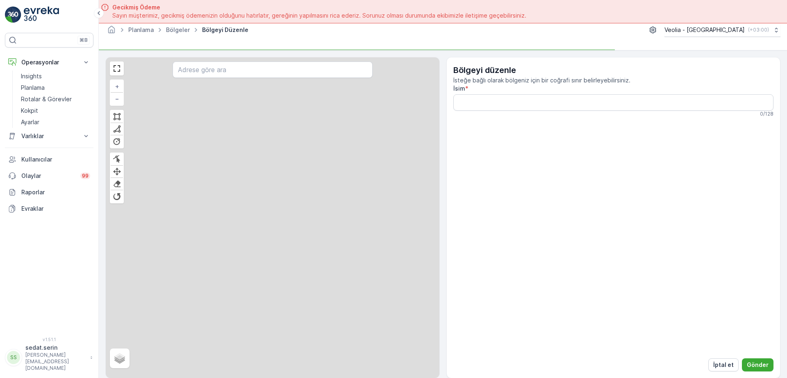
type input "10 Nolu Bölge"
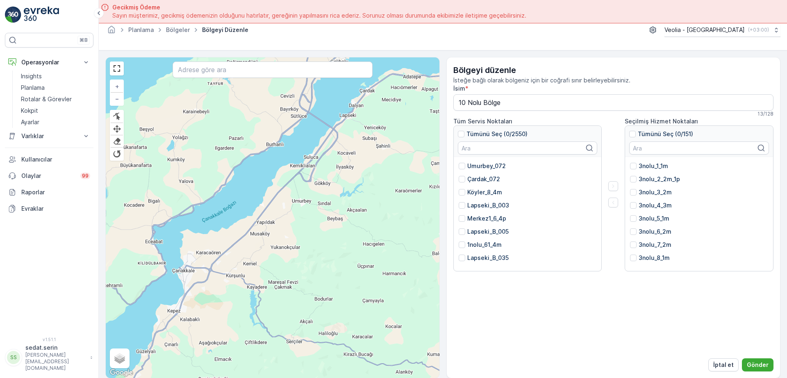
click at [338, 102] on div "+ − Finish Finish Finish Finish Uydu Yol haritası Arazi Karışık Leaflet Klavye …" at bounding box center [272, 217] width 333 height 320
click at [356, 163] on div "+ − Finish Finish Finish Finish Uydu Yol haritası Arazi Karışık Leaflet Klavye …" at bounding box center [272, 217] width 333 height 320
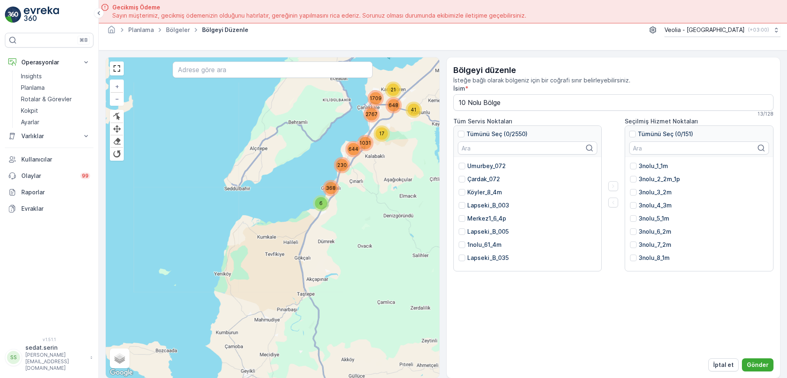
click at [515, 132] on p "Tümünü Seç (0/2550)" at bounding box center [496, 134] width 61 height 8
click at [458, 130] on input "Tümünü Seç (0/2550)" at bounding box center [458, 130] width 0 height 0
click at [478, 136] on p "Tümünü Seç (2550/2550)" at bounding box center [501, 134] width 71 height 8
click at [458, 130] on input "Tümünü Seç (2550/2550)" at bounding box center [458, 130] width 0 height 0
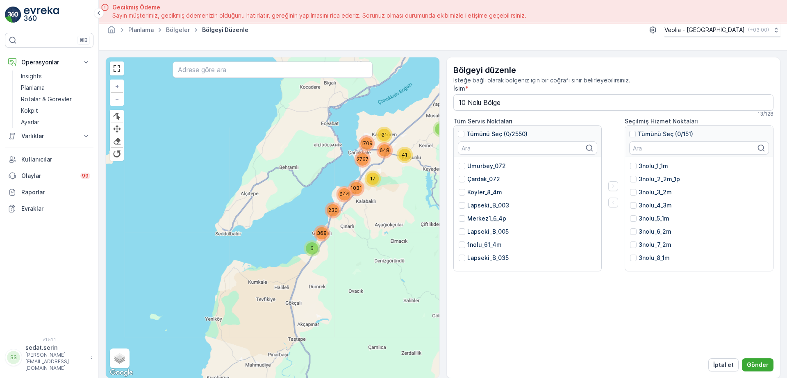
drag, startPoint x: 382, startPoint y: 164, endPoint x: 371, endPoint y: 194, distance: 31.9
click at [373, 195] on div "41 21 17 18 2 9 268 145 9 20 100 38 765 38 6 368 230 644 1031 2767 648 1709 + −…" at bounding box center [272, 217] width 333 height 320
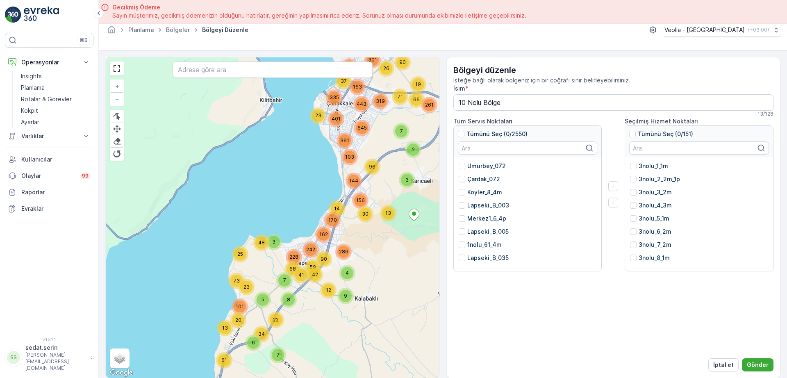
drag, startPoint x: 355, startPoint y: 114, endPoint x: 346, endPoint y: 199, distance: 85.6
click at [347, 199] on div "3 6 16 2 32 6 21 7 2 21 48 9 2 9 29 2 28 15 32 130 71 35 44 145 263 14 35 219 2…" at bounding box center [272, 217] width 333 height 320
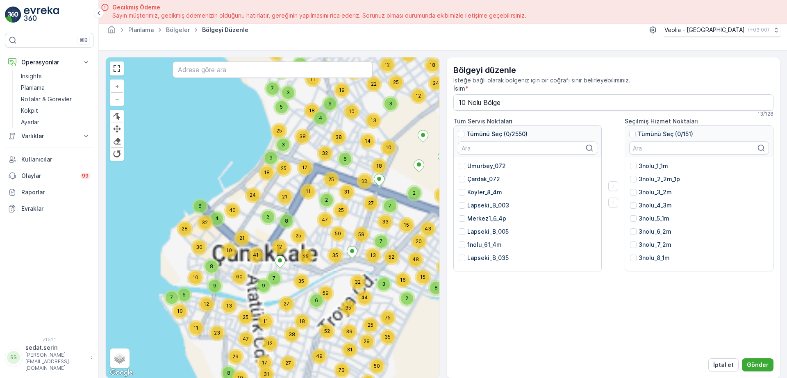
drag, startPoint x: 365, startPoint y: 196, endPoint x: 357, endPoint y: 211, distance: 16.9
click at [358, 213] on div "3 6 16 2 32 6 21 7 2 21 48 9 2 9 29 2 28 15 32 130 71 35 44 145 263 14 35 219 2…" at bounding box center [272, 217] width 333 height 320
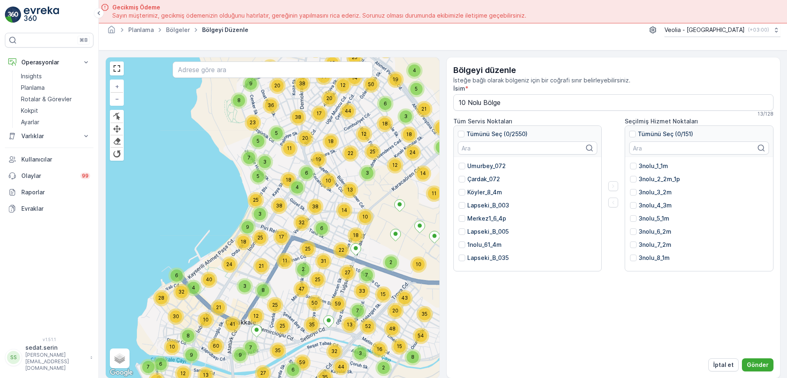
drag, startPoint x: 375, startPoint y: 188, endPoint x: 365, endPoint y: 190, distance: 9.6
click at [366, 208] on div "2 5 8 2 4 2 18 10 4 2 4 2 13 2 4 3 2 2 3 2 2 7 4 6 10 4 6 4 3 14 3 6 2 5 4 2 2 …" at bounding box center [272, 217] width 333 height 320
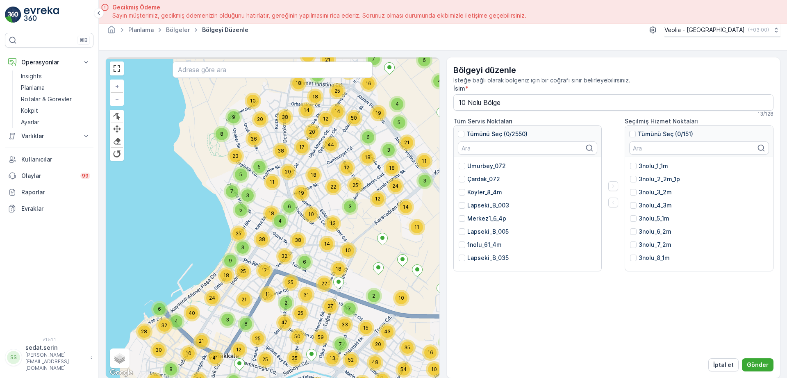
drag, startPoint x: 357, startPoint y: 200, endPoint x: 312, endPoint y: 272, distance: 84.7
click at [344, 213] on div "3" at bounding box center [350, 206] width 12 height 12
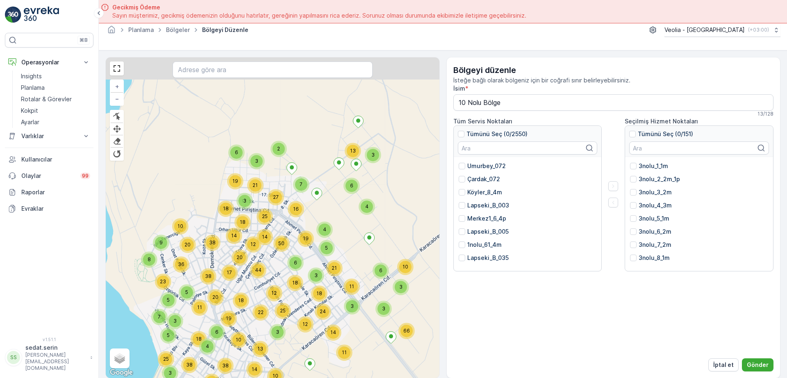
drag, startPoint x: 340, startPoint y: 172, endPoint x: 297, endPoint y: 247, distance: 86.0
click at [303, 241] on span "19" at bounding box center [306, 238] width 6 height 6
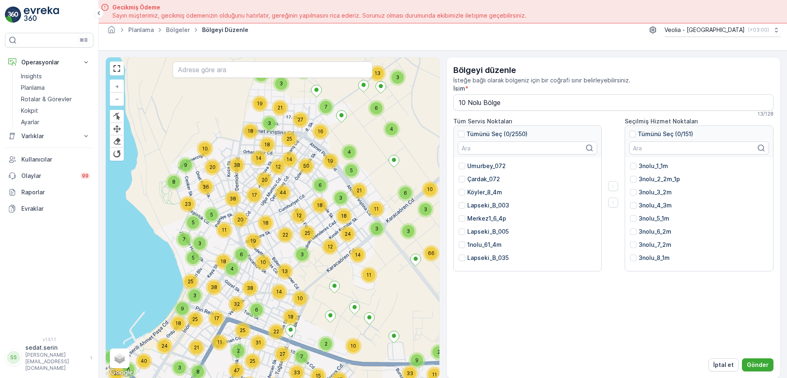
drag, startPoint x: 251, startPoint y: 276, endPoint x: 283, endPoint y: 186, distance: 95.1
click at [283, 186] on div "44" at bounding box center [283, 192] width 12 height 12
click at [52, 96] on p "Rotalar & Görevler" at bounding box center [46, 99] width 51 height 8
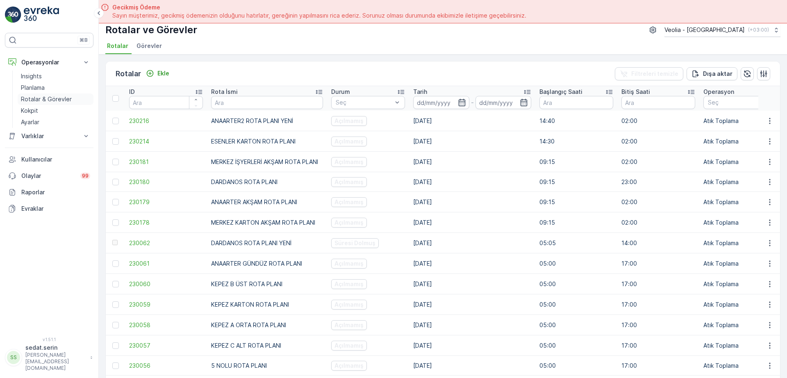
click at [55, 95] on p "Rotalar & Görevler" at bounding box center [46, 99] width 51 height 8
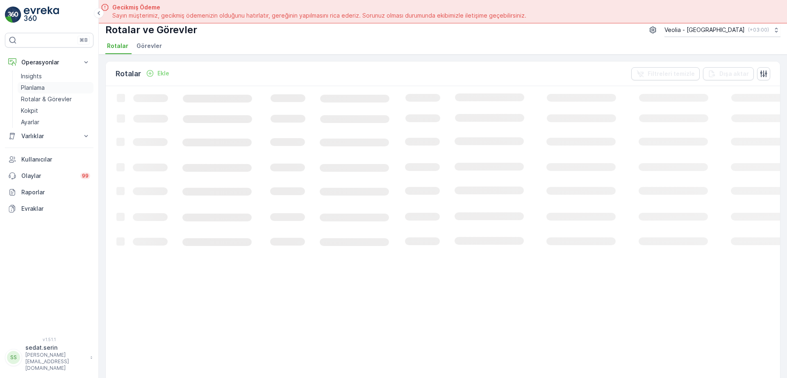
click at [49, 83] on link "Planlama" at bounding box center [56, 87] width 76 height 11
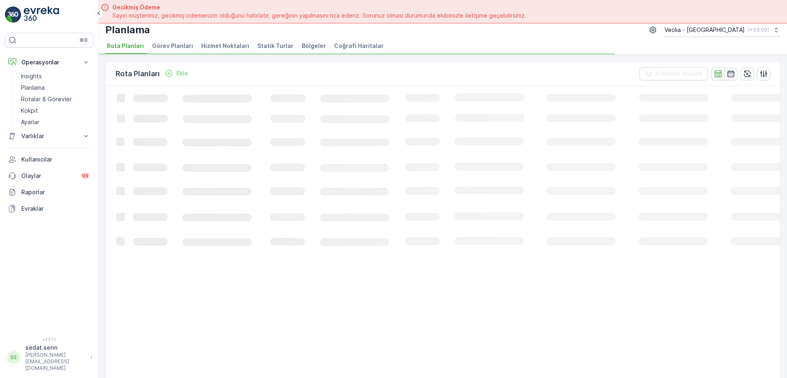
click at [234, 45] on span "Hizmet Noktaları" at bounding box center [225, 46] width 48 height 8
click at [733, 73] on button "button" at bounding box center [730, 73] width 13 height 13
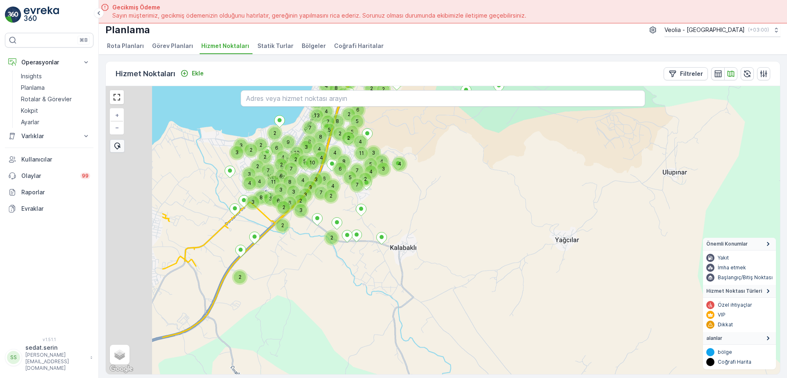
drag, startPoint x: 340, startPoint y: 172, endPoint x: 485, endPoint y: 104, distance: 160.0
click at [485, 104] on div "2 4 3 2 2 3 4 4 3 3 2 3 4 3 8 3 7 2 4 3 7 2 3 6 6 2 2 11 8 4 8 9 3 3 2 6 2 4 3 …" at bounding box center [443, 230] width 674 height 288
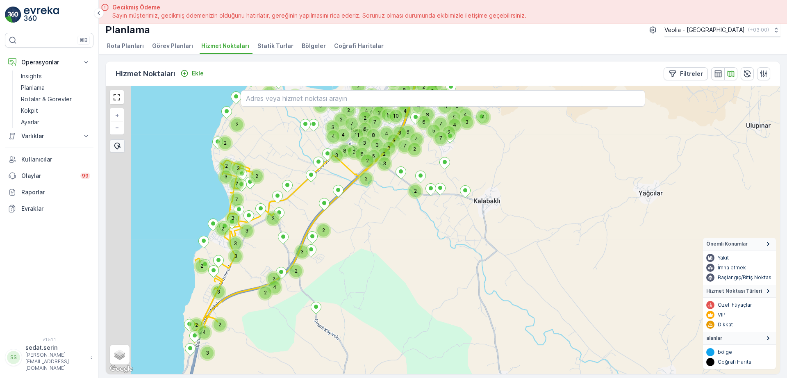
drag, startPoint x: 309, startPoint y: 221, endPoint x: 381, endPoint y: 188, distance: 79.2
click at [381, 188] on div "2 2 2 3 4 4 3 3 2 3 4 3 8 3 7 2 4 3 7 2 3 6 6 2 2 11 8 4 8 9 3 3 2 6 2 4 3 2 4 …" at bounding box center [443, 230] width 674 height 288
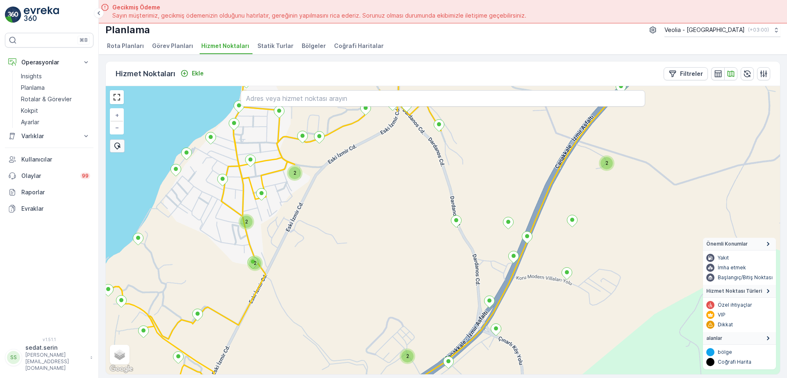
drag, startPoint x: 268, startPoint y: 212, endPoint x: 350, endPoint y: 208, distance: 82.0
click at [350, 208] on div "2 2 2 2 2 kepez_bb_25_1mkucuk + − Uydu Yol haritası Arazi Karışık Leaflet Klavy…" at bounding box center [443, 230] width 674 height 288
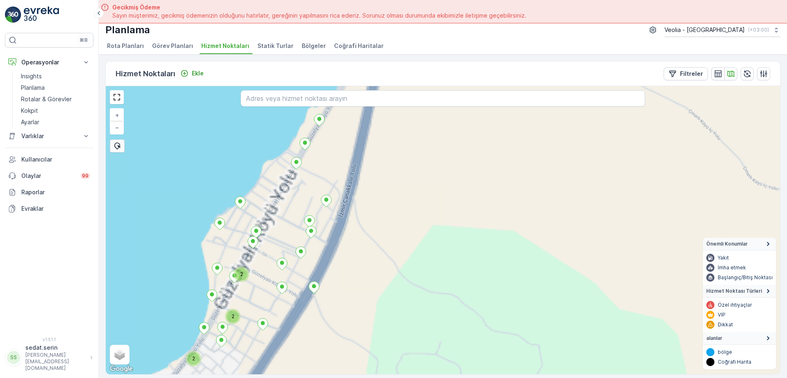
drag, startPoint x: 299, startPoint y: 218, endPoint x: 340, endPoint y: 226, distance: 42.4
click at [343, 227] on div "2 2 2 Güzelyalı_üst_3_3m_5ep + − Uydu Yol haritası Arazi Karışık Leaflet Klavye…" at bounding box center [443, 230] width 674 height 288
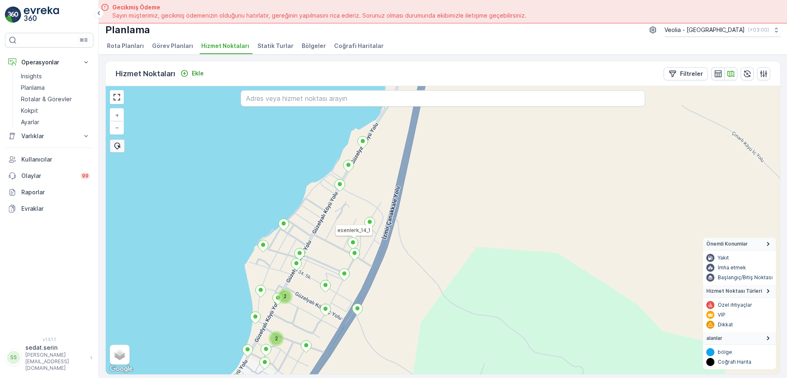
drag, startPoint x: 344, startPoint y: 200, endPoint x: 295, endPoint y: 397, distance: 203.5
click at [295, 377] on html "⌘B Operasyonlar Insights Planlama Rotalar & Görevler Kokpit Ayarlar Varlıklar V…" at bounding box center [393, 189] width 787 height 378
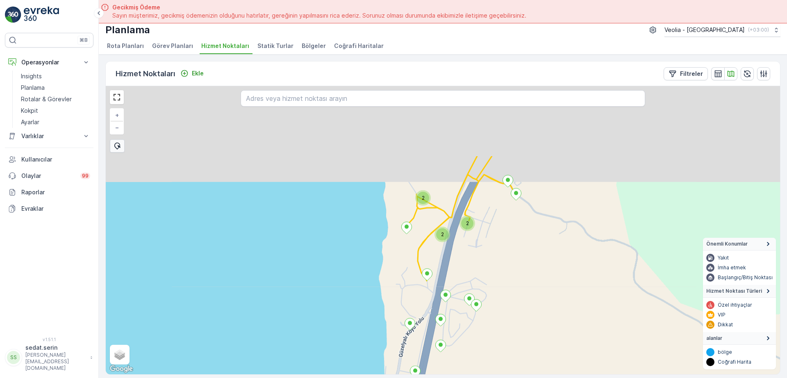
drag, startPoint x: 321, startPoint y: 267, endPoint x: 368, endPoint y: 363, distance: 106.6
click at [368, 363] on div "2 2 2 + − Uydu Yol haritası Arazi Karışık Leaflet Klavye kısayolları Harita Ver…" at bounding box center [443, 230] width 674 height 288
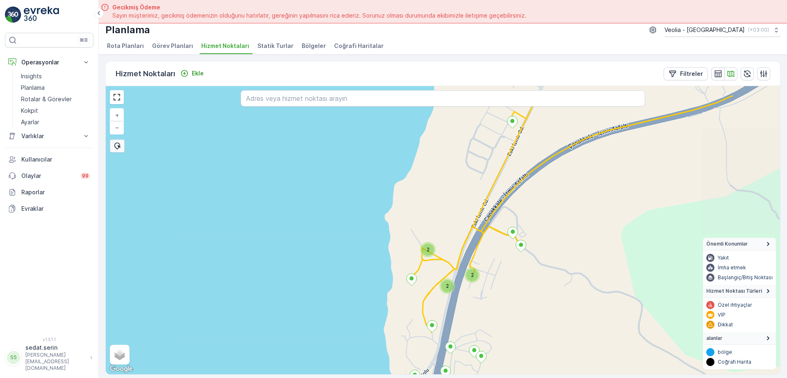
drag, startPoint x: 423, startPoint y: 290, endPoint x: 415, endPoint y: 331, distance: 42.4
click at [416, 336] on div "2 2 2 + − Uydu Yol haritası Arazi Karışık Leaflet Klavye kısayolları Harita Ver…" at bounding box center [443, 230] width 674 height 288
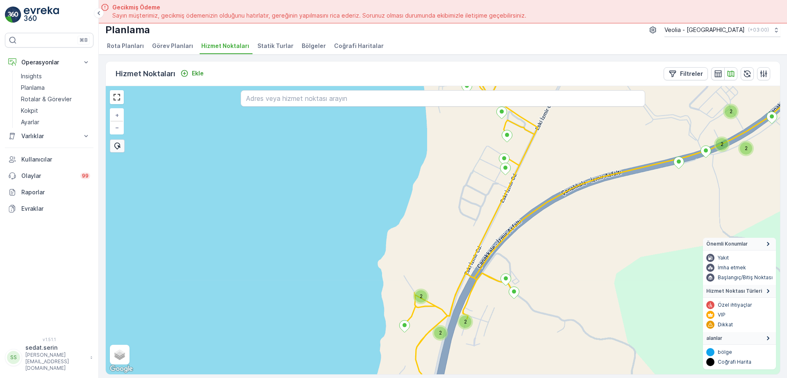
drag, startPoint x: 422, startPoint y: 326, endPoint x: 419, endPoint y: 333, distance: 7.7
click at [419, 333] on div "2 2 2 2 2 2 DARDANOS STATİK TUR + − Uydu Yol haritası Arazi Karışık Leaflet Kla…" at bounding box center [443, 230] width 674 height 288
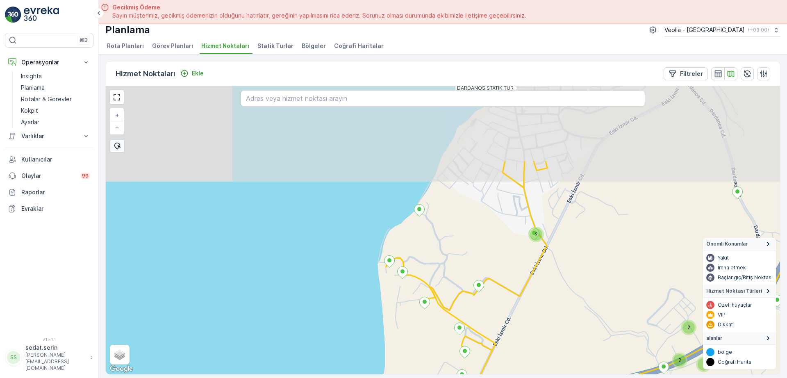
drag, startPoint x: 458, startPoint y: 321, endPoint x: 462, endPoint y: 371, distance: 50.1
click at [462, 371] on div "2 2 2 2 DARDANOS STATİK TUR Dardanos_49_2p_30ep + − Uydu Yol haritası Arazi Kar…" at bounding box center [443, 230] width 674 height 288
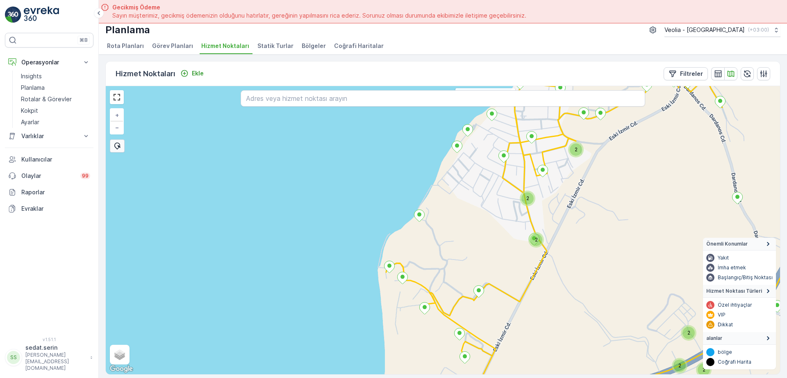
click at [410, 160] on div "2 2 2 2 2 2 DARDANOS STATİK TUR + − Uydu Yol haritası Arazi Karışık Leaflet Kla…" at bounding box center [443, 230] width 674 height 288
